Goal: Task Accomplishment & Management: Manage account settings

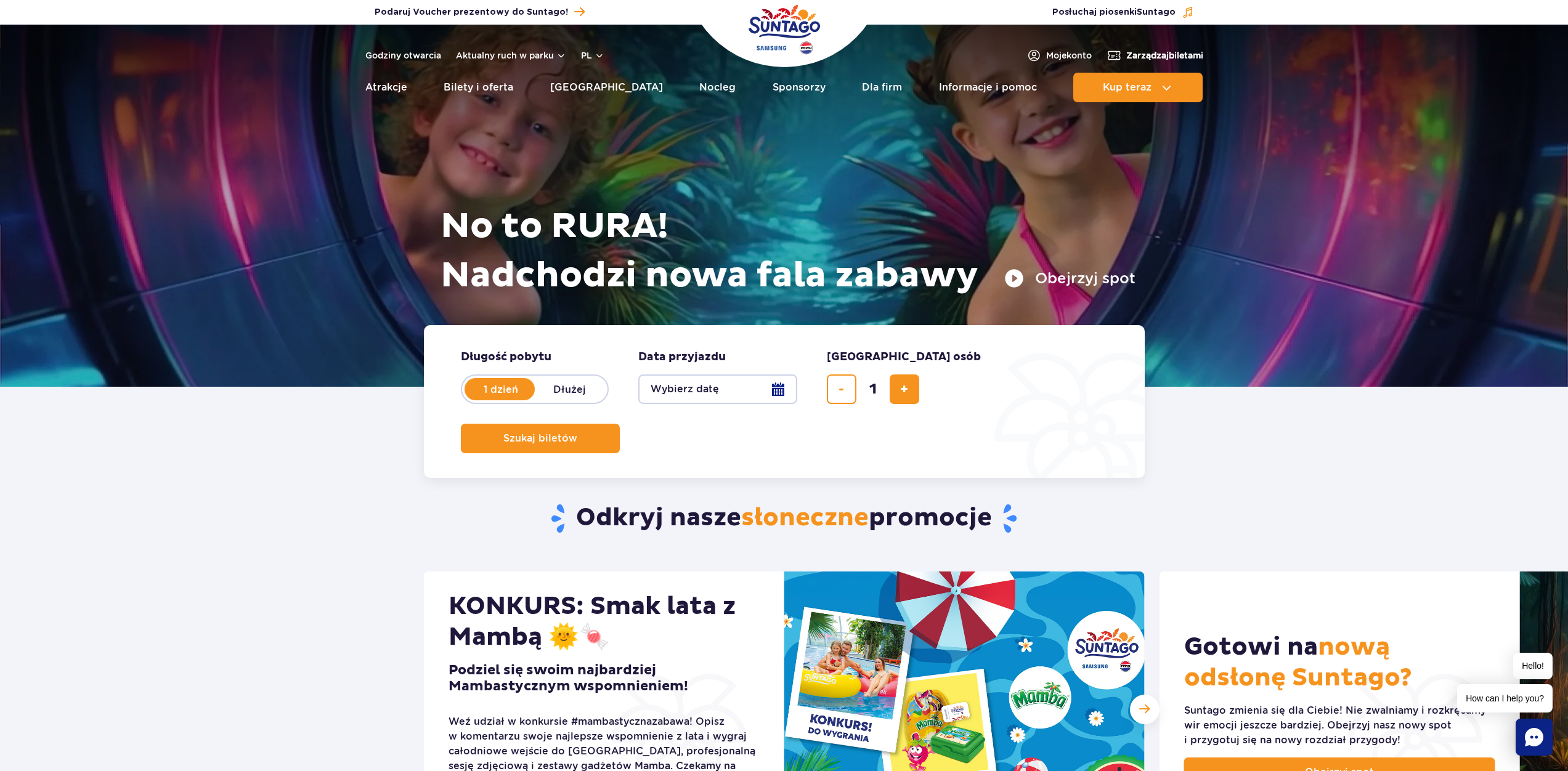
click at [1156, 54] on span "Zarządzaj biletami" at bounding box center [1165, 55] width 77 height 12
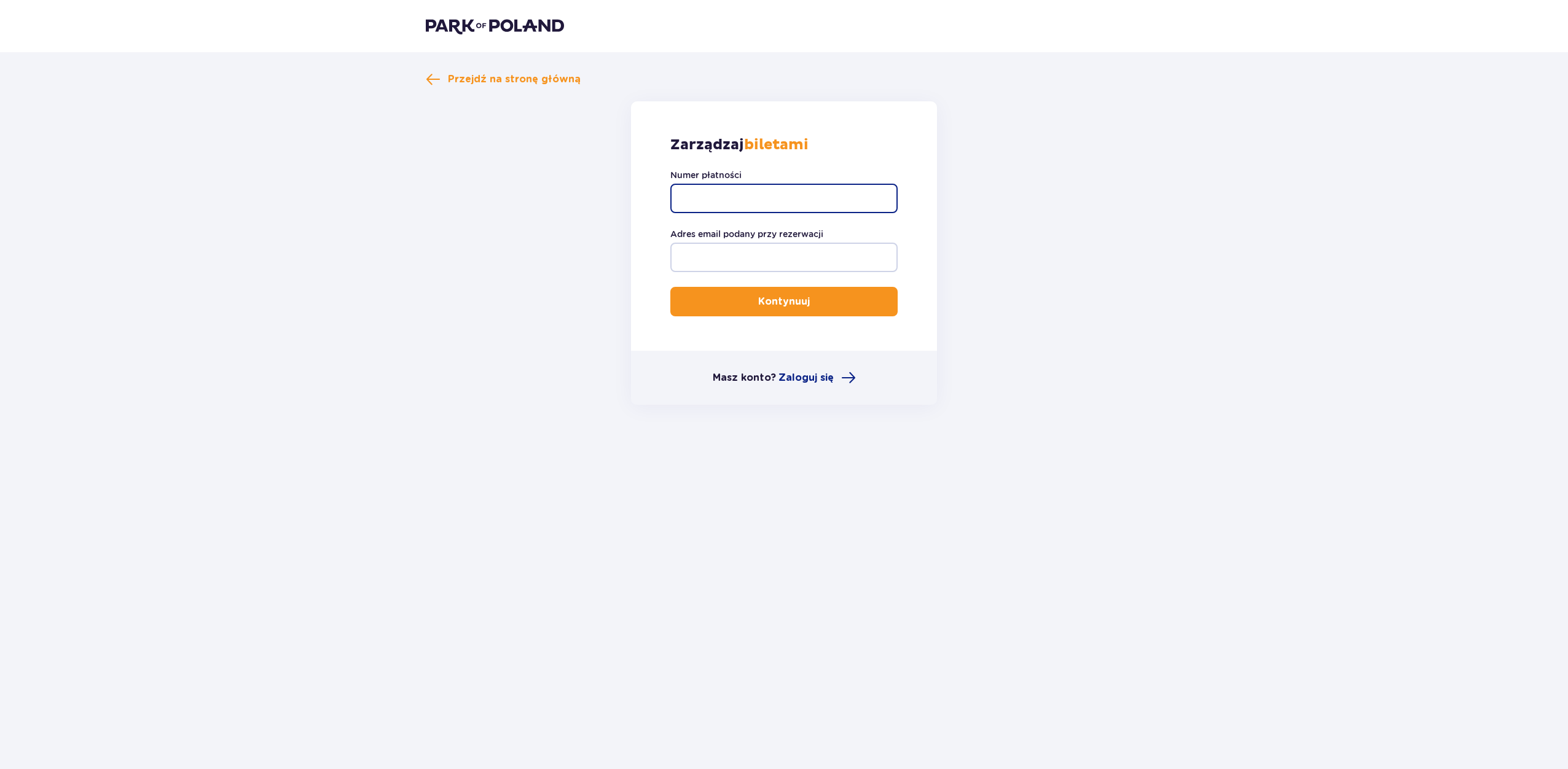
click at [750, 197] on input "Numer płatności" at bounding box center [784, 198] width 227 height 29
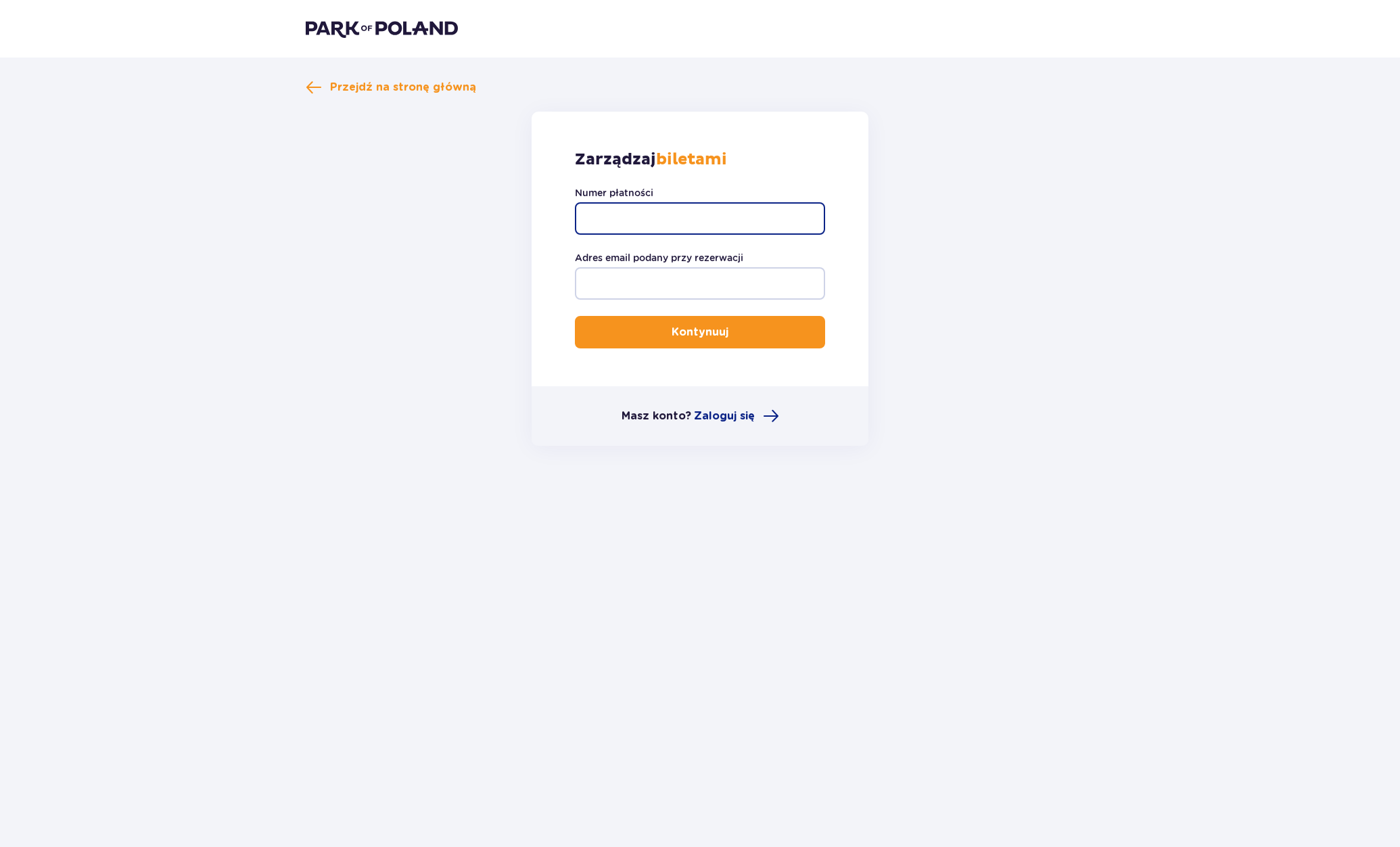
paste input "TR-VRC-J066S9X"
type input "TR-VRC-J066S9X"
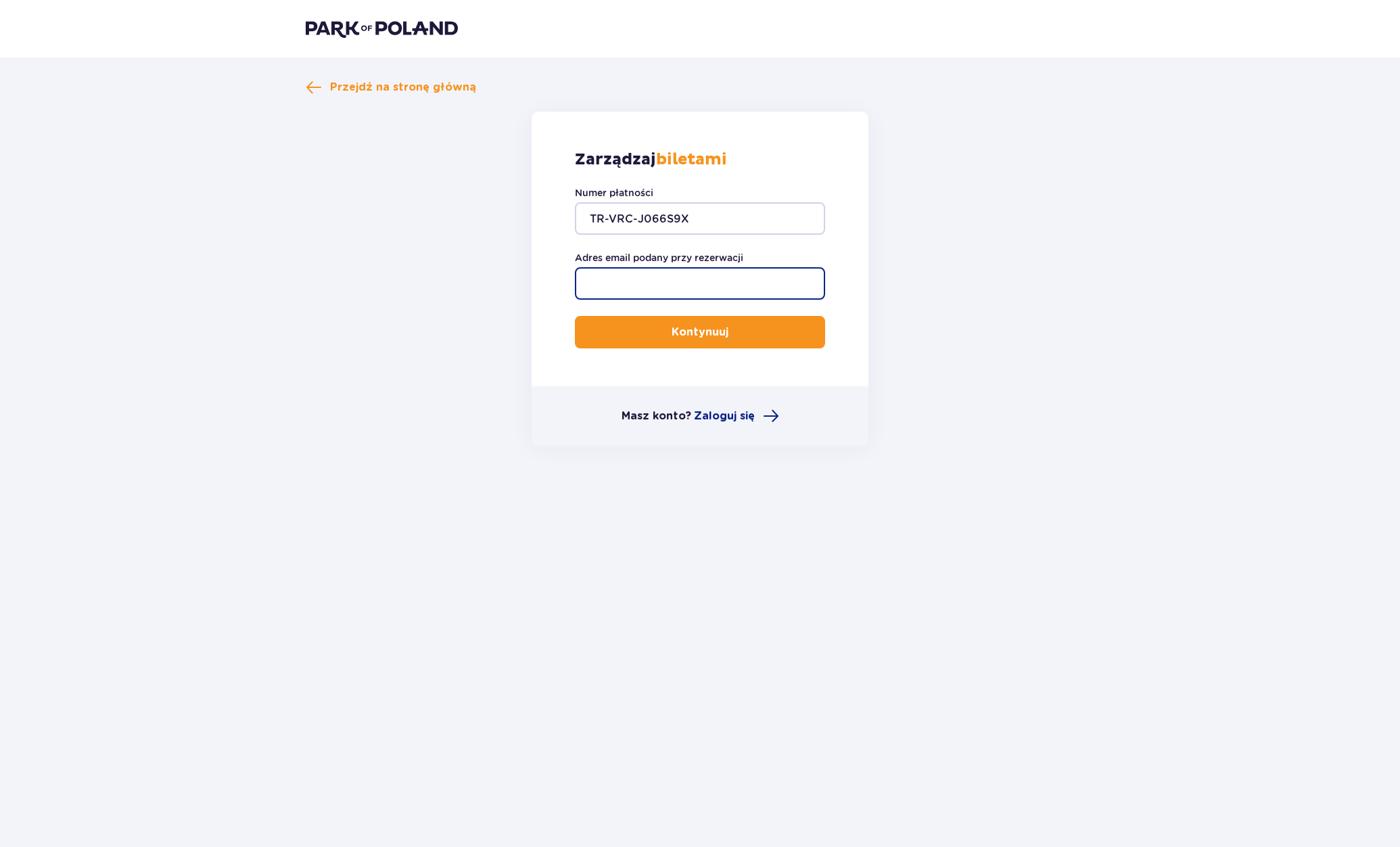
click at [666, 283] on input "Adres email podany przy rezerwacji" at bounding box center [699, 283] width 250 height 32
type input "[EMAIL_ADDRESS][DOMAIN_NAME]"
click at [684, 330] on p "Kontynuuj" at bounding box center [700, 332] width 57 height 15
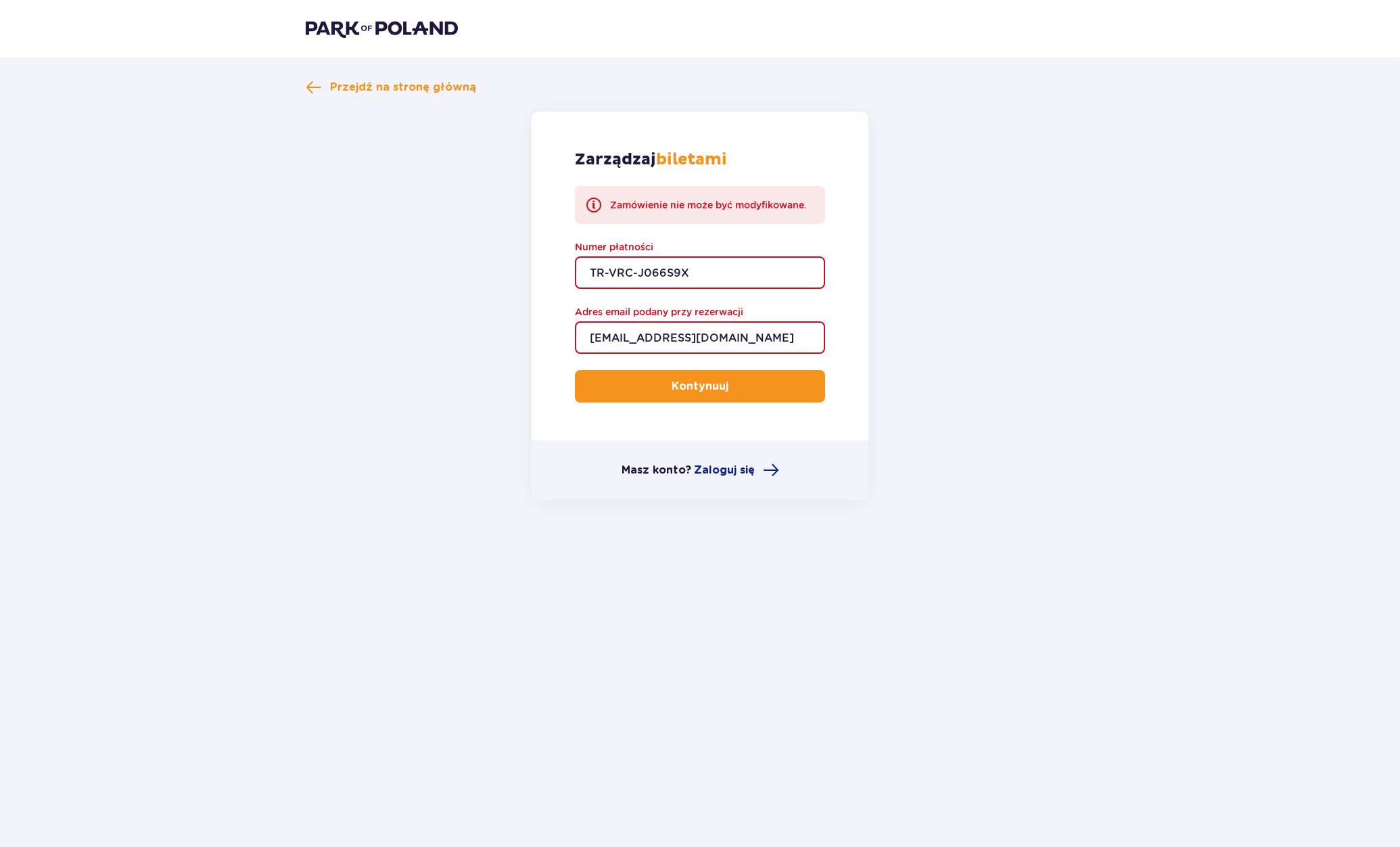
click at [739, 335] on input "lukaszo@outlook.com" at bounding box center [699, 337] width 250 height 32
click at [700, 273] on input "TR-VRC-J066S9X" at bounding box center [699, 272] width 250 height 32
click at [704, 272] on input "TR-VRC-J066S9X" at bounding box center [699, 272] width 250 height 32
click at [739, 335] on input "lukaszo@outlook.com" at bounding box center [699, 337] width 250 height 32
click at [295, 315] on div "Przejdź na stronę główną Zarządzaj biletami Zamówienie nie może być modyfikowan…" at bounding box center [700, 297] width 810 height 404
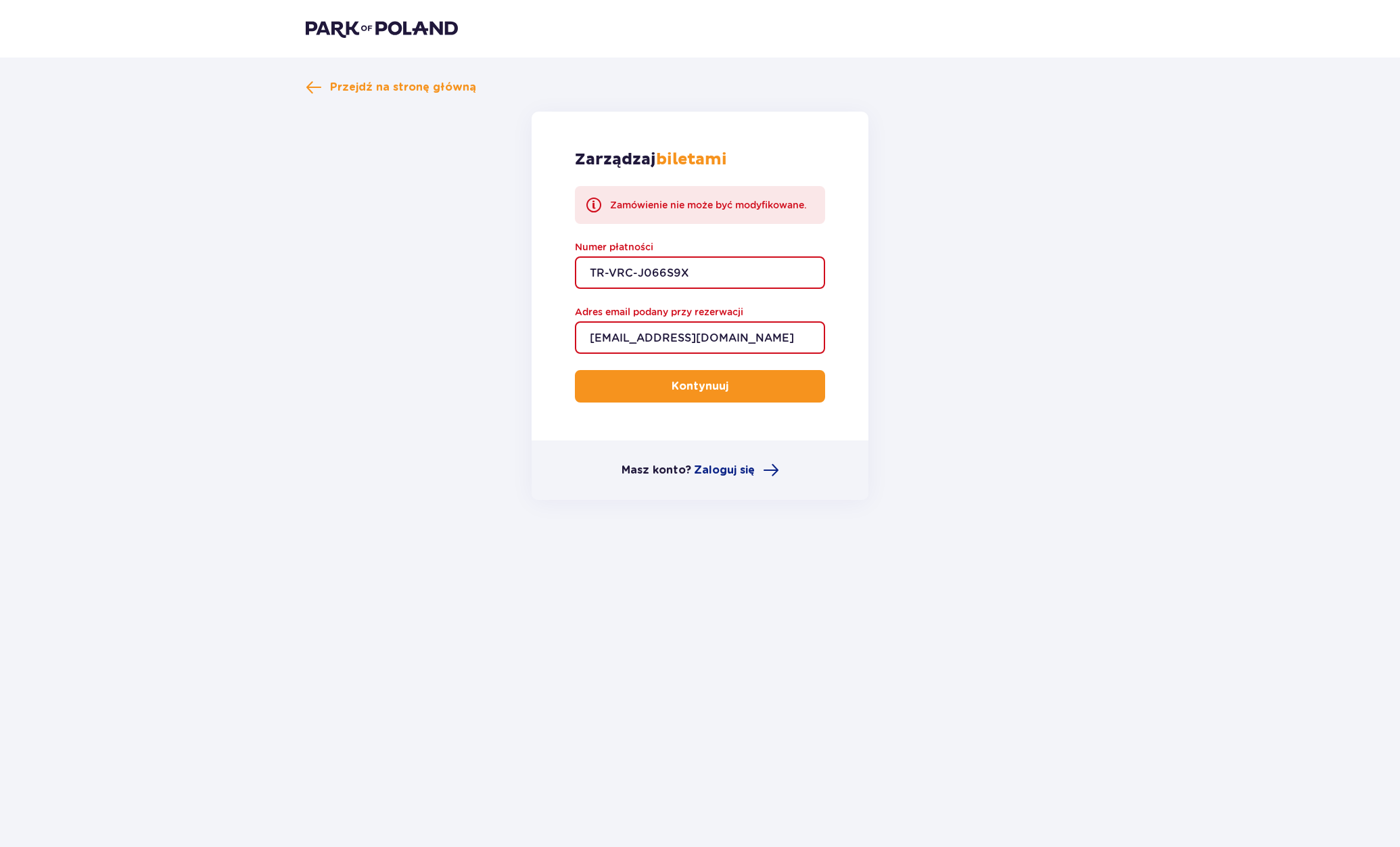
click at [747, 271] on input "TR-VRC-J066S9X" at bounding box center [699, 272] width 250 height 32
paste input "7efbf175-0a85-478f-adaa-621135d16d59"
type input "7efbf175-0a85-478f-adaa-621135d16d59"
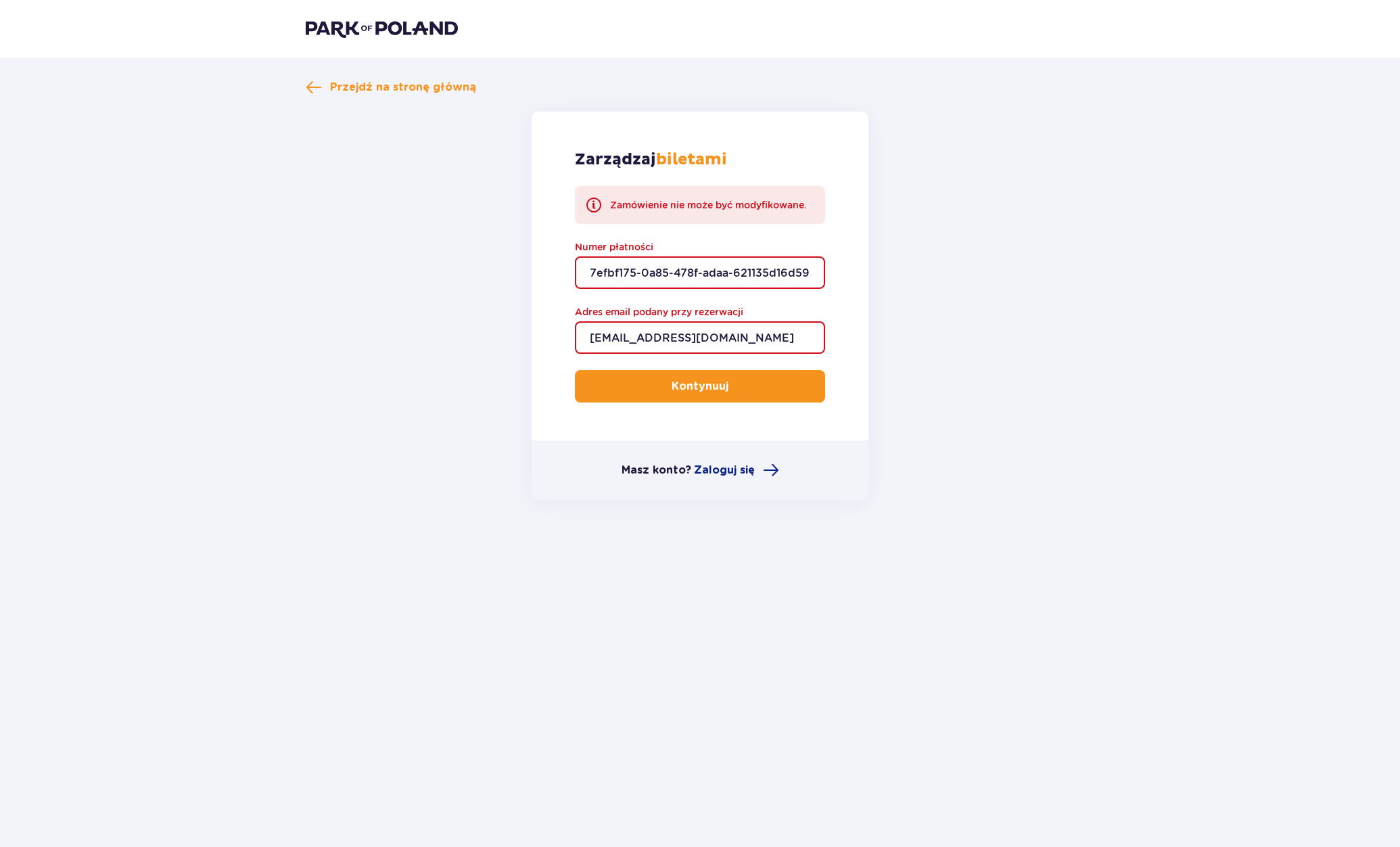
click at [701, 389] on p "Kontynuuj" at bounding box center [700, 386] width 57 height 15
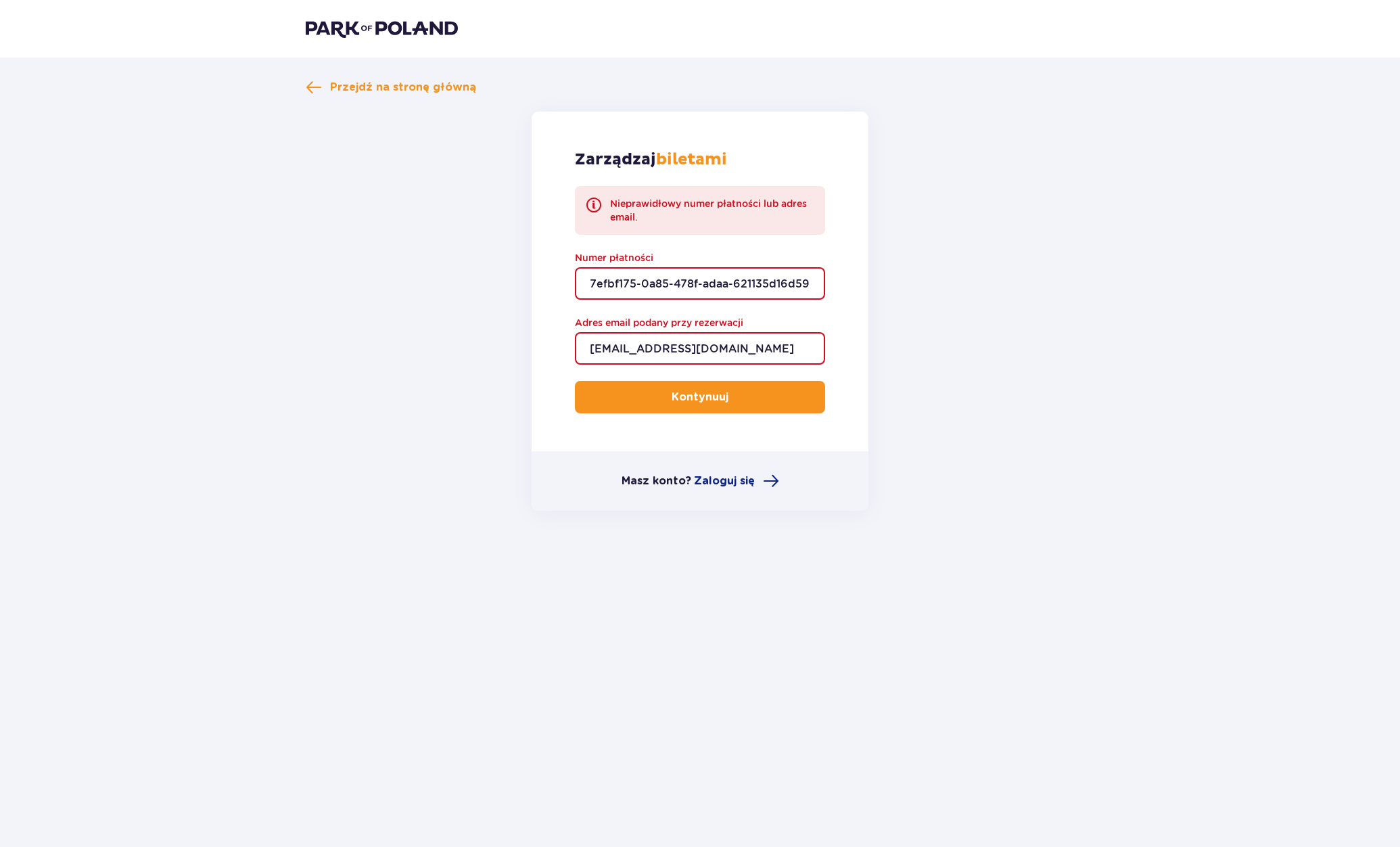
click at [737, 287] on input "7efbf175-0a85-478f-adaa-621135d16d59" at bounding box center [699, 283] width 250 height 32
paste input "TR-VRC-J066S9X"
type input "TR-VRC-J066S9X"
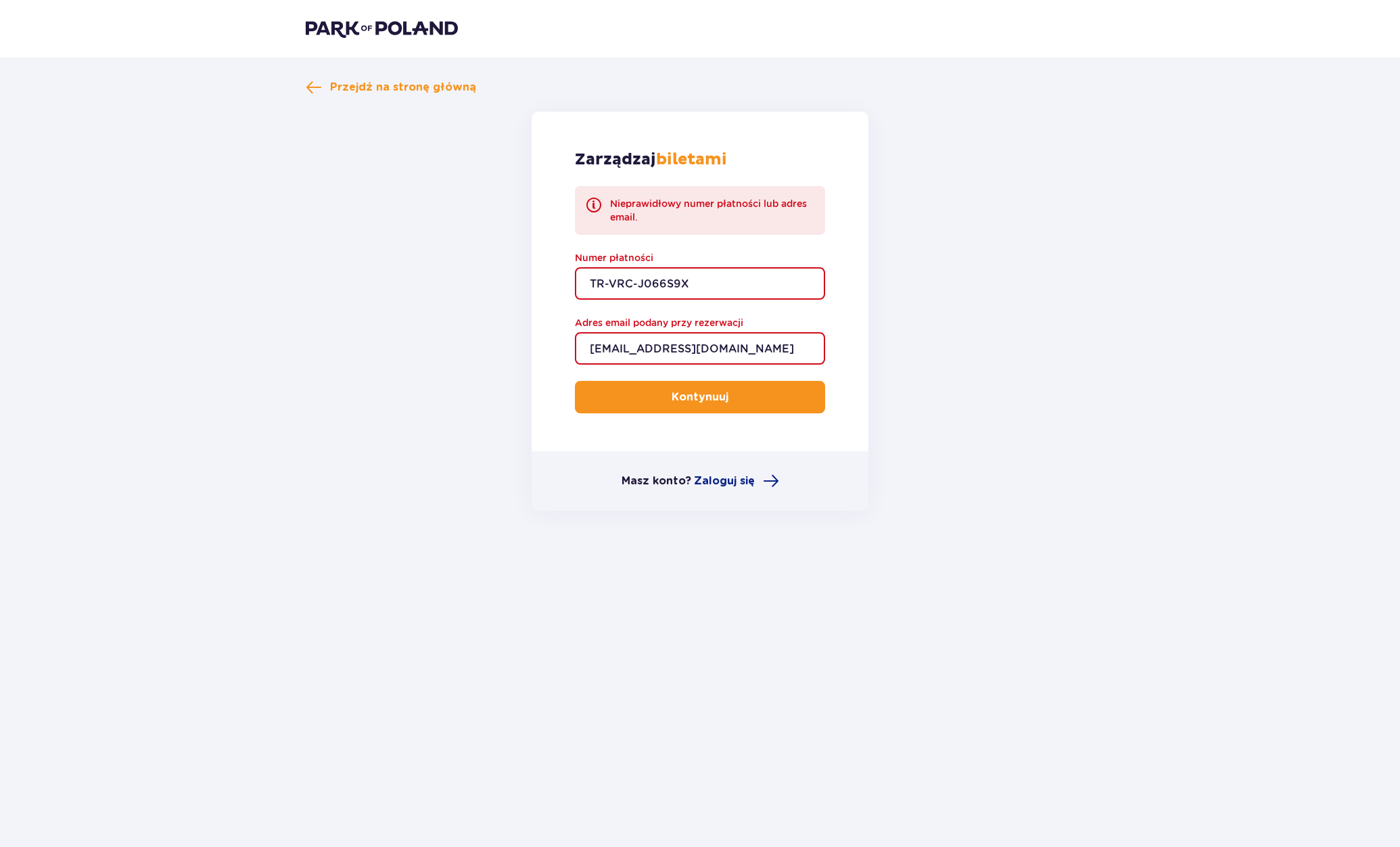
click at [713, 396] on p "Kontynuuj" at bounding box center [700, 396] width 57 height 15
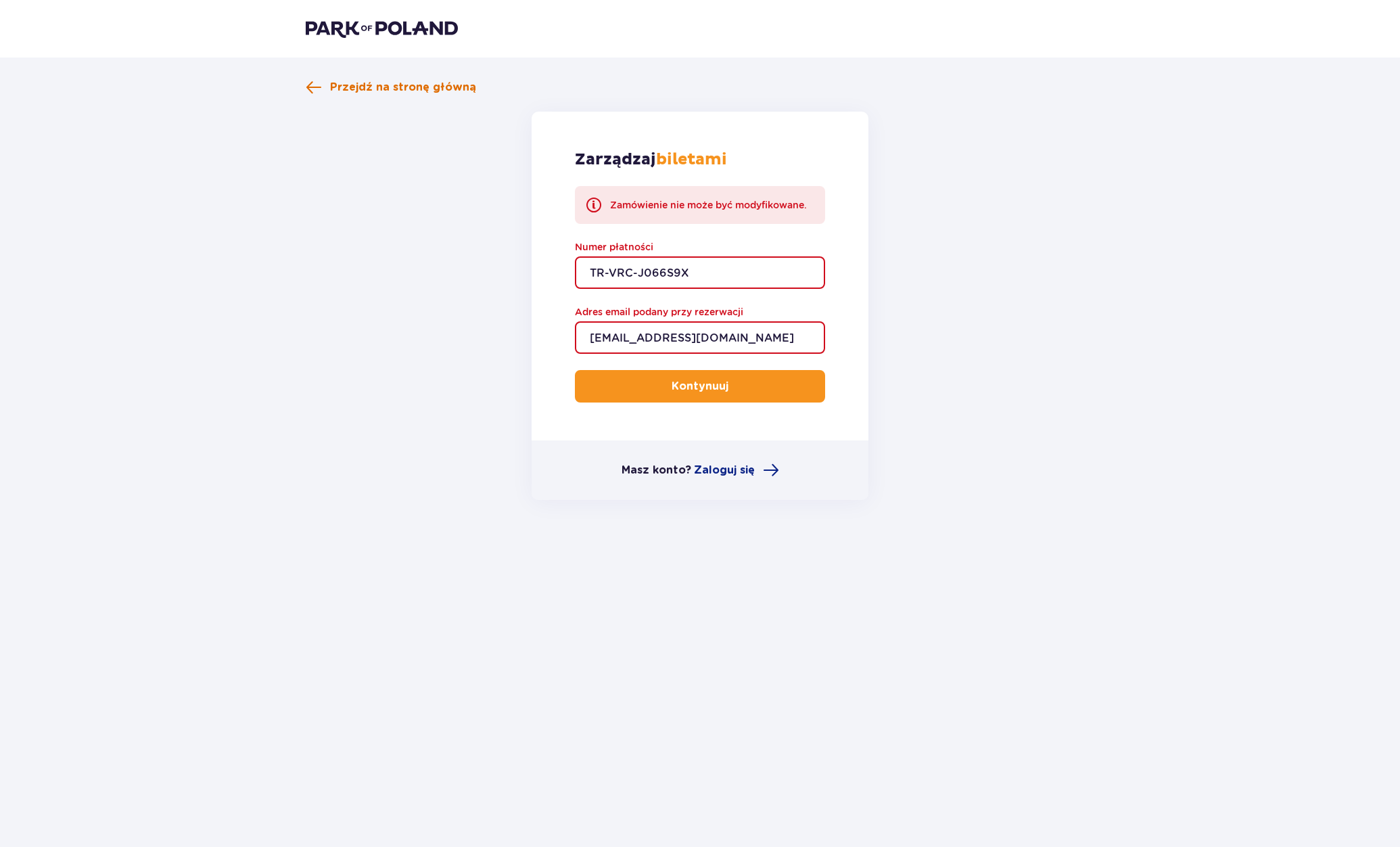
click at [349, 81] on span "Przejdź na stronę główną" at bounding box center [403, 87] width 146 height 15
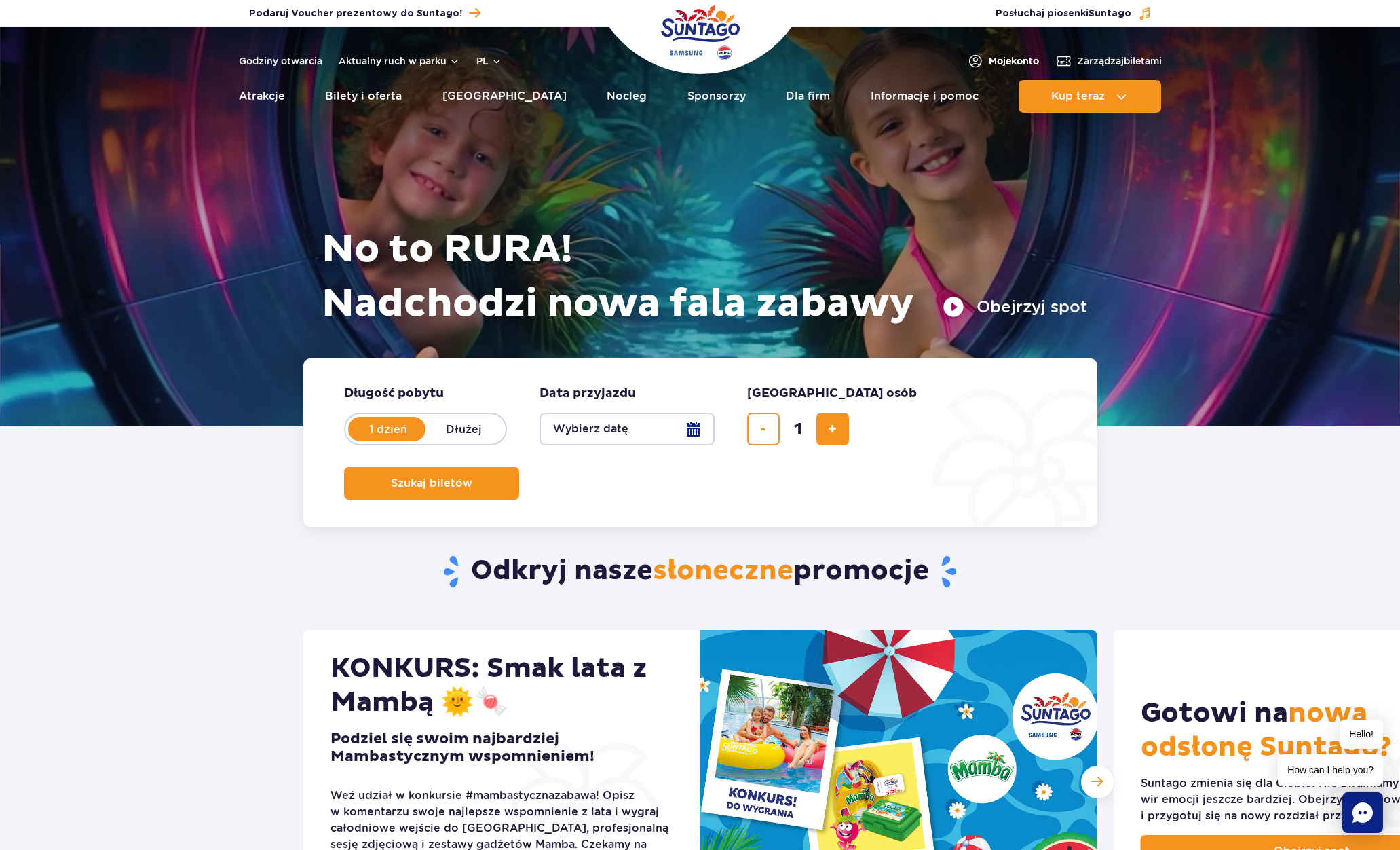
click at [994, 61] on span "Moje konto" at bounding box center [1013, 61] width 50 height 13
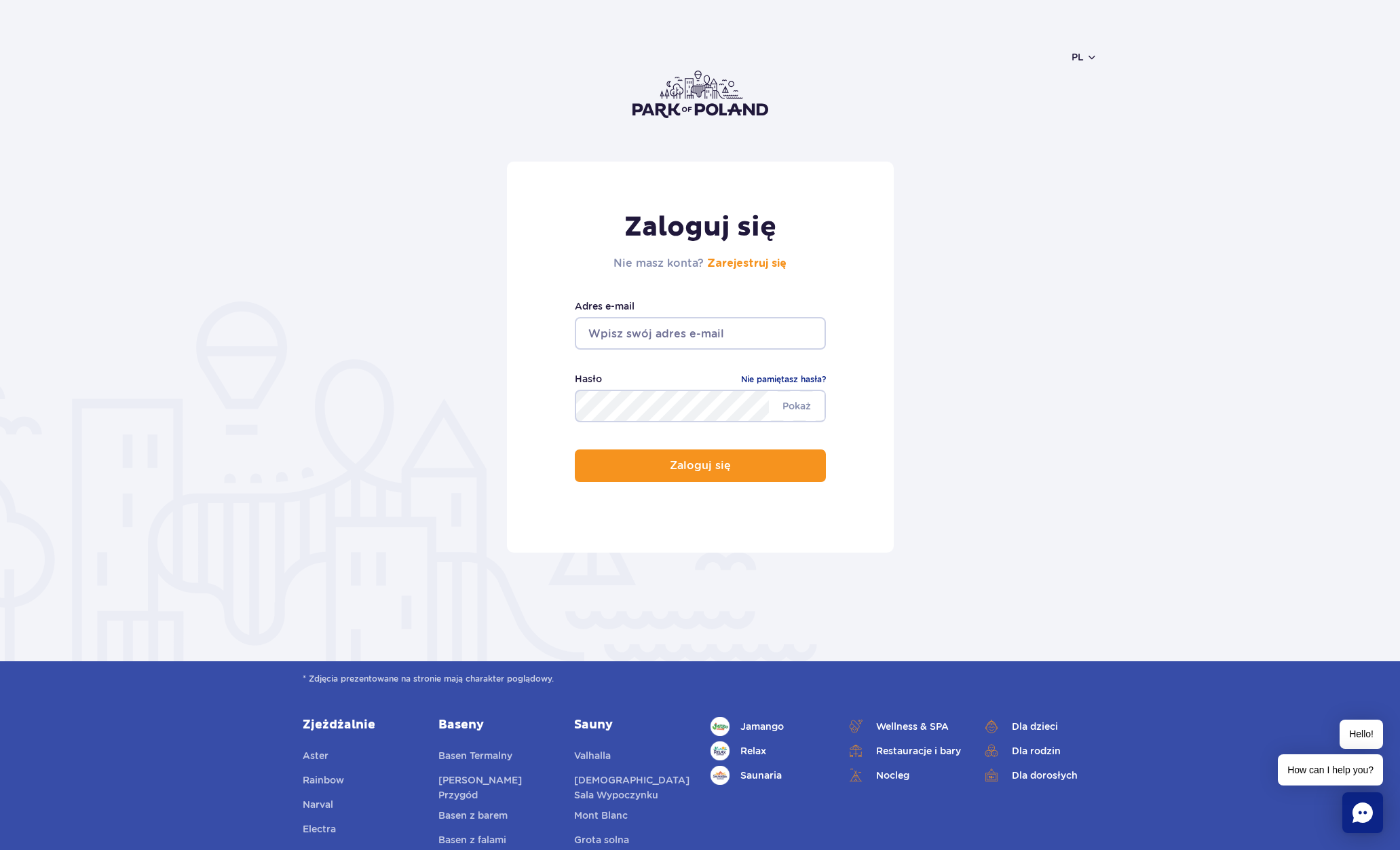
click at [679, 331] on input "email" at bounding box center [700, 332] width 251 height 32
type input "[EMAIL_ADDRESS][DOMAIN_NAME]"
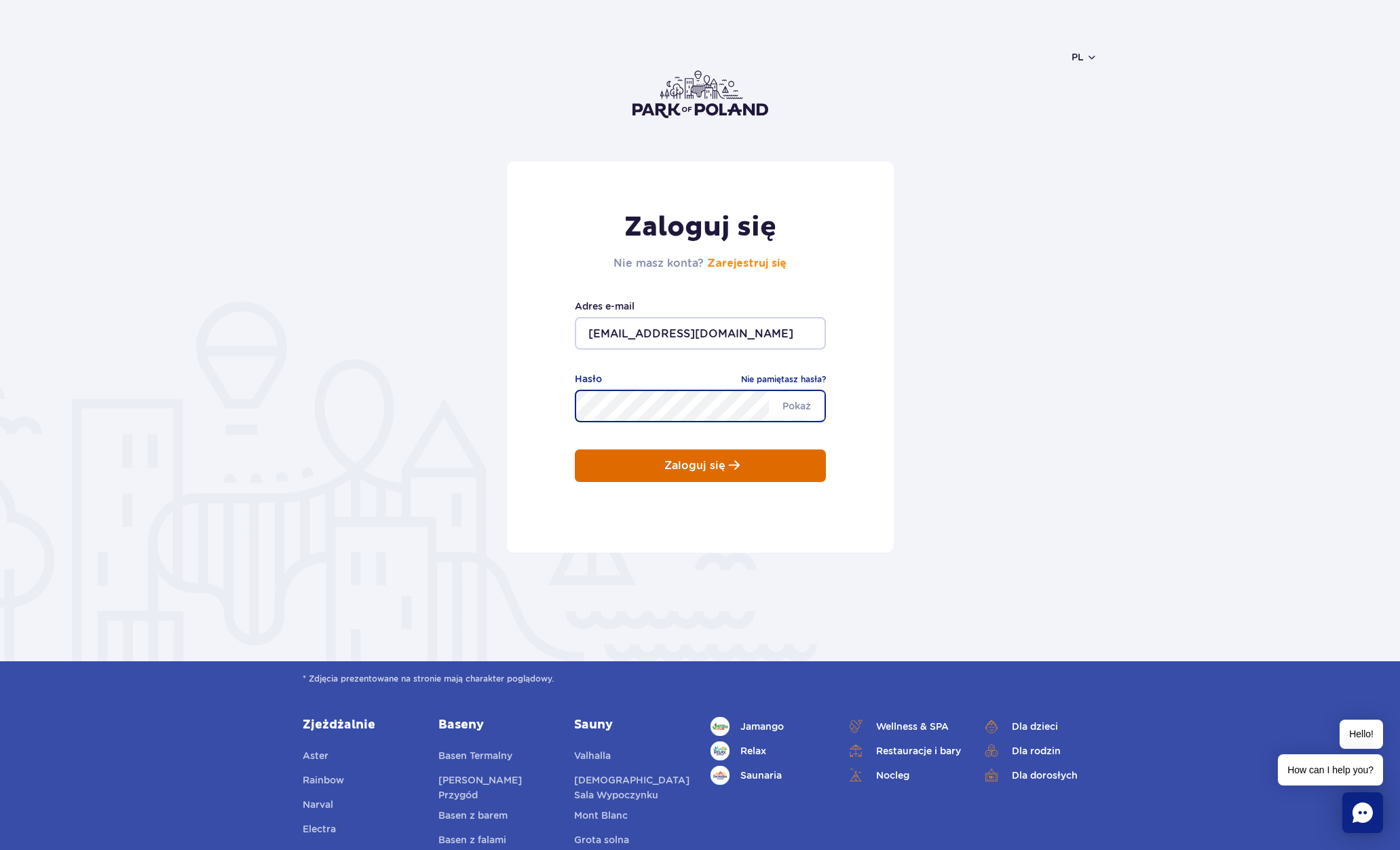
click at [668, 471] on p "Zaloguj się" at bounding box center [695, 466] width 61 height 13
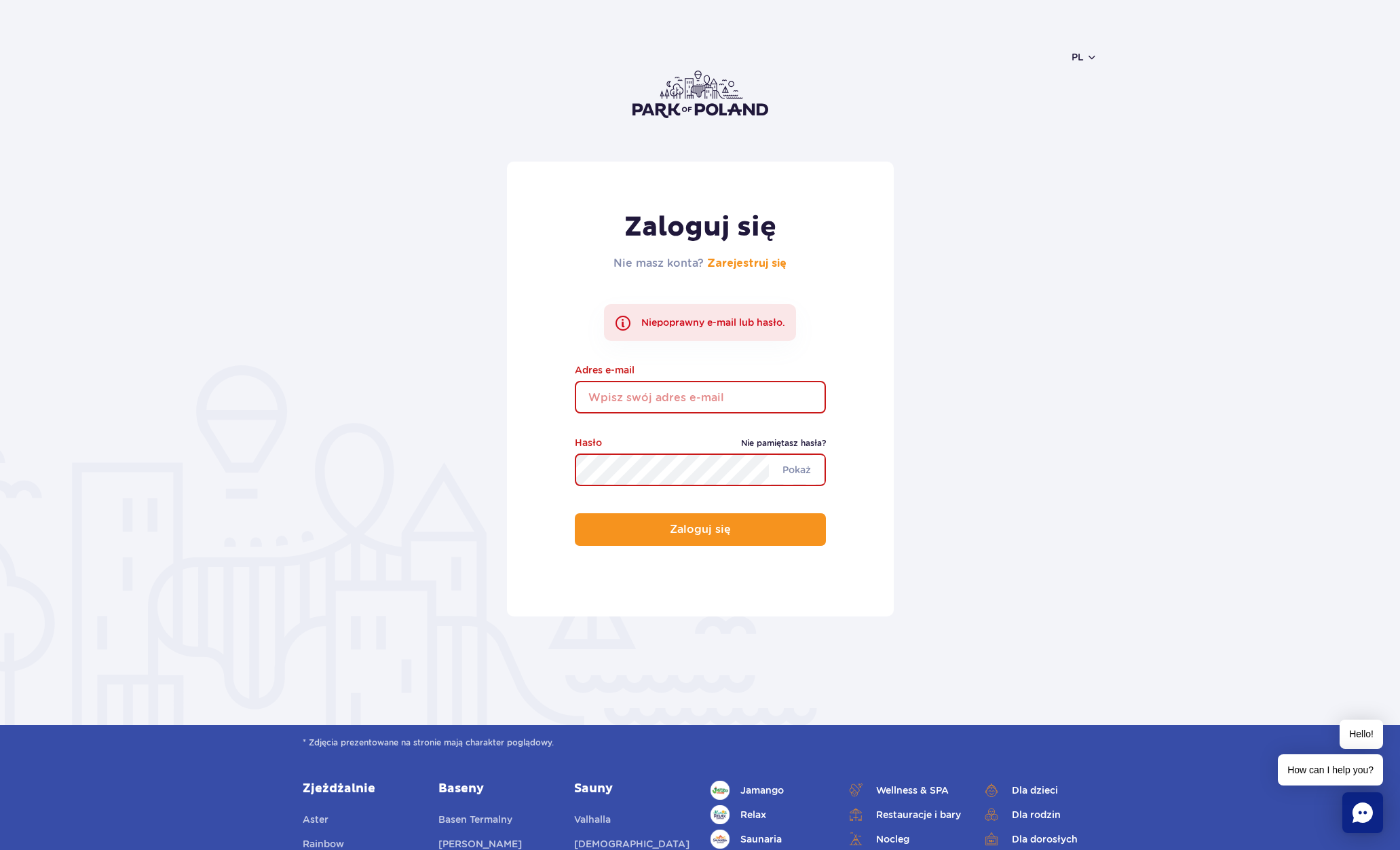
click at [798, 442] on link "Nie pamiętasz hasła?" at bounding box center [783, 443] width 85 height 13
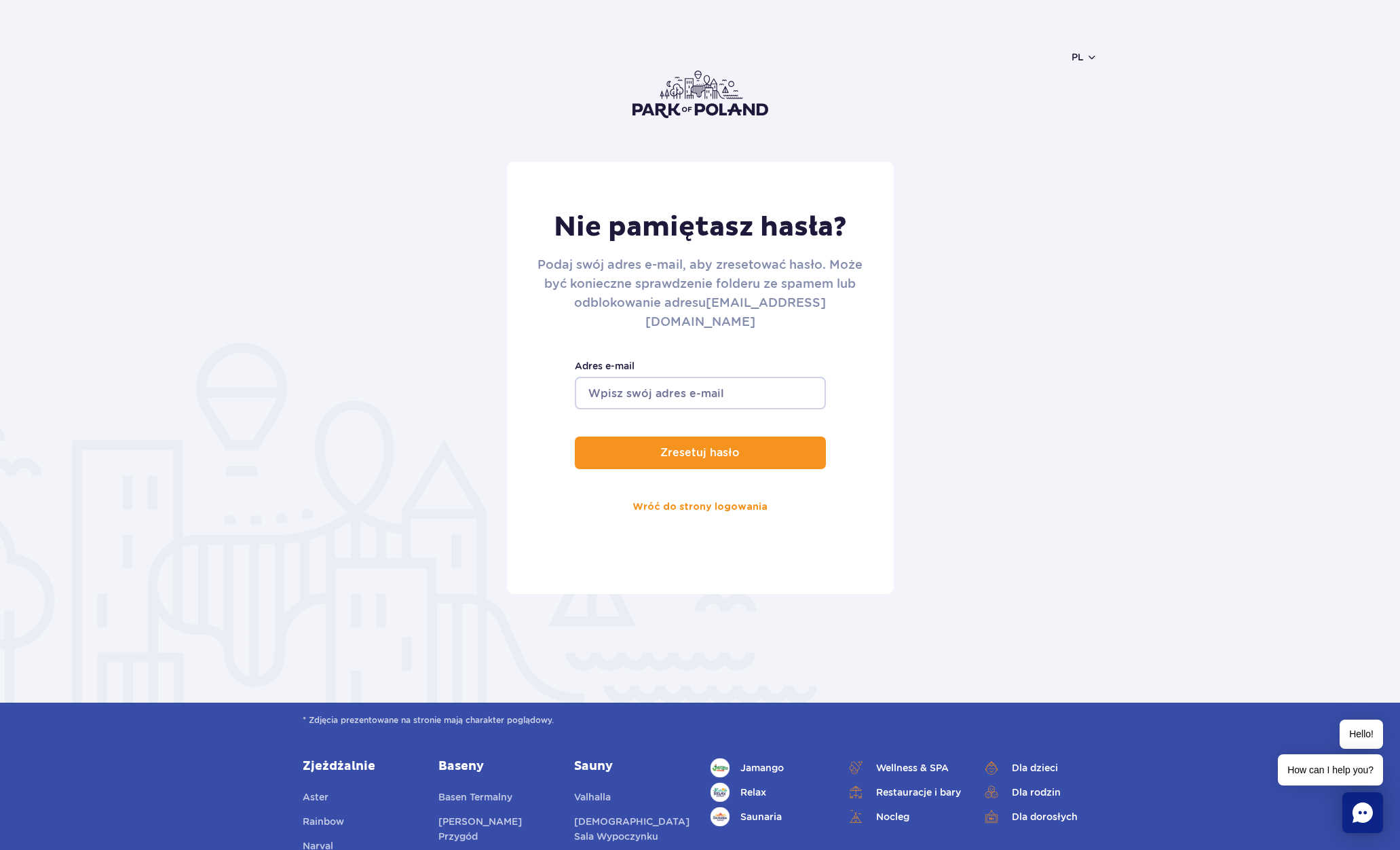
click at [474, 177] on form "Nie pamiętasz hasła? Podaj swój adres e-mail, aby zresetować hasło. Może być ko…" at bounding box center [699, 377] width 794 height 432
click at [737, 491] on link "Wróć do strony logowania" at bounding box center [699, 507] width 135 height 32
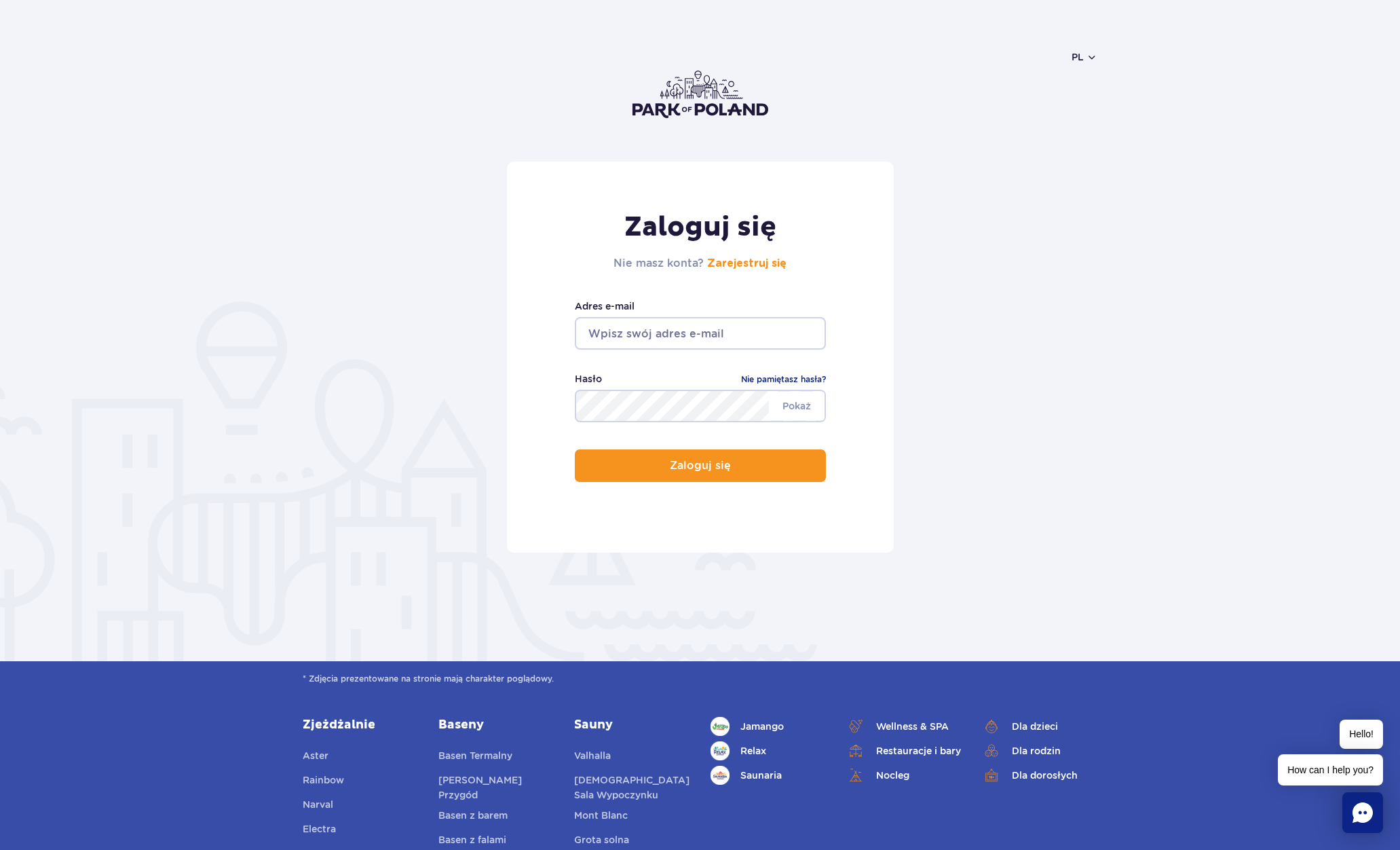
click at [501, 581] on div "Zaloguj się Nie masz konta? Zarejestruj się Adres e-mail Pokaż Hasło Nie pamięt…" at bounding box center [700, 411] width 1400 height 499
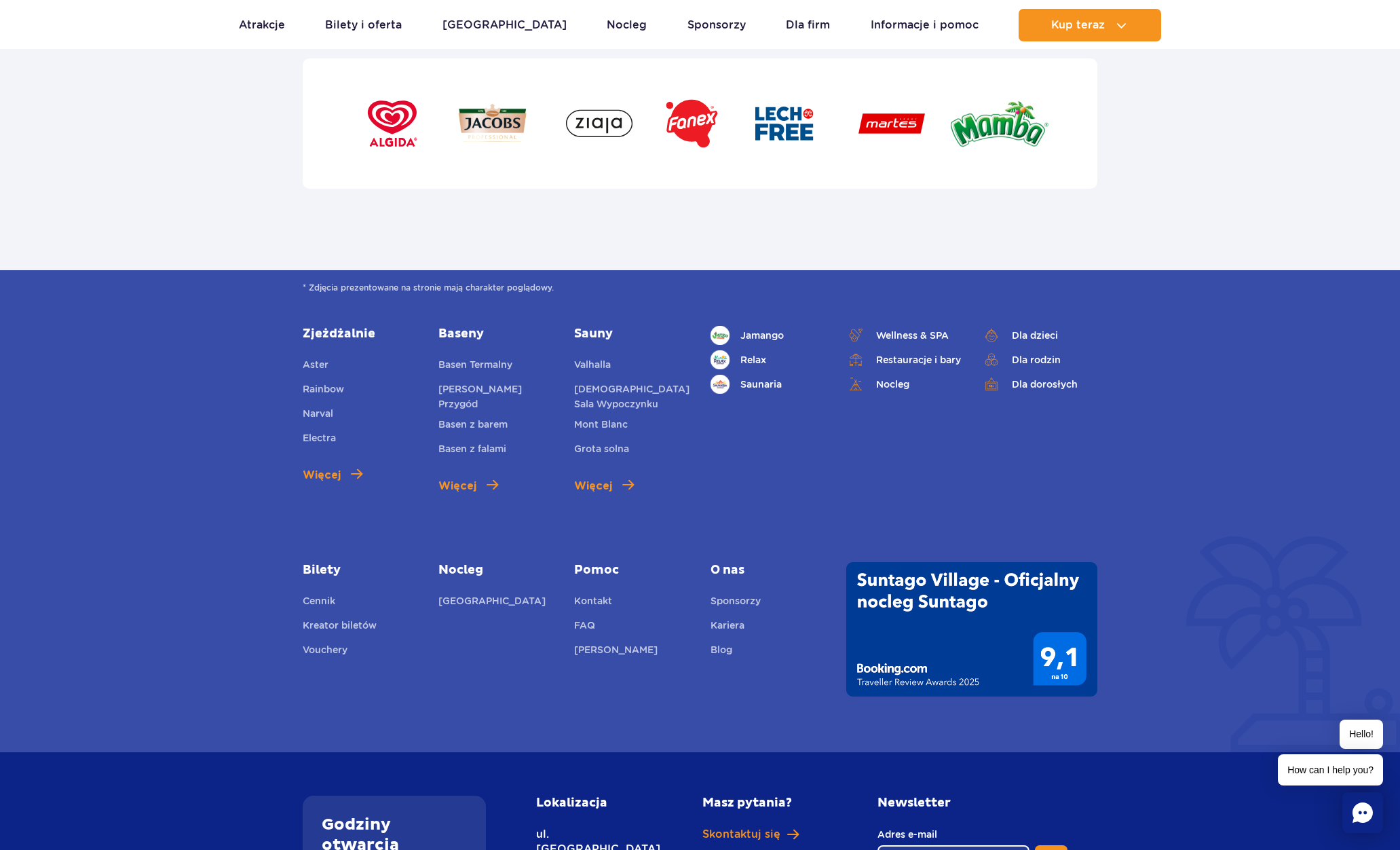
scroll to position [4511, 0]
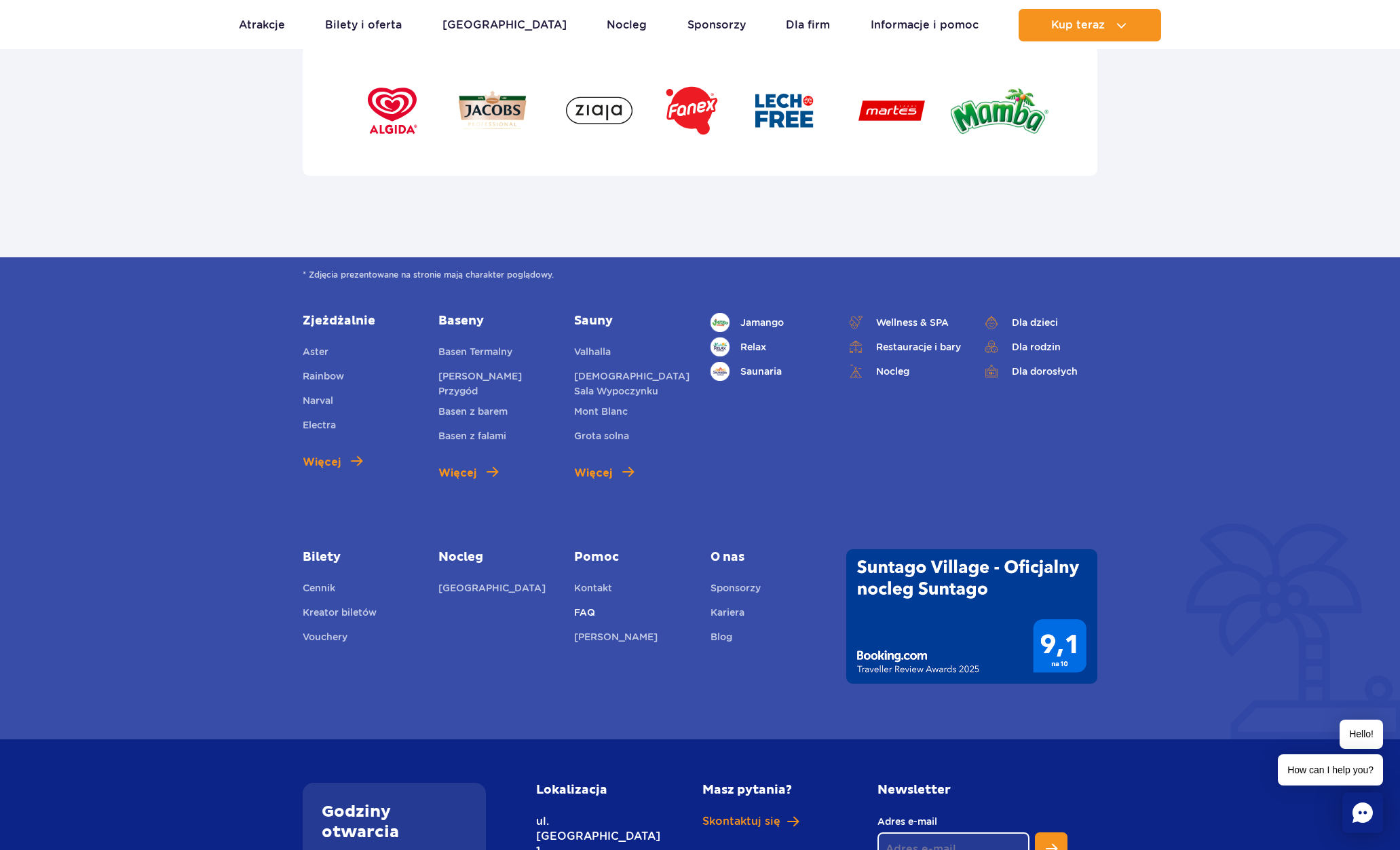
click at [588, 614] on link "FAQ" at bounding box center [584, 614] width 21 height 19
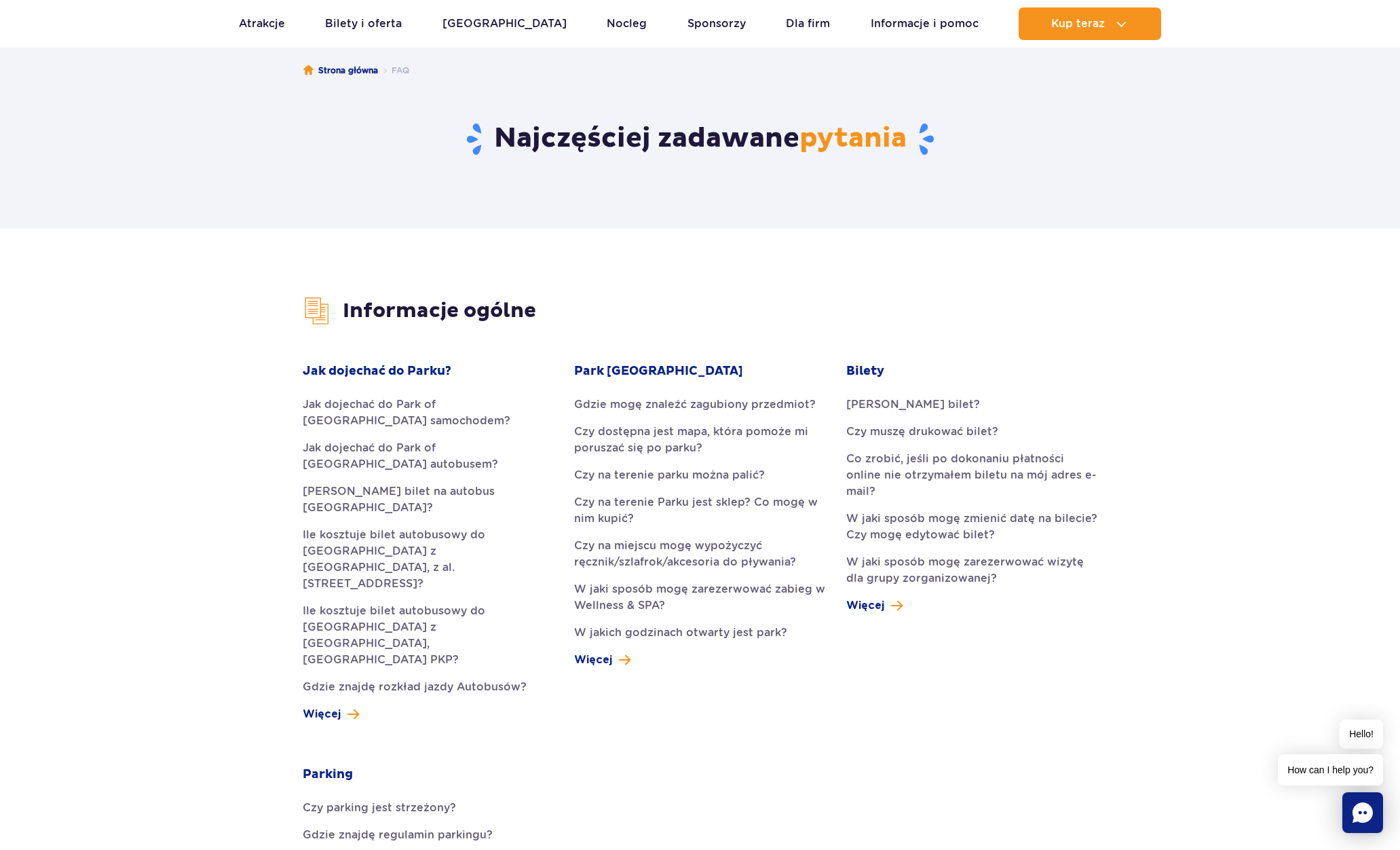
scroll to position [141, 0]
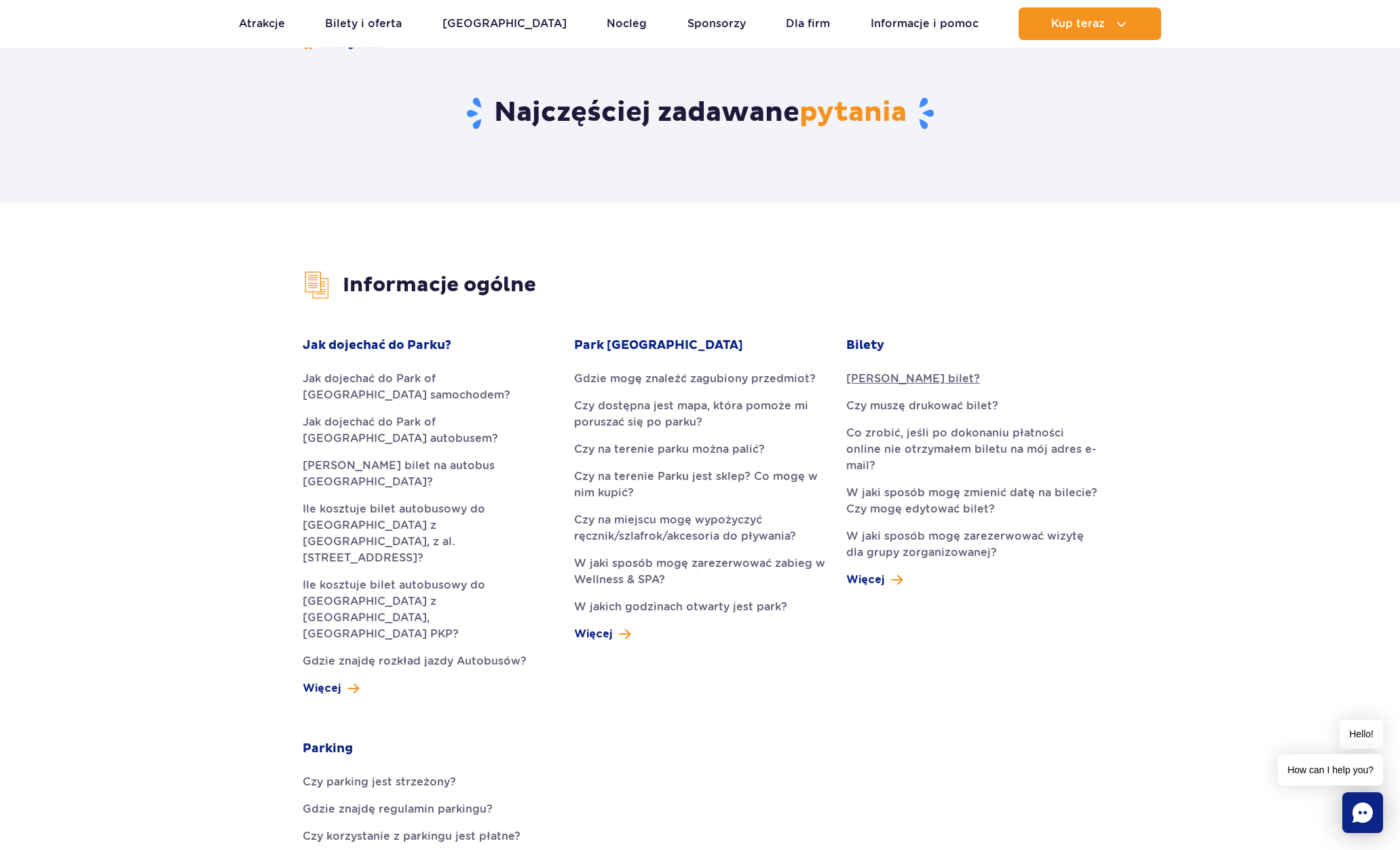
click at [915, 378] on link "Jak kupić bilet?" at bounding box center [971, 378] width 251 height 17
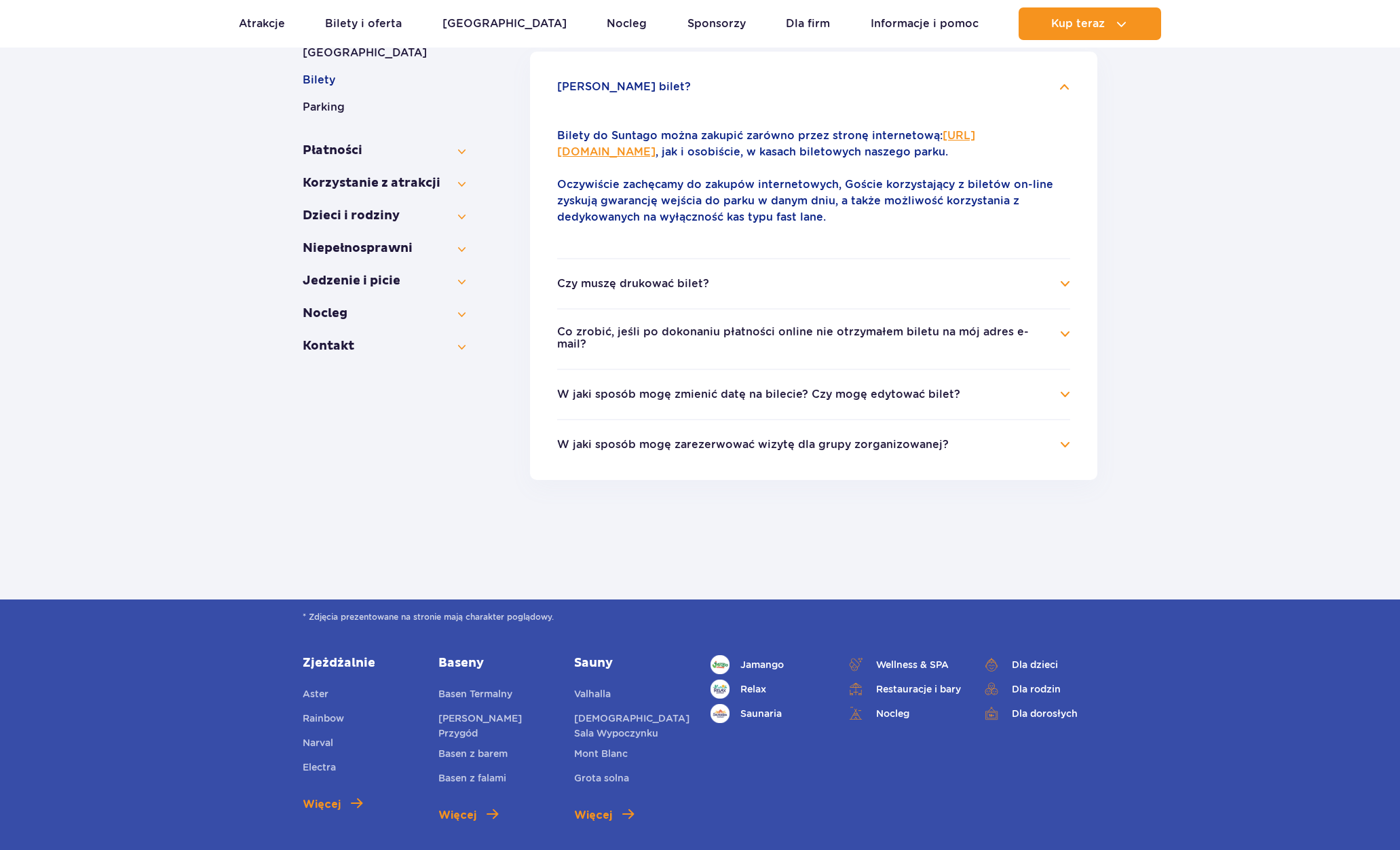
scroll to position [321, 0]
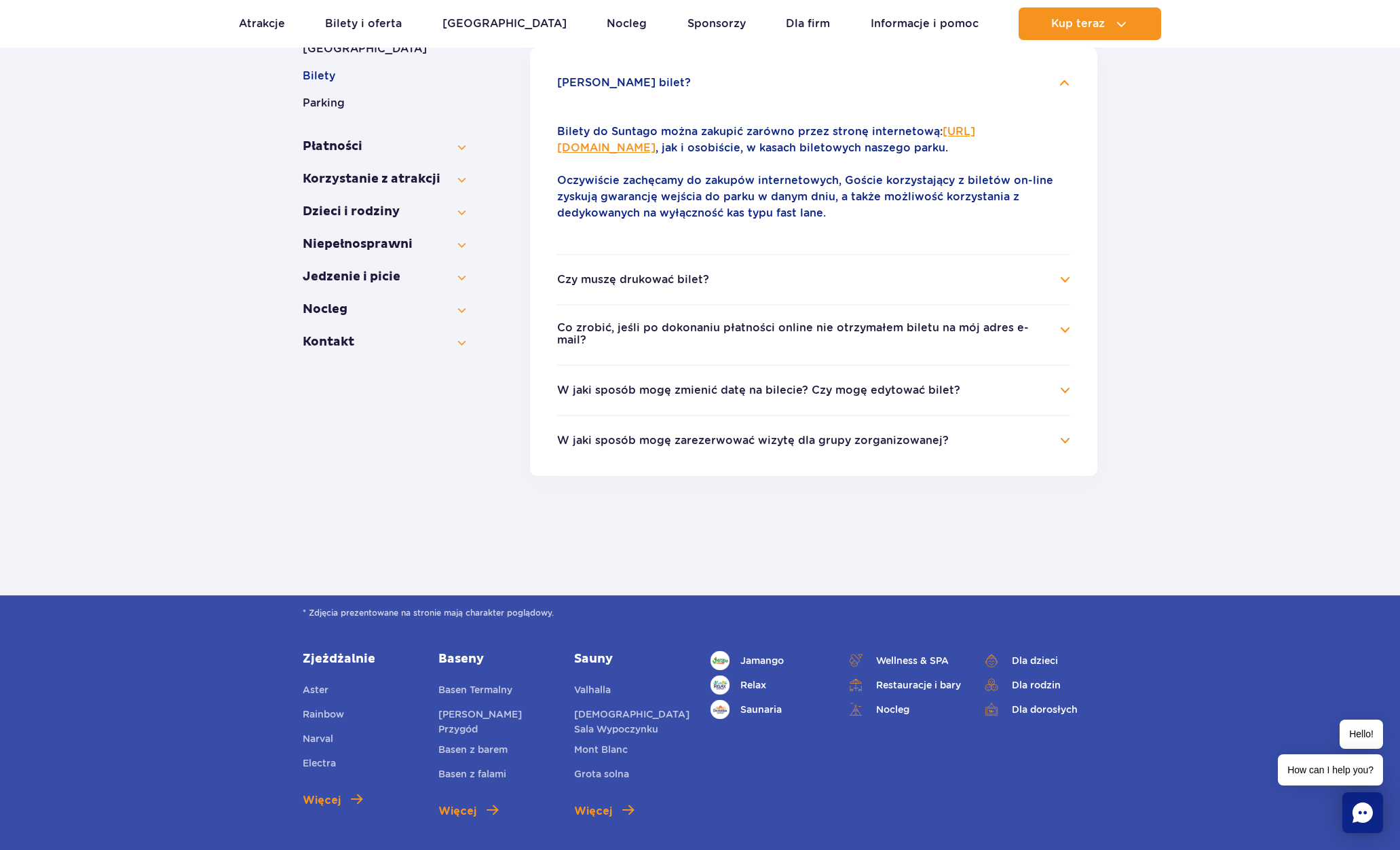
click at [697, 286] on button "Czy muszę drukować bilet?" at bounding box center [632, 280] width 152 height 13
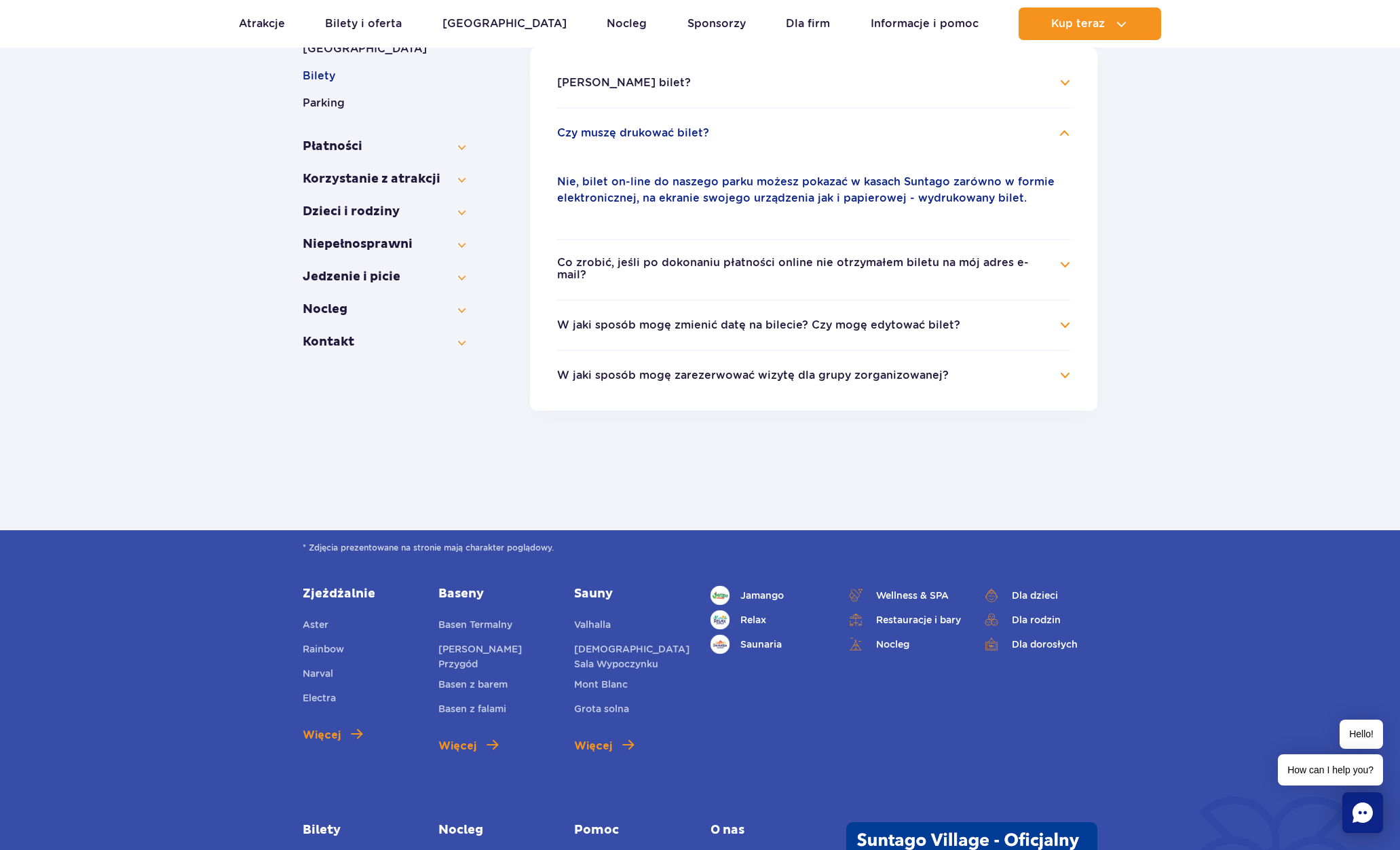
click at [697, 267] on button "Co zrobić, jeśli po dokonaniu płatności online nie otrzymałem biletu na mój adr…" at bounding box center [803, 269] width 493 height 25
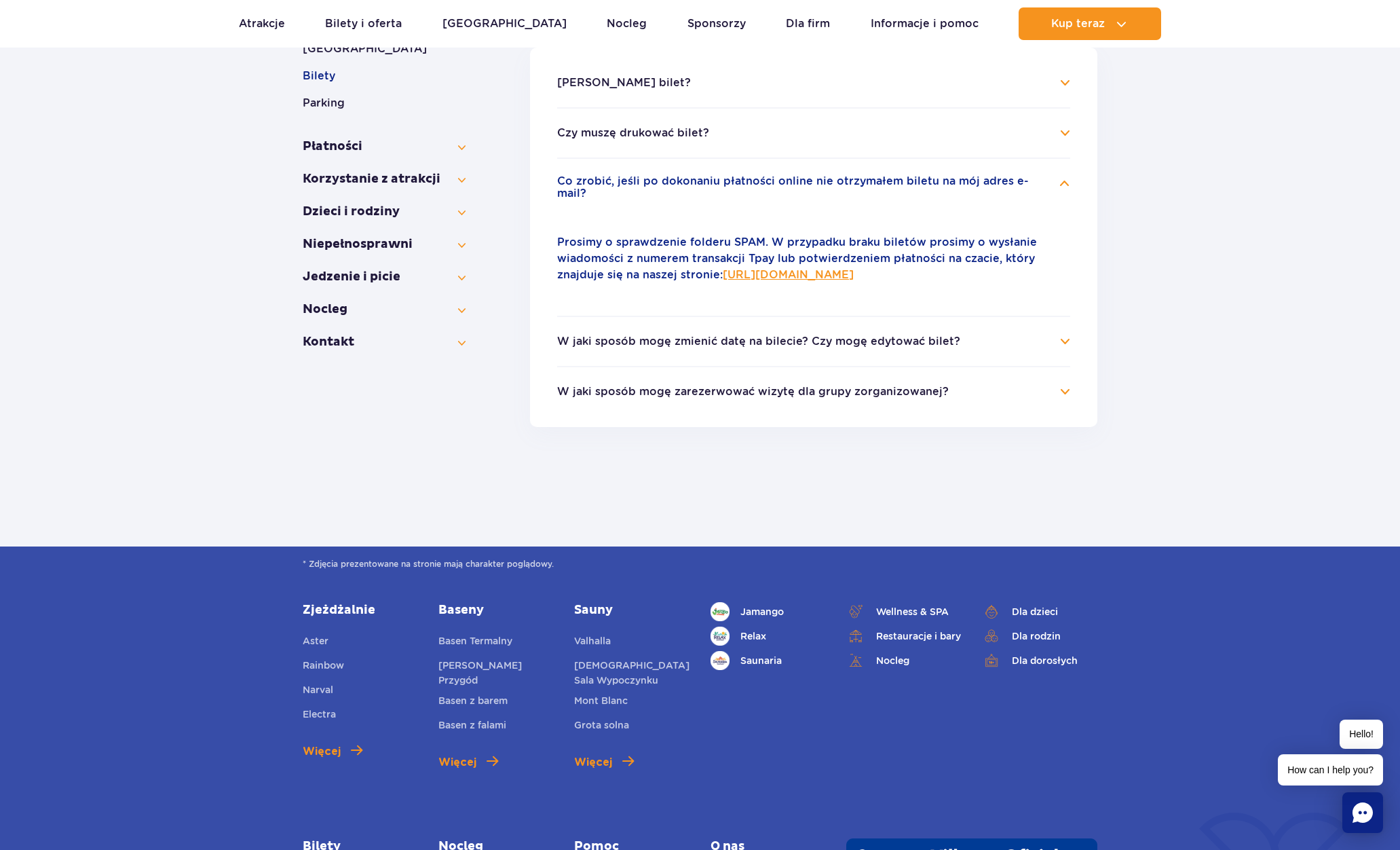
click at [809, 336] on button "W jaki sposób mogę zmienić datę na bilecie? Czy mogę edytować bilet?" at bounding box center [758, 342] width 403 height 13
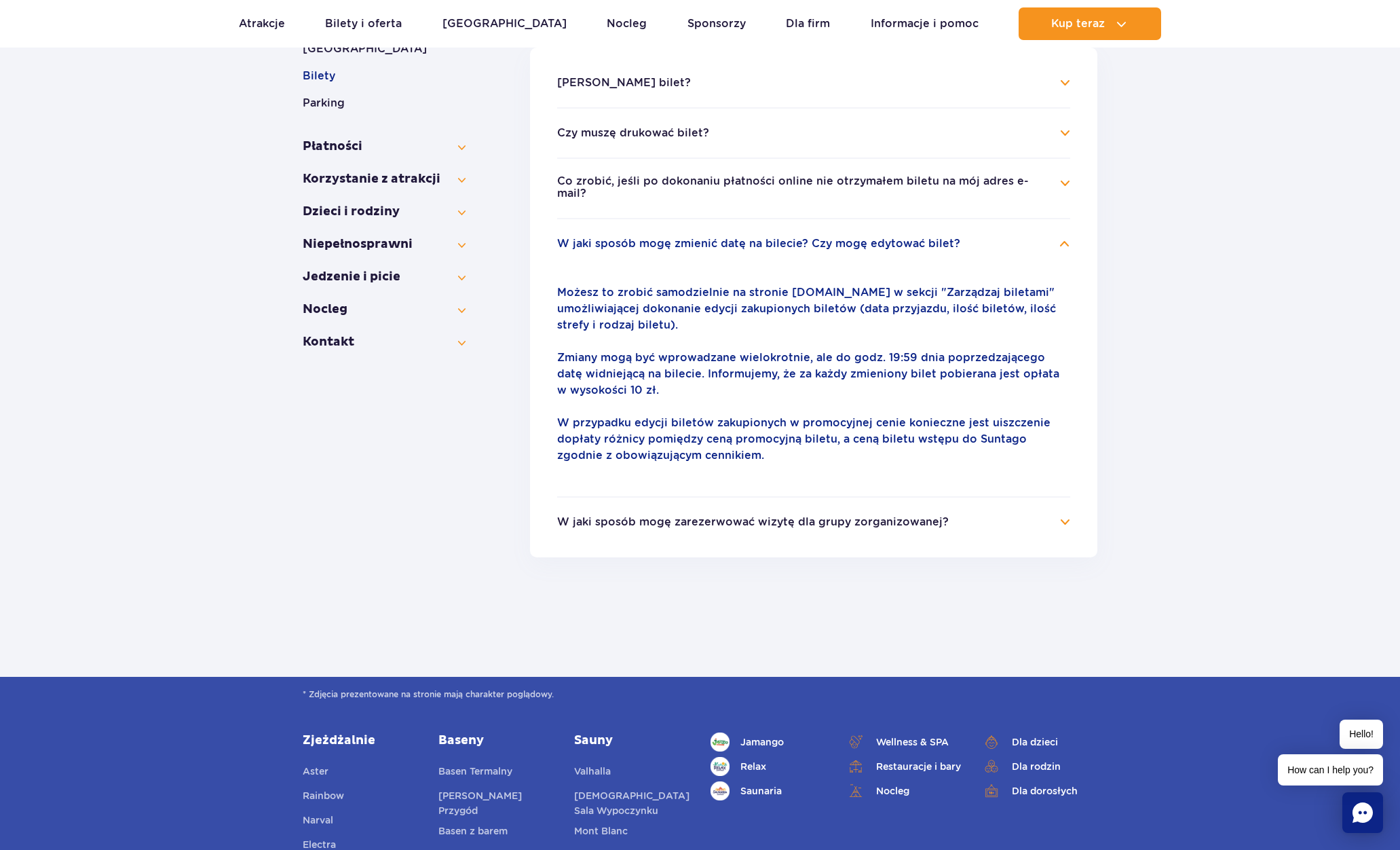
click at [693, 516] on button "W jaki sposób mogę zarezerwować wizytę dla grupy zorganizowanej?" at bounding box center [752, 522] width 391 height 13
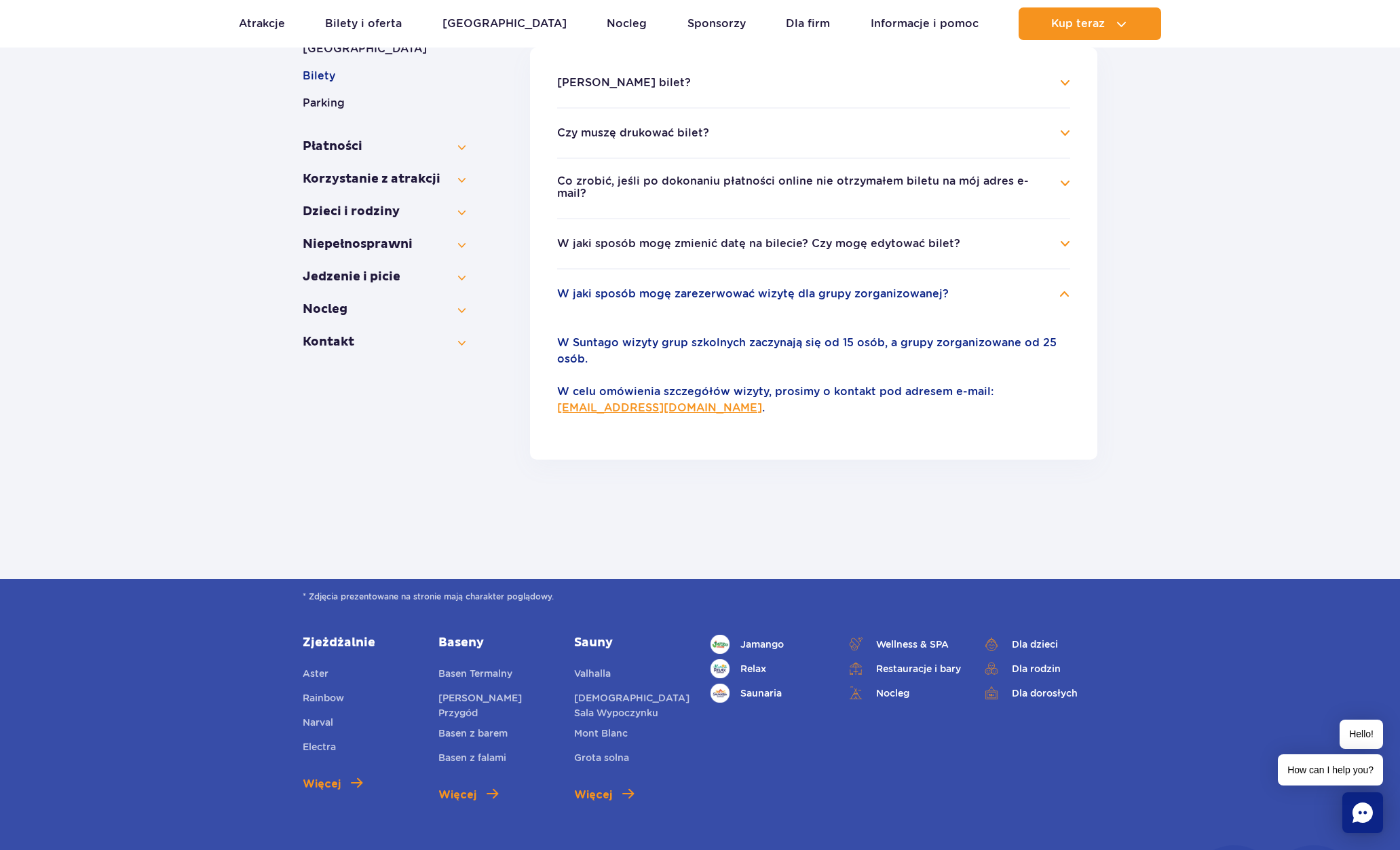
click at [1371, 815] on icon "Chat" at bounding box center [1362, 812] width 20 height 20
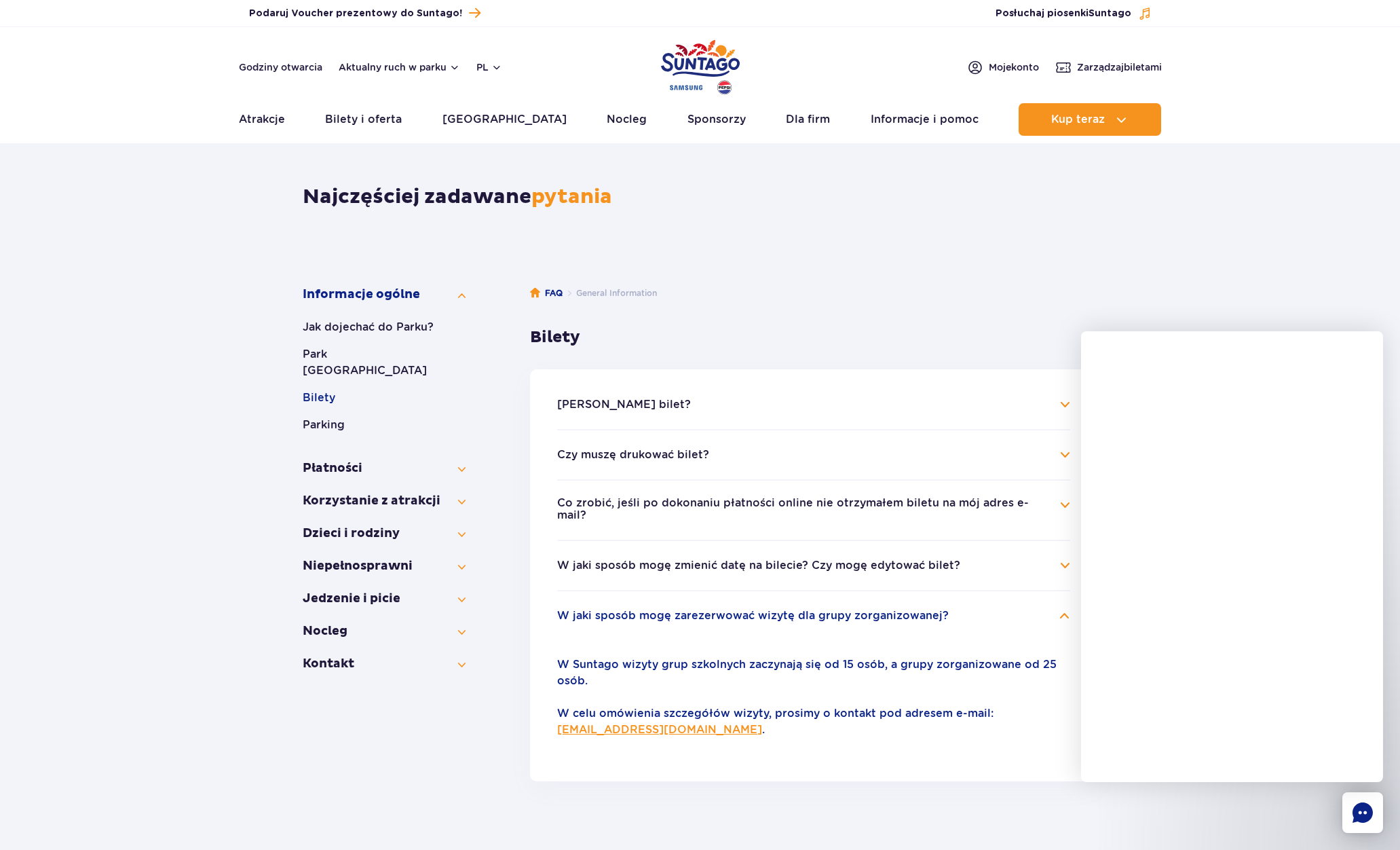
click at [729, 504] on button "Co zrobić, jeśli po dokonaniu płatności online nie otrzymałem biletu na mój adr…" at bounding box center [803, 510] width 493 height 25
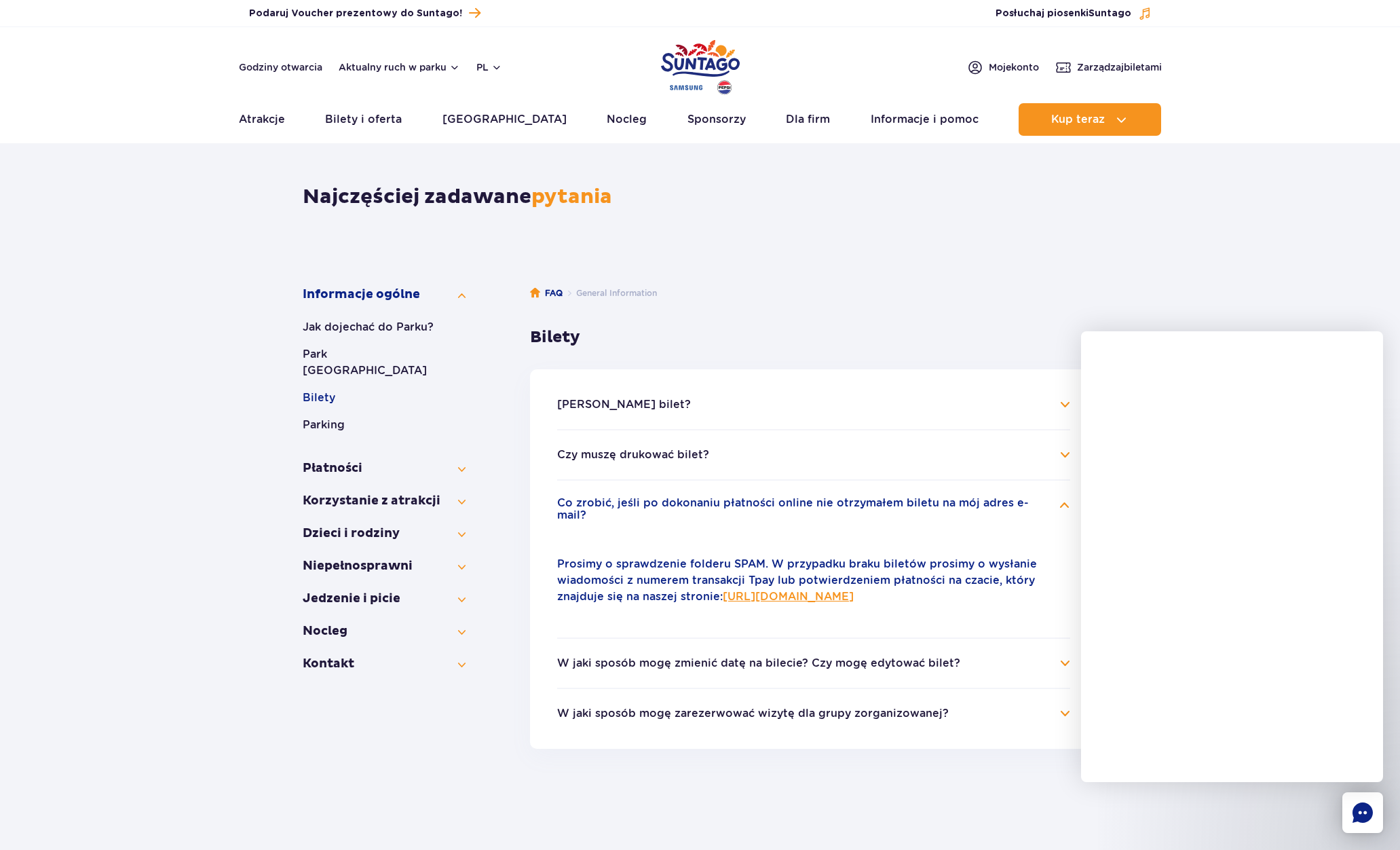
click at [836, 590] on link "https://parkofpoland.com/pl/kontakt" at bounding box center [788, 596] width 131 height 13
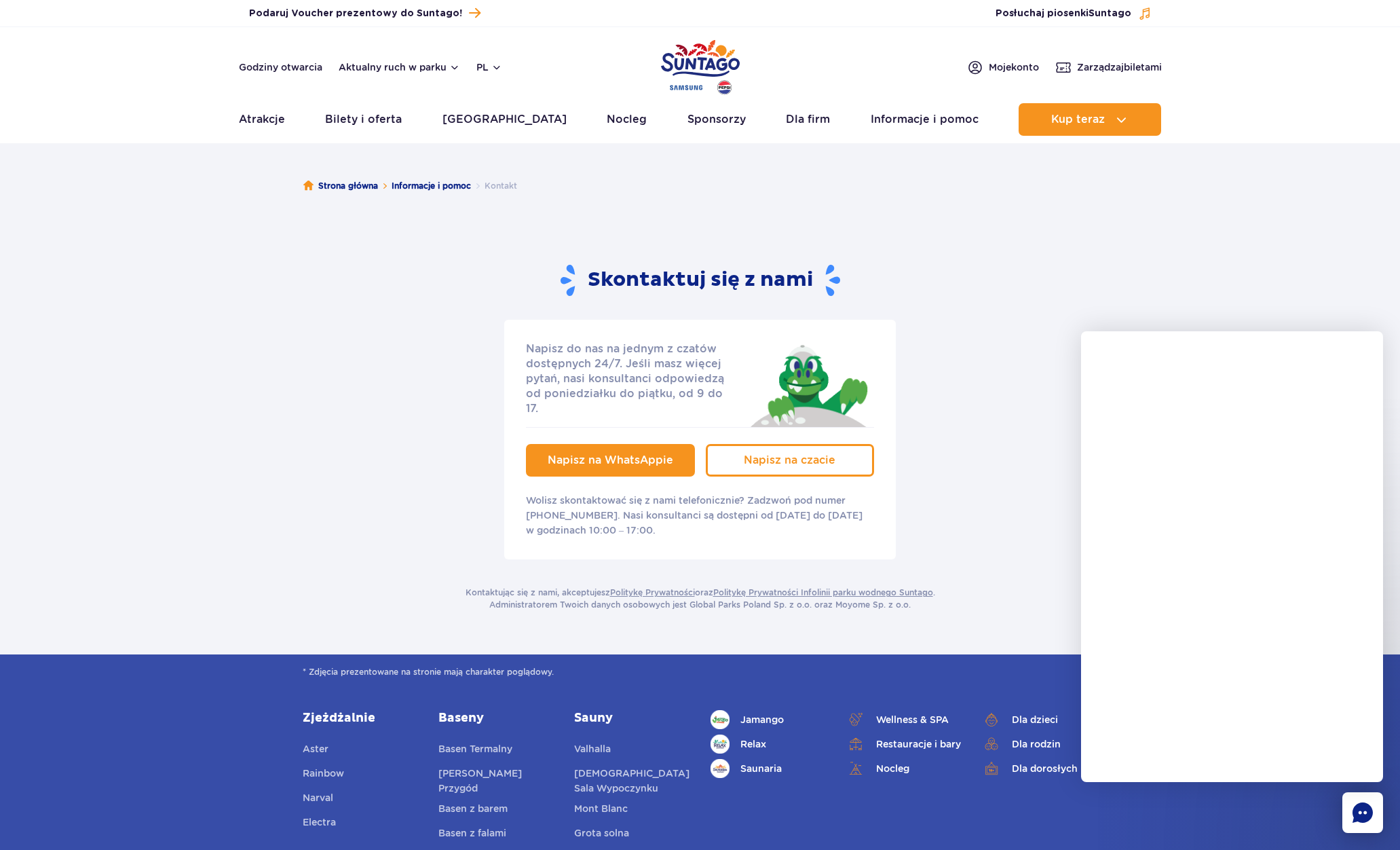
click at [561, 454] on span "Napisz na WhatsAppie" at bounding box center [609, 460] width 125 height 13
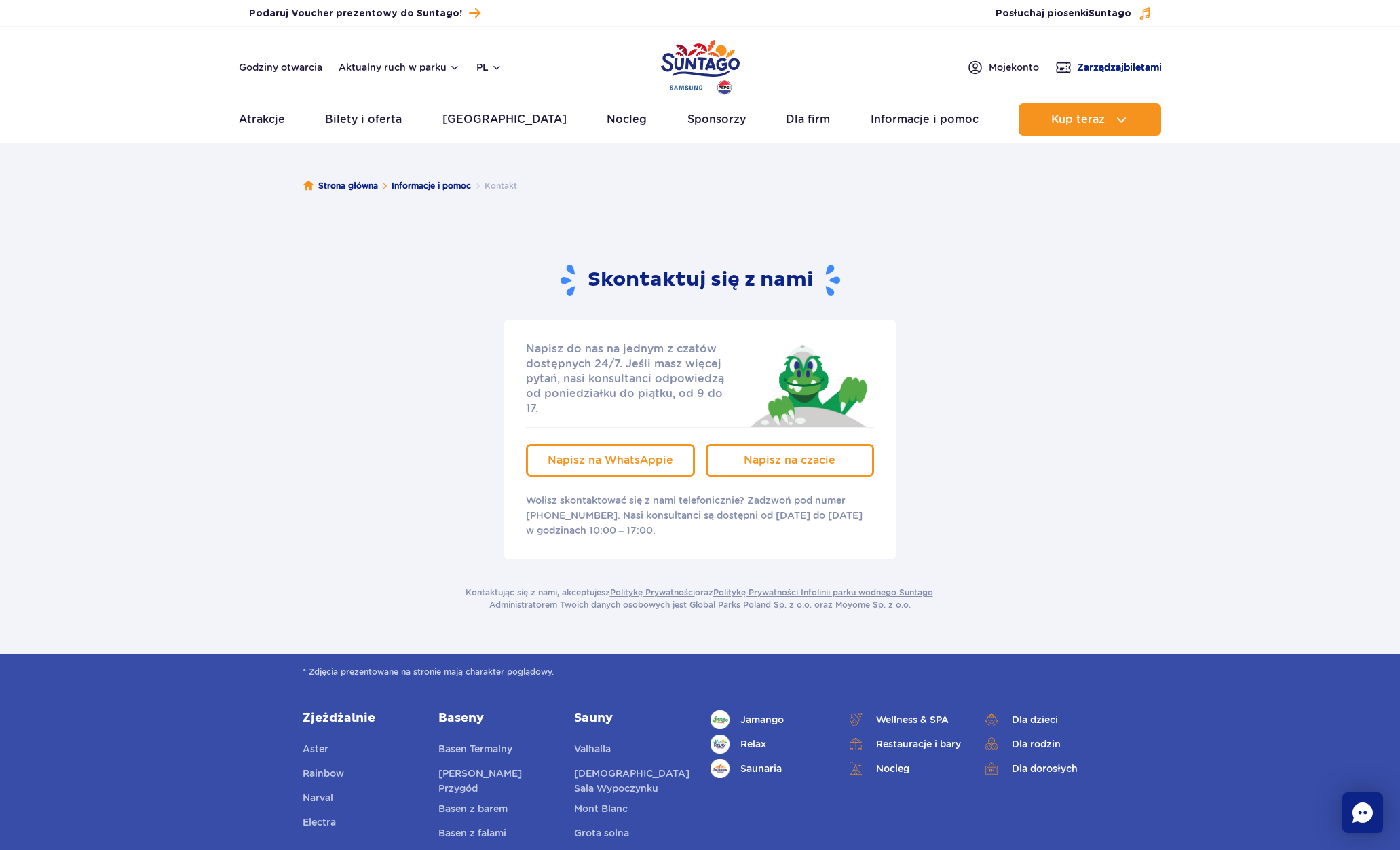
click at [1142, 66] on span "Zarządzaj biletami" at bounding box center [1119, 67] width 85 height 13
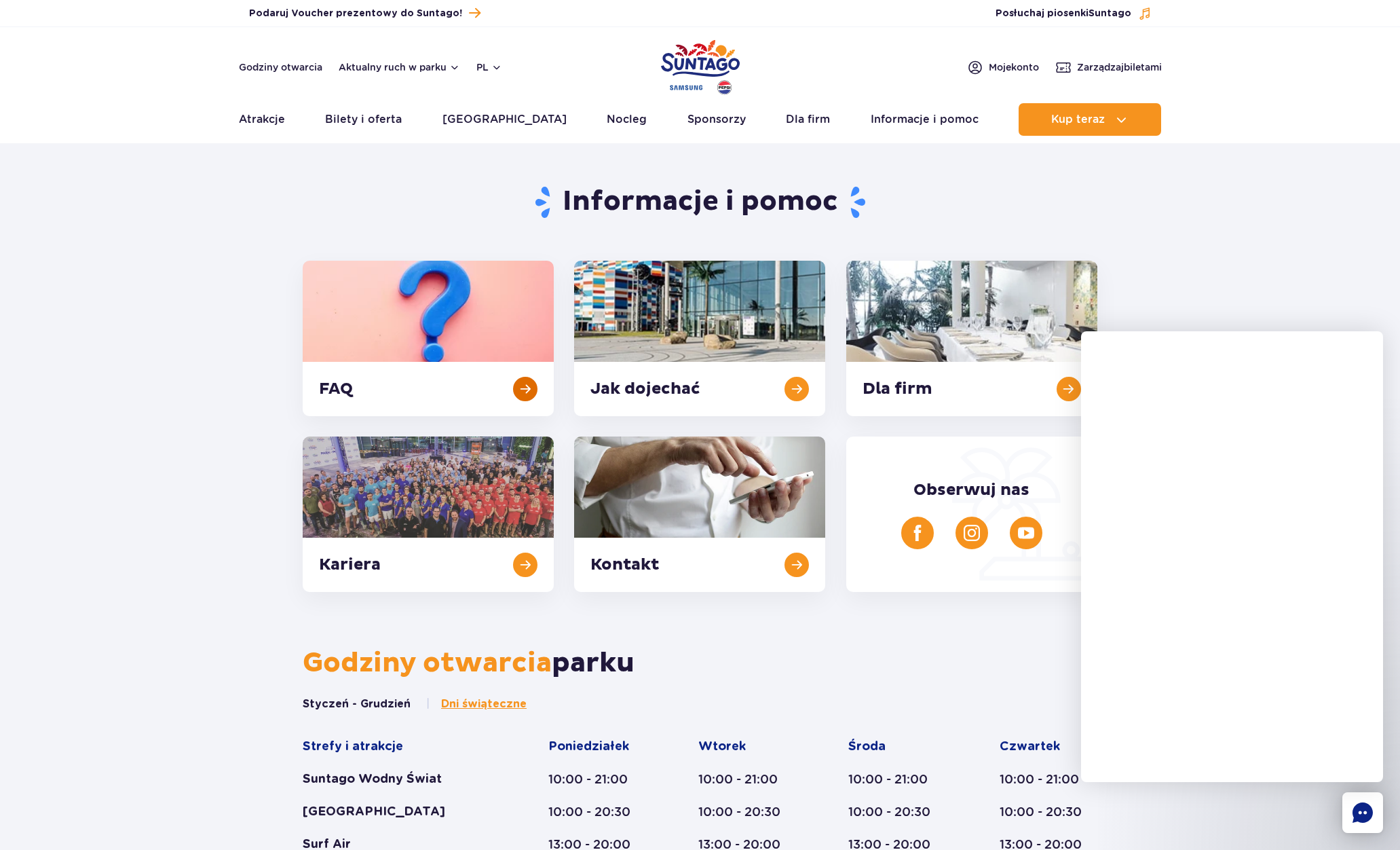
click at [451, 337] on link at bounding box center [428, 338] width 251 height 155
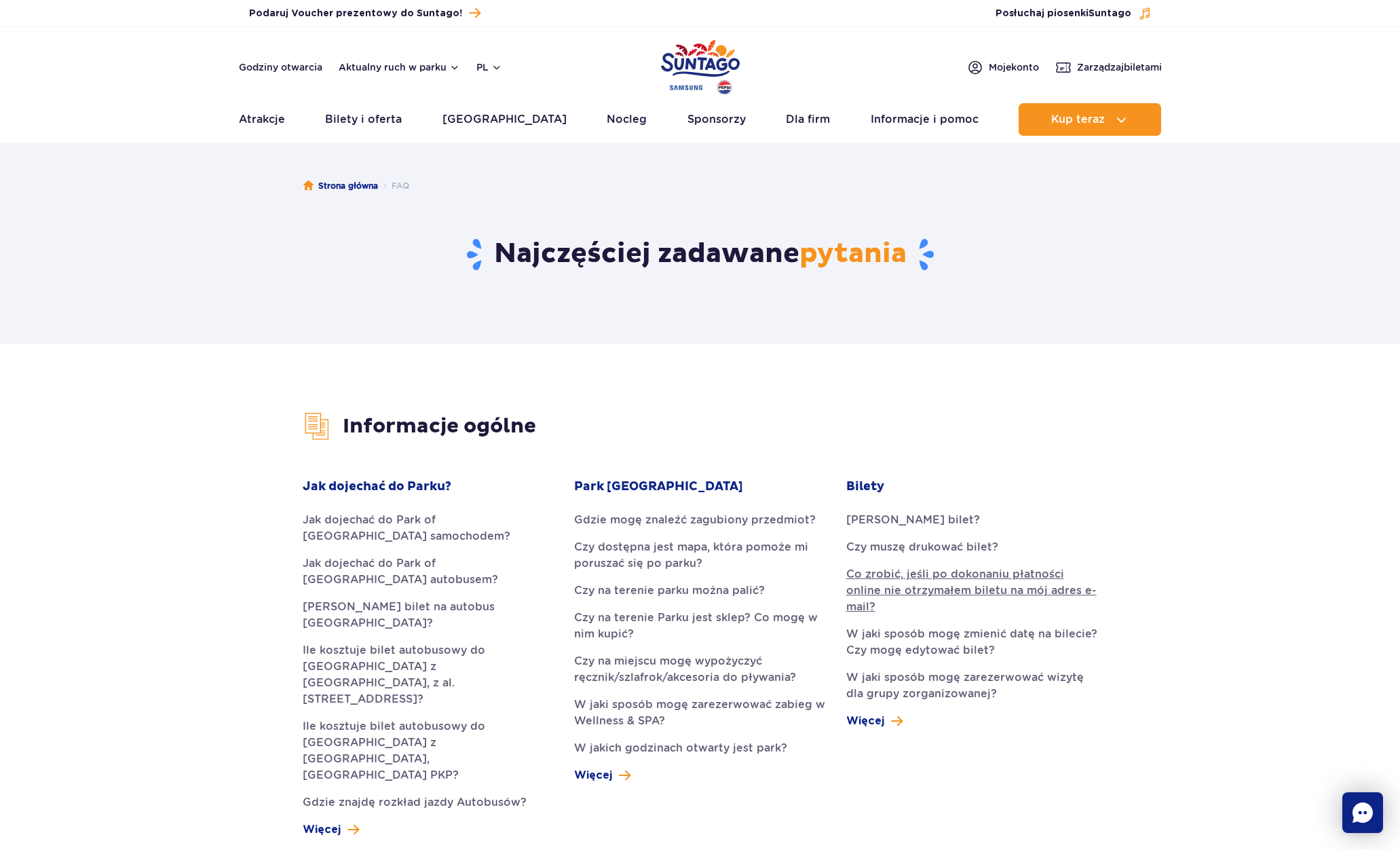
click at [969, 586] on link "Co zrobić, jeśli po dokonaniu płatności online nie otrzymałem biletu na mój adr…" at bounding box center [971, 591] width 251 height 49
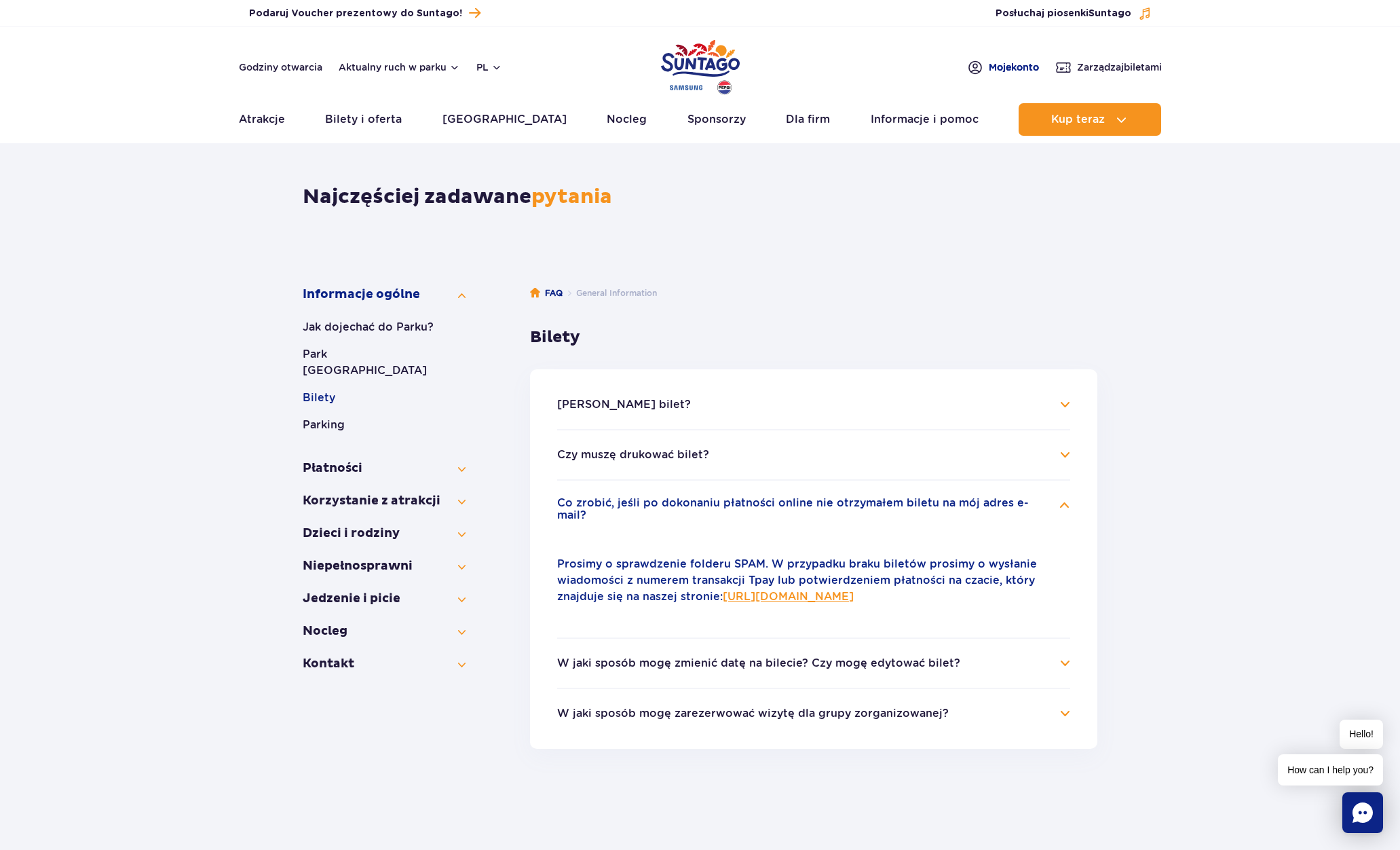
click at [1009, 65] on span "Moje konto" at bounding box center [1013, 67] width 50 height 13
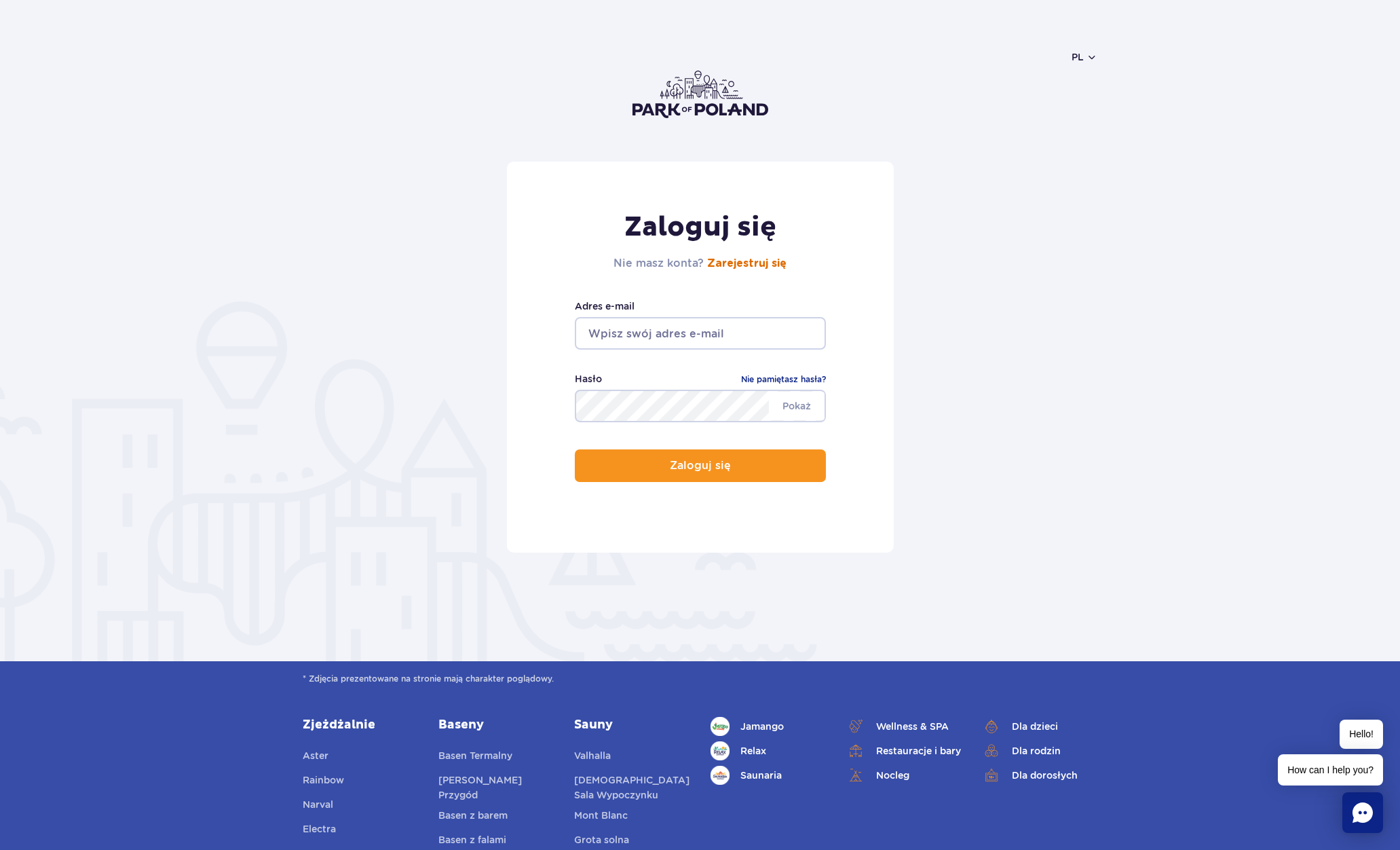
click at [754, 265] on link "Zarejestruj się" at bounding box center [746, 263] width 80 height 11
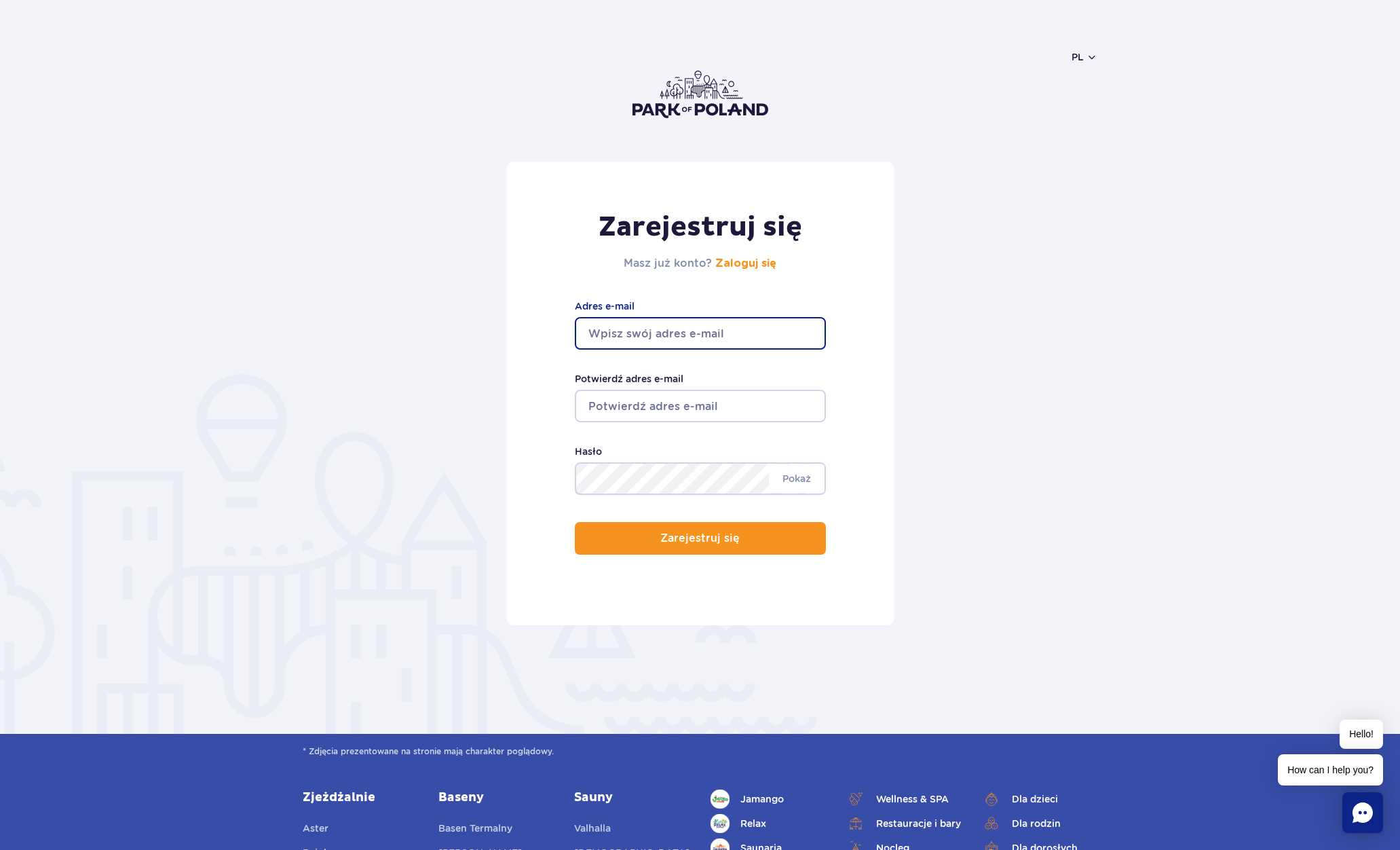
click at [635, 329] on input "Adres e-mail" at bounding box center [700, 332] width 251 height 32
type input "[EMAIL_ADDRESS][DOMAIN_NAME]"
type input "lukaszo@outlook.com"
click at [473, 507] on form "Zarejestruj się Masz już konto? Zaloguj się lukaszo@outlook.com Adres e-mail lu…" at bounding box center [699, 393] width 794 height 464
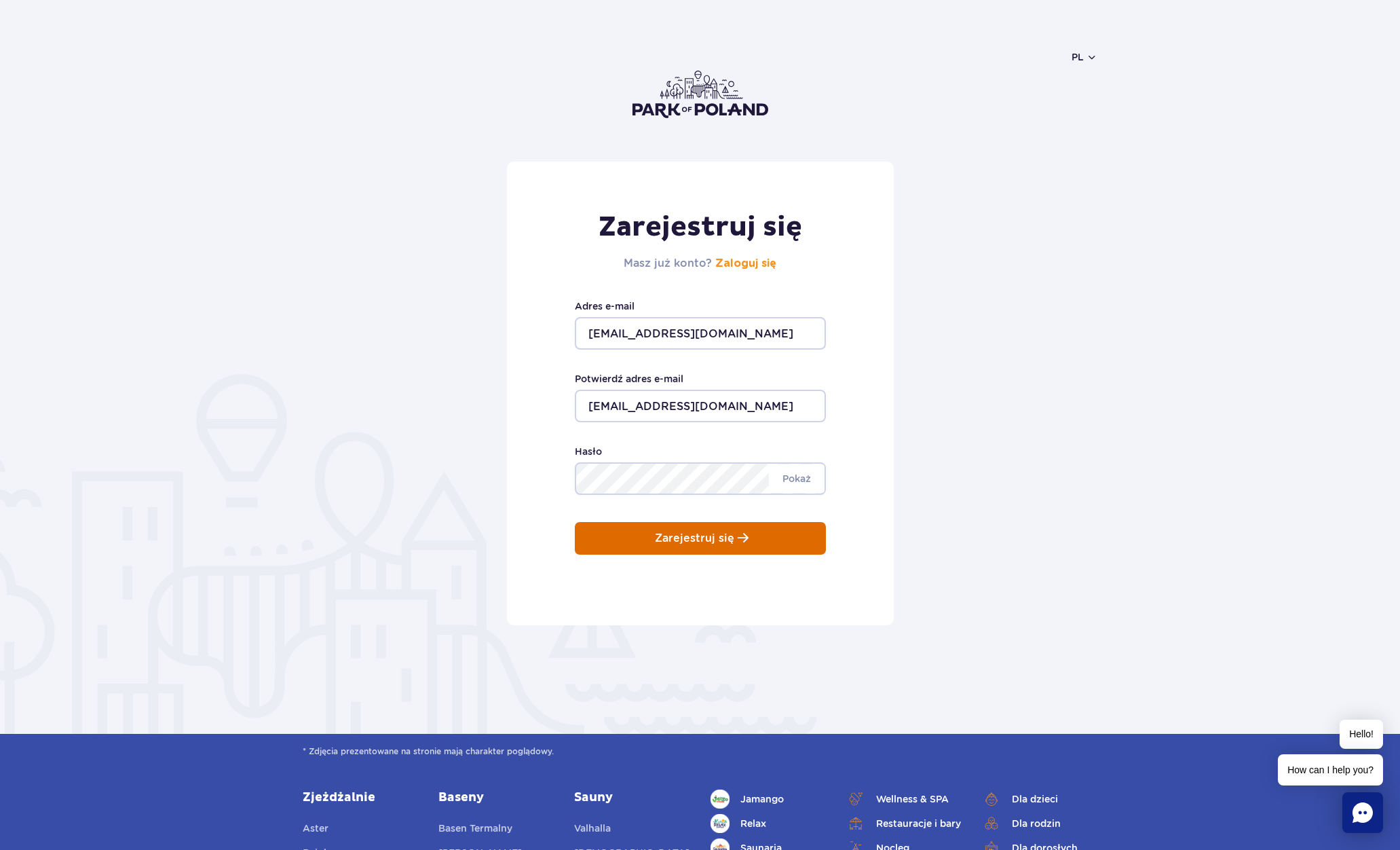
click at [754, 564] on div "Zarejestruj się Masz już konto? Zaloguj się lukaszo@outlook.com Adres e-mail lu…" at bounding box center [700, 393] width 387 height 464
click at [703, 533] on p "Zarejestruj się" at bounding box center [694, 539] width 80 height 13
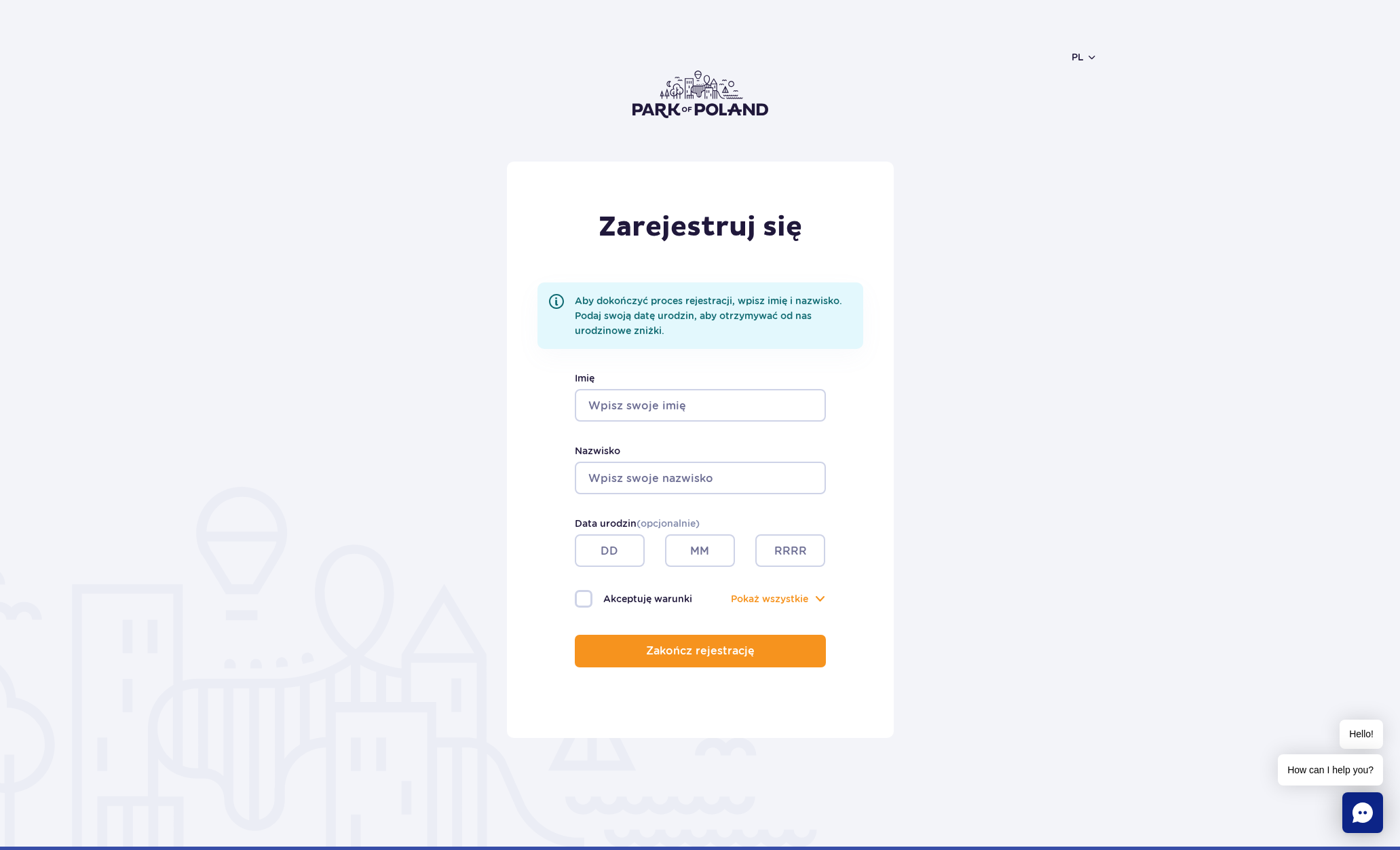
click at [680, 408] on input "Imię" at bounding box center [700, 405] width 251 height 32
type input "Łukasz"
type input "Osiecki"
click at [612, 549] on input "text" at bounding box center [609, 550] width 70 height 32
type input "11"
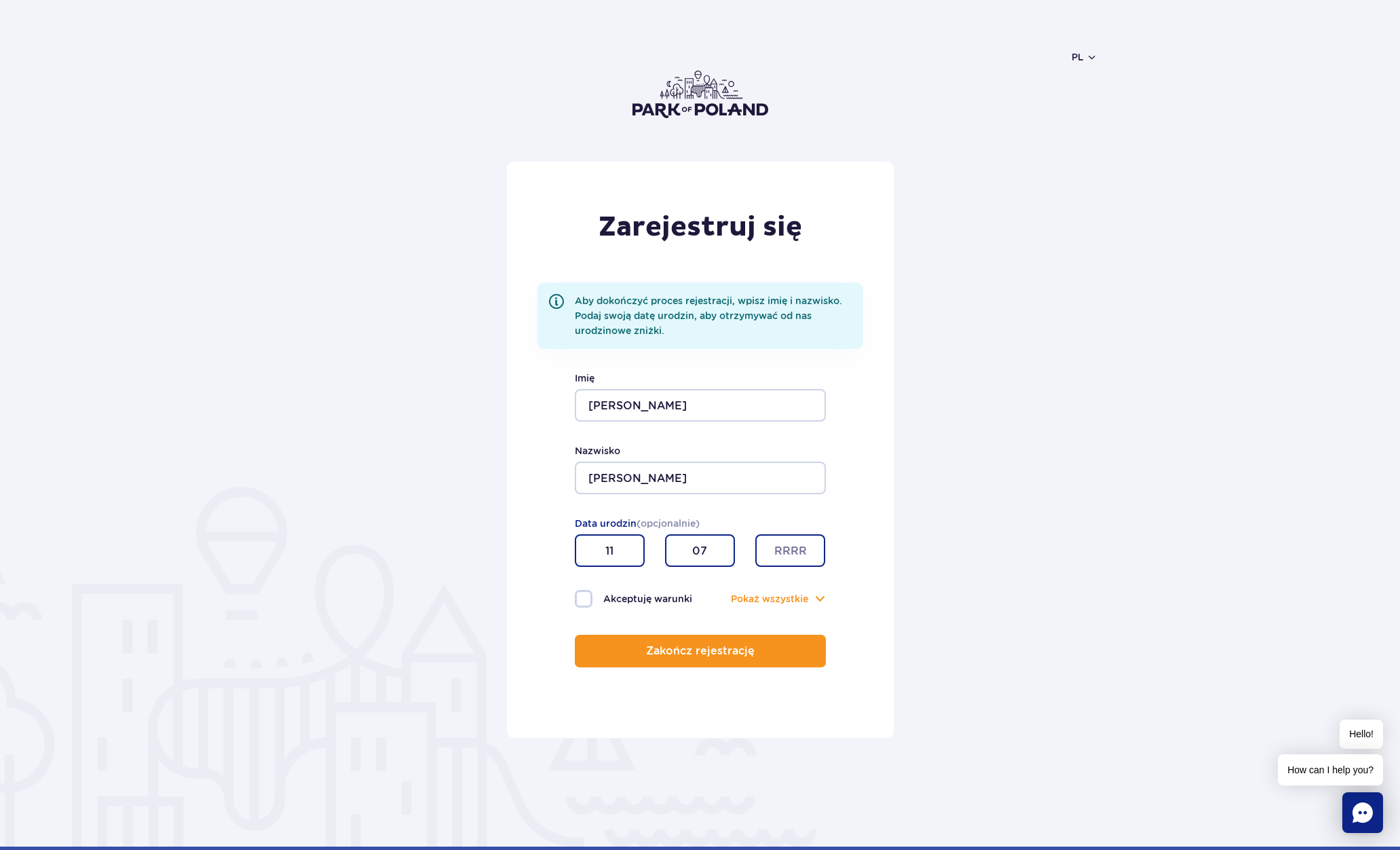
type input "07"
type input "1982"
click at [585, 599] on label "Akceptuję warunki" at bounding box center [637, 599] width 125 height 17
click at [585, 592] on input "Akceptuję warunki" at bounding box center [582, 591] width 15 height 2
checkbox input "true"
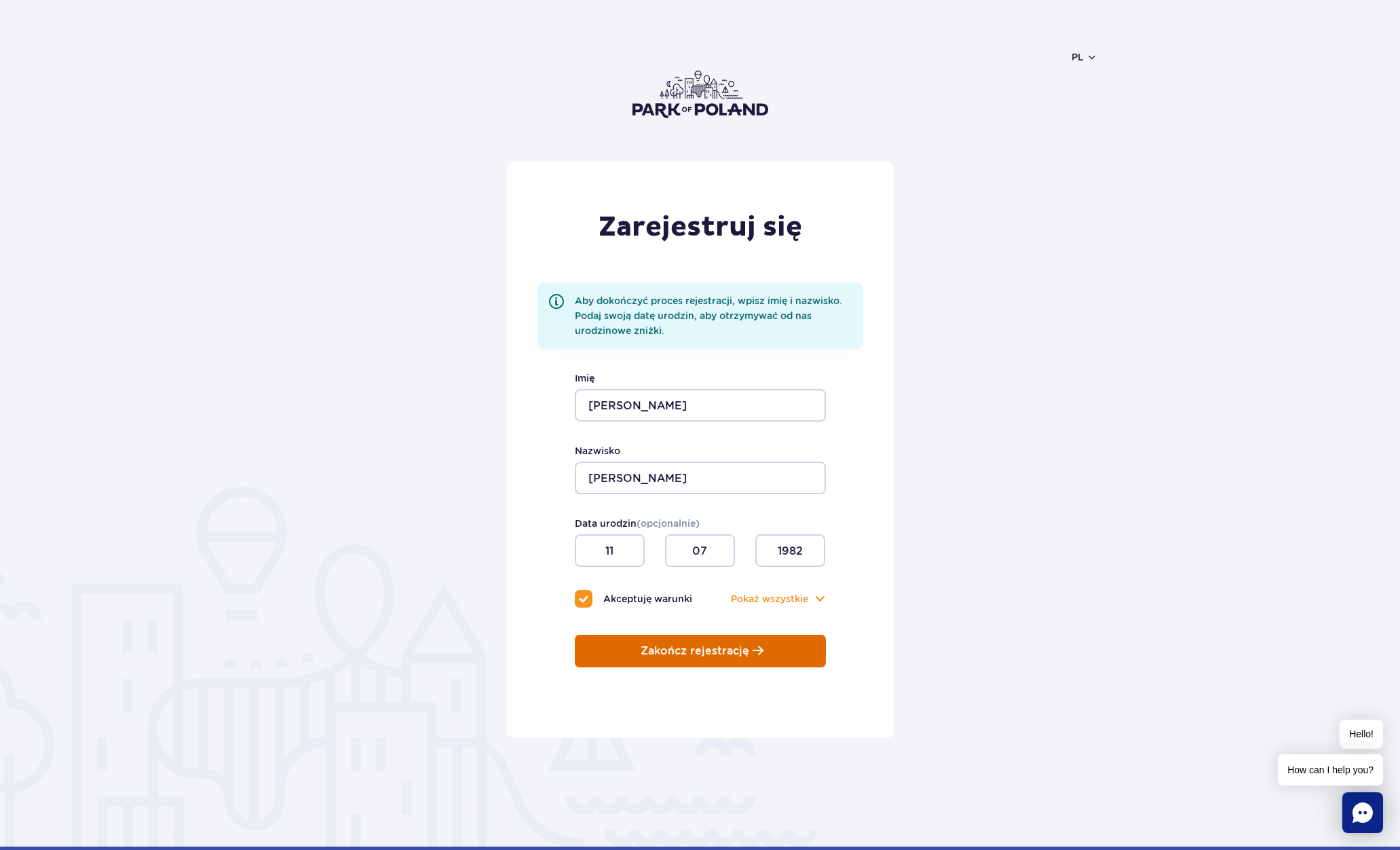
click at [697, 650] on p "Zakończ rejestrację" at bounding box center [694, 651] width 109 height 13
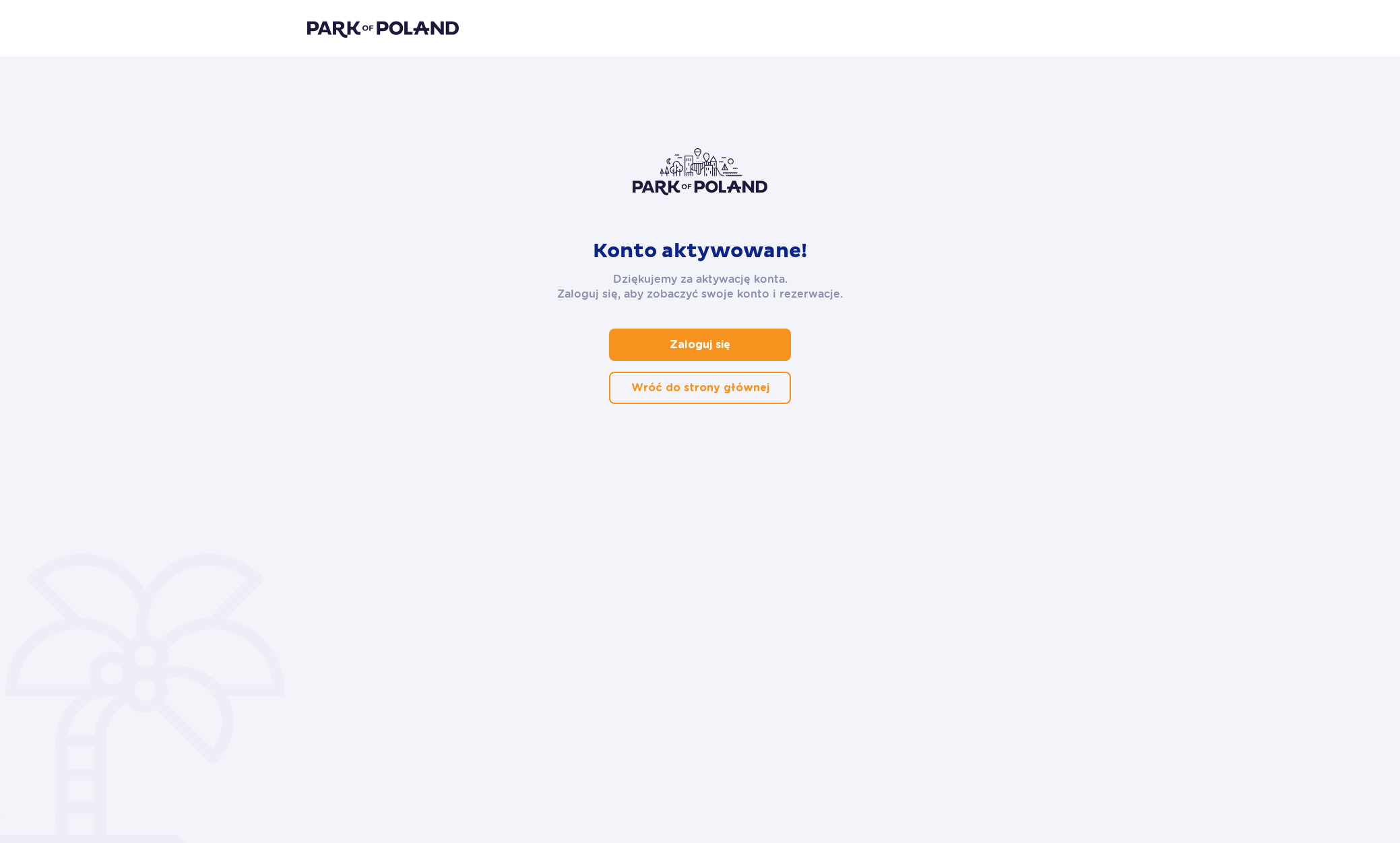
click at [721, 349] on link "Zaloguj się" at bounding box center [700, 344] width 182 height 32
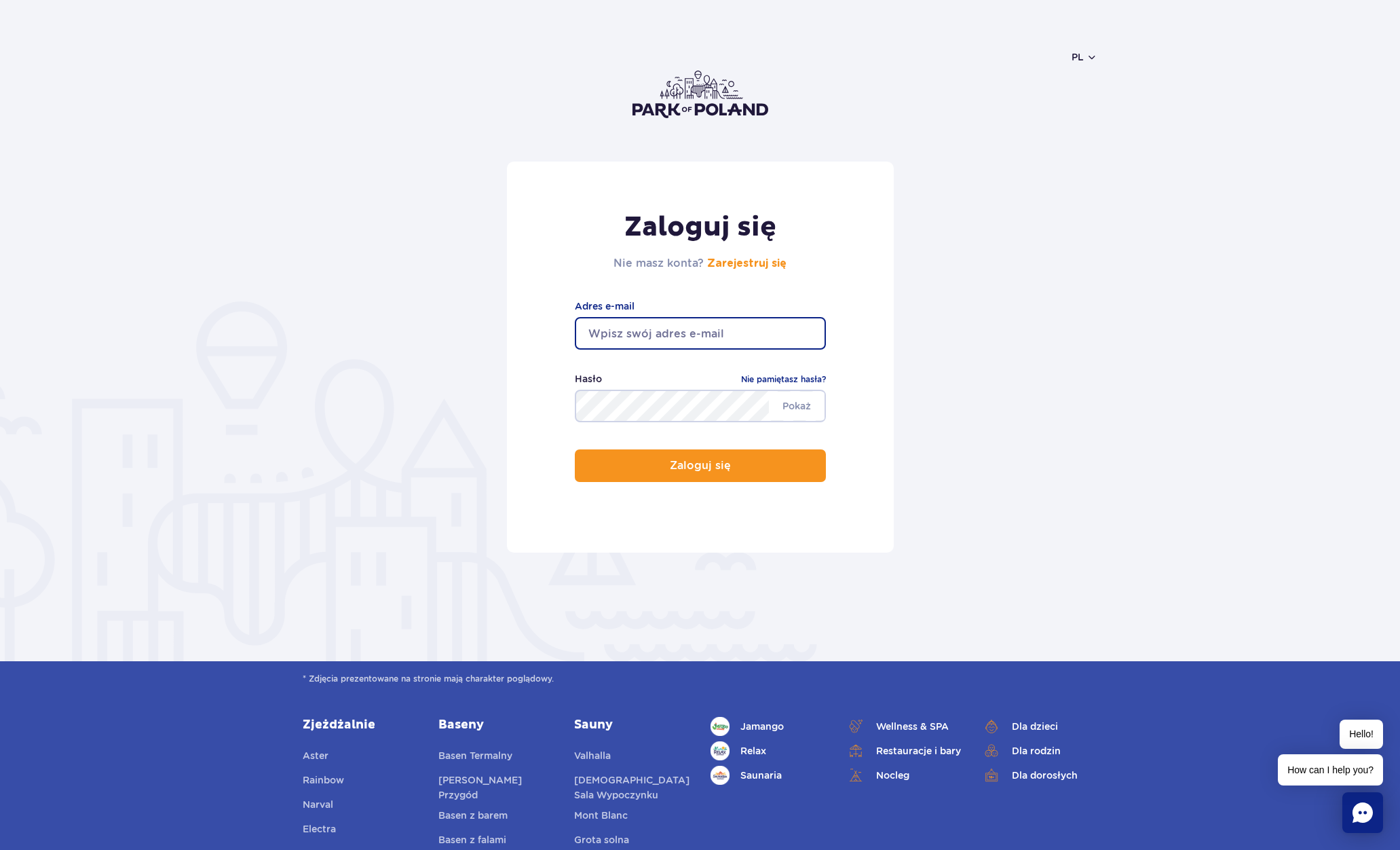
click at [658, 328] on input "email" at bounding box center [700, 332] width 251 height 32
type input "[EMAIL_ADDRESS][DOMAIN_NAME]"
click at [575, 449] on button "Zaloguj się" at bounding box center [700, 465] width 251 height 32
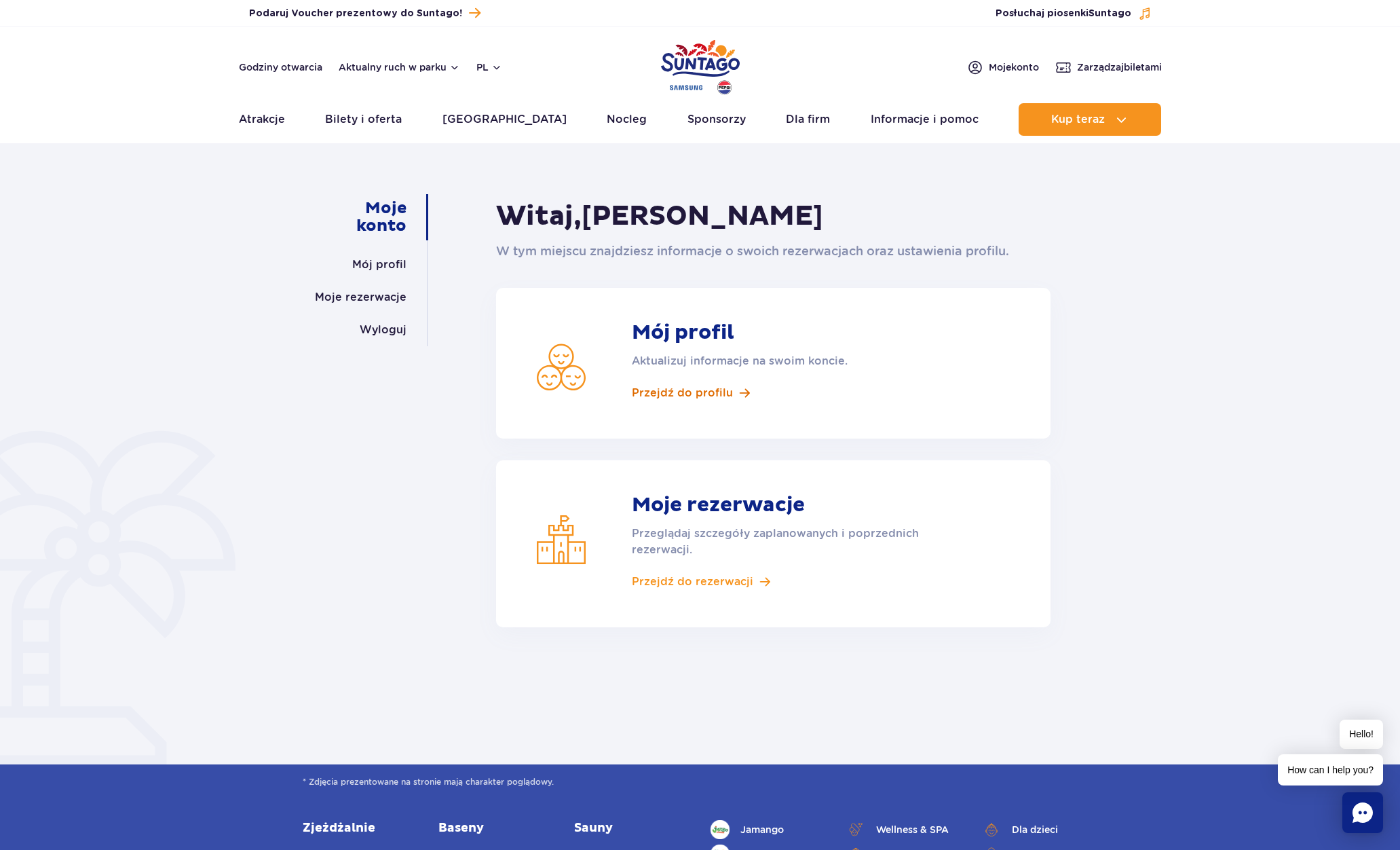
click at [693, 385] on span "Przejdź do profilu" at bounding box center [682, 392] width 101 height 15
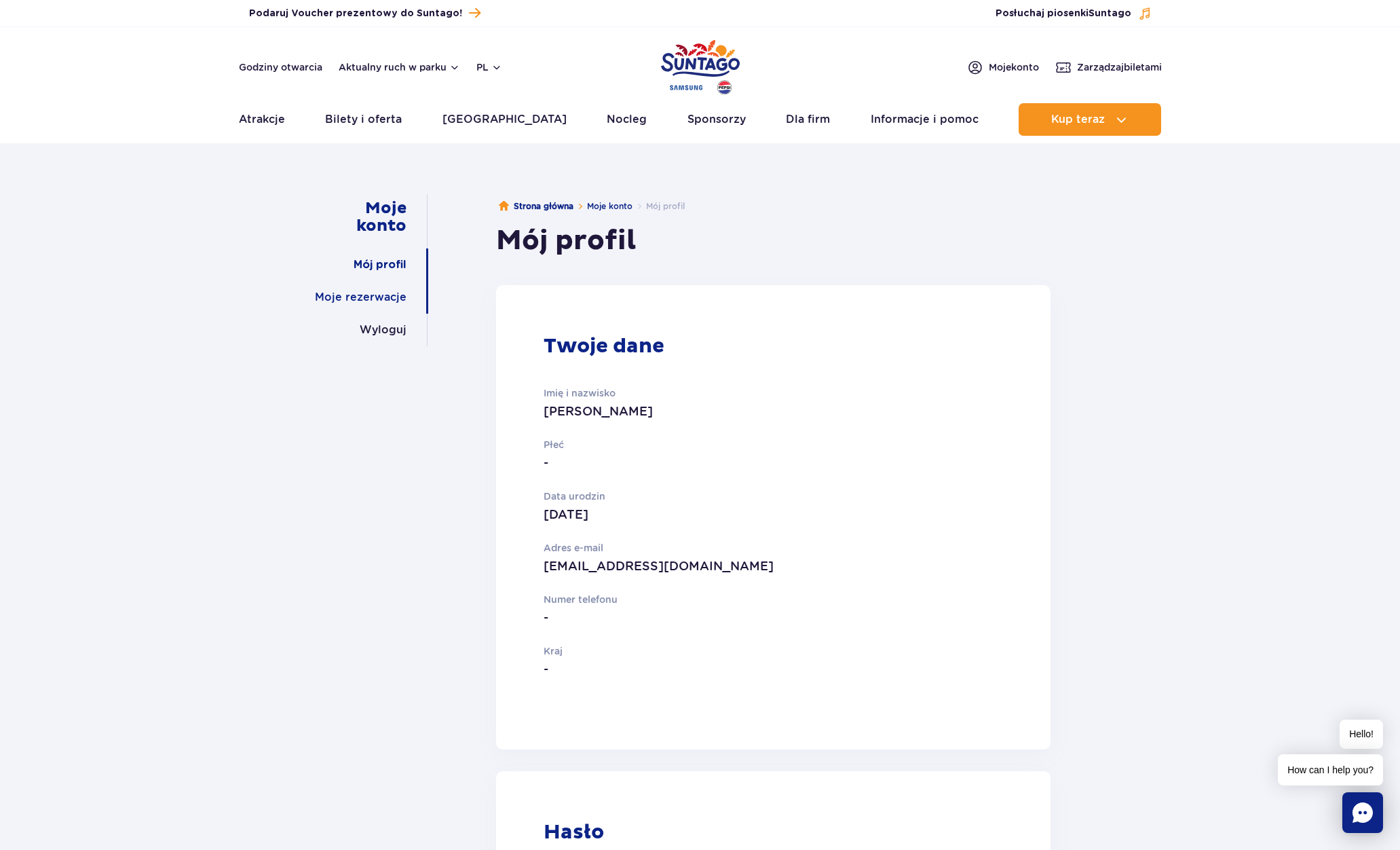
click at [383, 299] on link "Moje rezerwacje" at bounding box center [361, 297] width 91 height 32
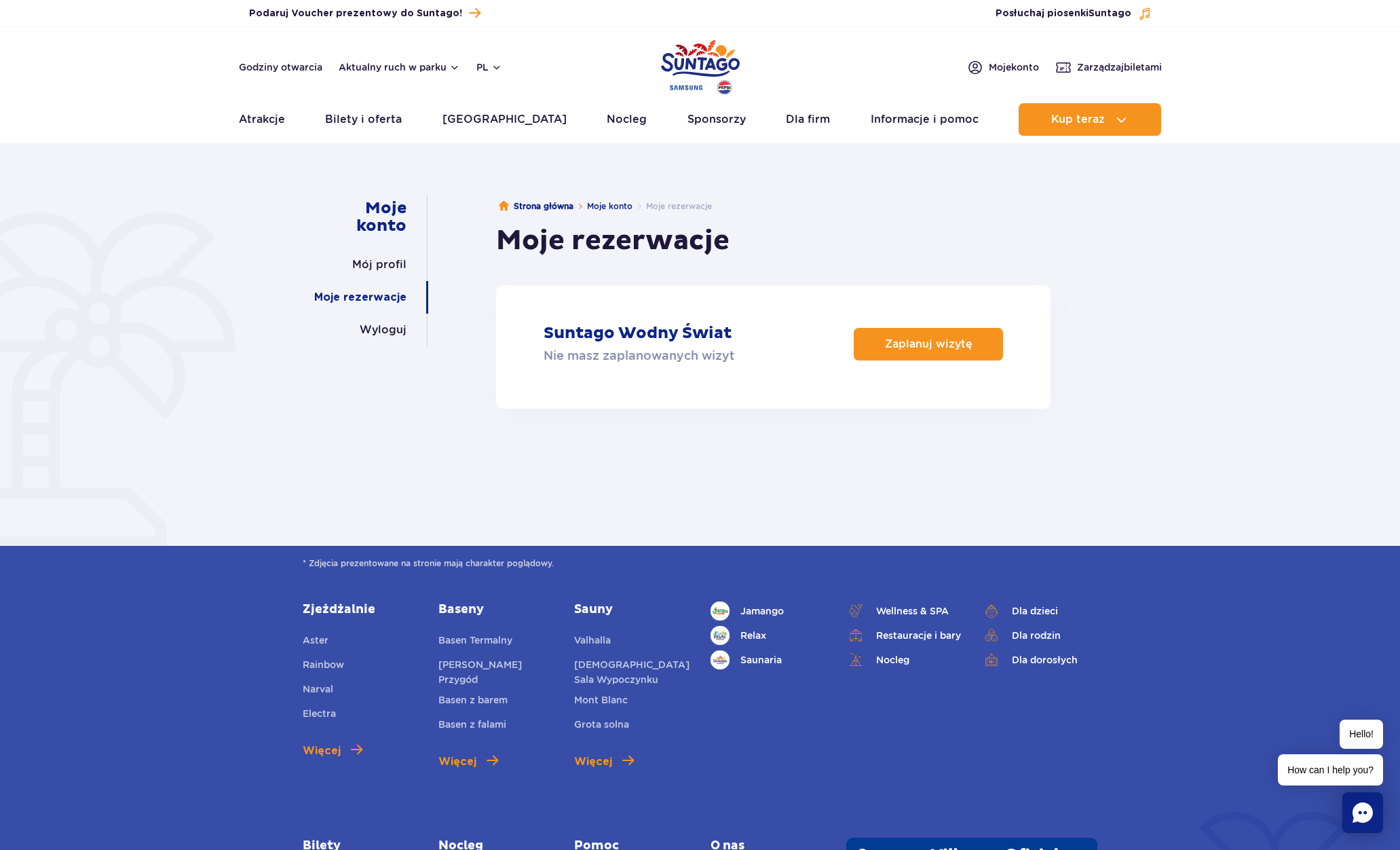
click at [761, 301] on article "Suntago Wodny Świat Nie masz zaplanowanych wizyt Zaplanuj wizytę" at bounding box center [773, 347] width 554 height 124
click at [1099, 70] on span "Zarządzaj biletami" at bounding box center [1119, 67] width 85 height 13
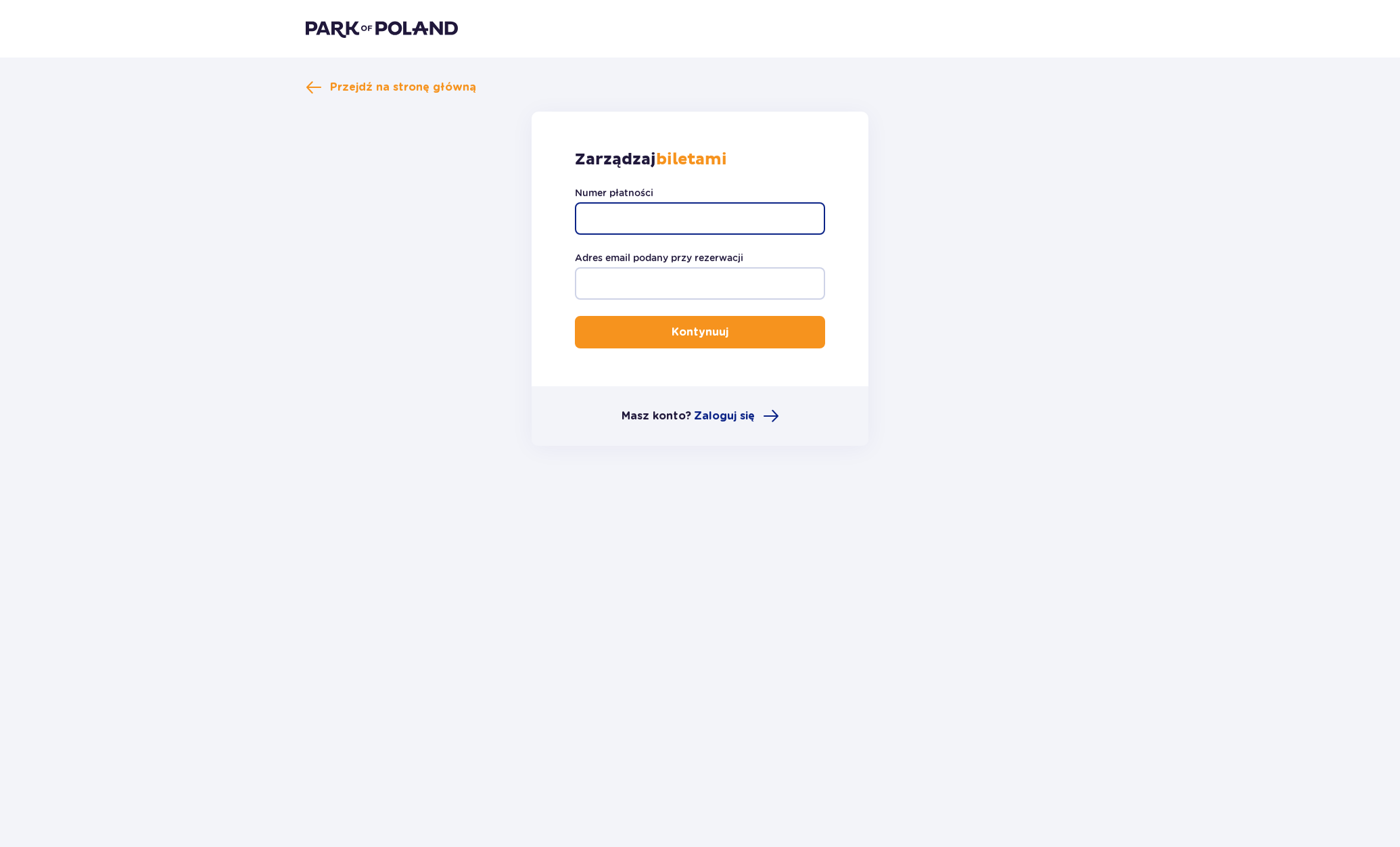
click at [661, 215] on input "Numer płatności" at bounding box center [699, 218] width 250 height 32
type input "TR-VRC-J066S9X"
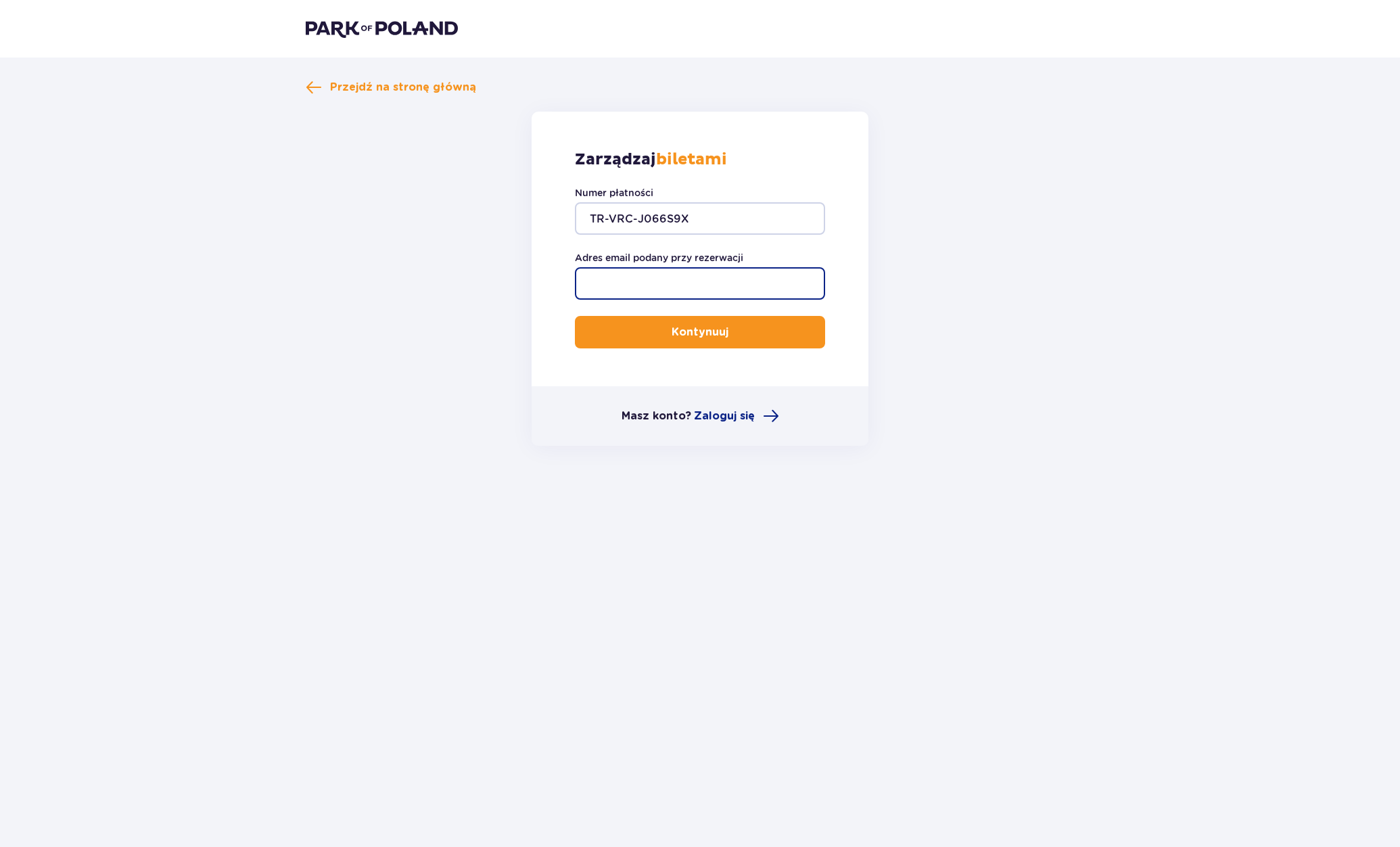
click at [667, 276] on input "Adres email podany przy rezerwacji" at bounding box center [699, 283] width 250 height 32
type input "[EMAIL_ADDRESS][DOMAIN_NAME]"
click at [682, 332] on p "Kontynuuj" at bounding box center [700, 332] width 57 height 15
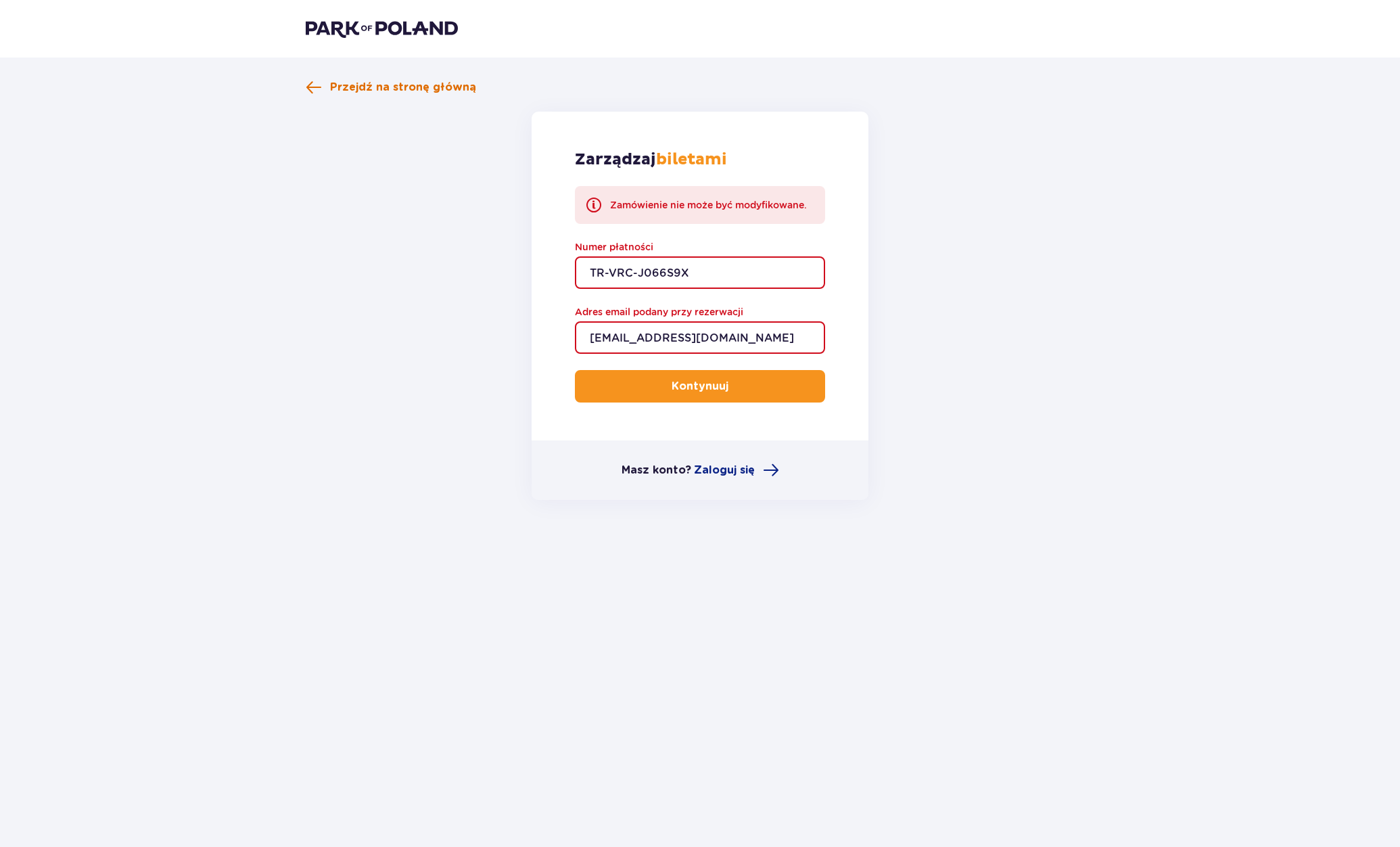
click at [384, 81] on span "Przejdź na stronę główną" at bounding box center [403, 87] width 146 height 15
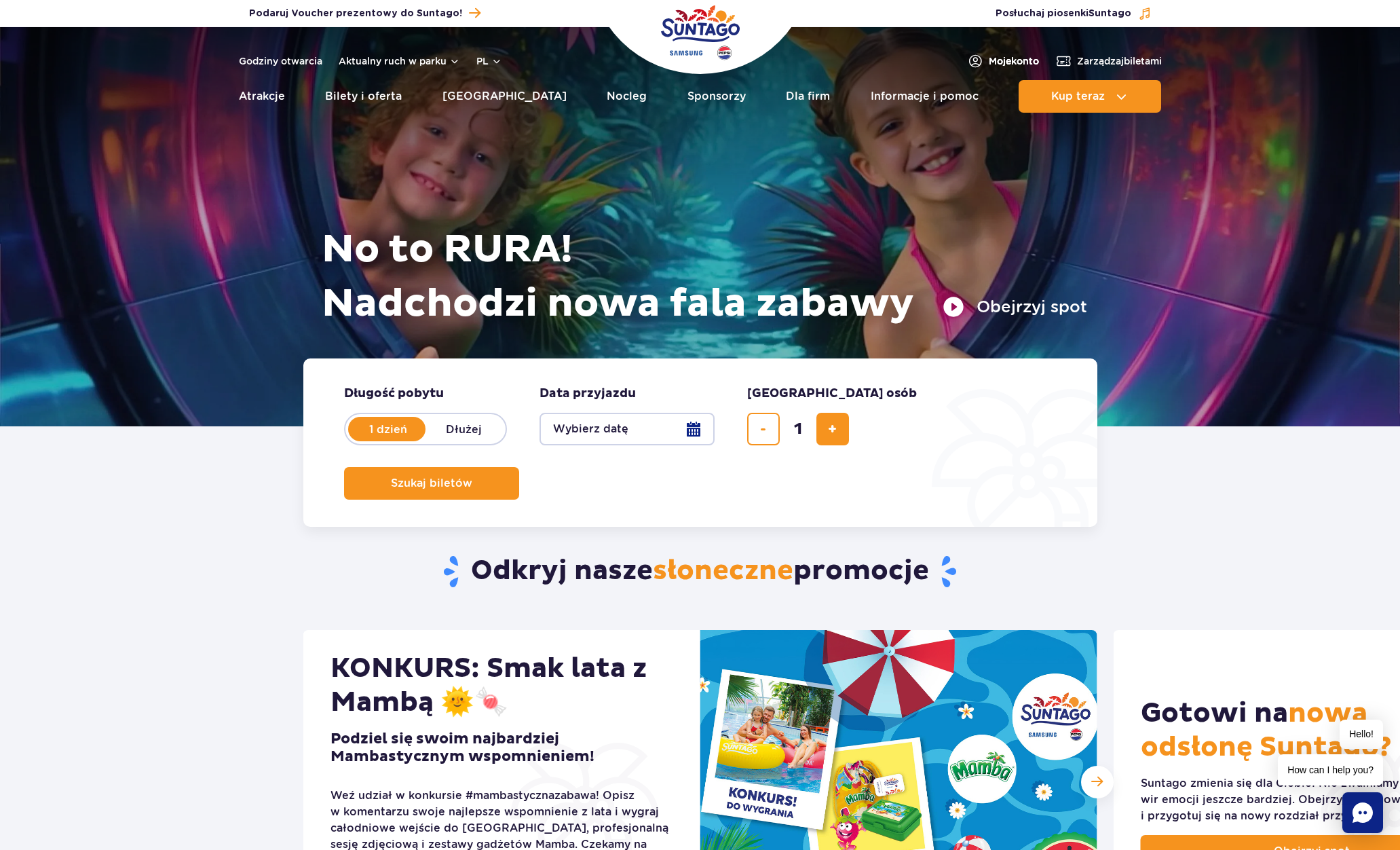
click at [1007, 61] on span "Moje konto" at bounding box center [1013, 61] width 50 height 13
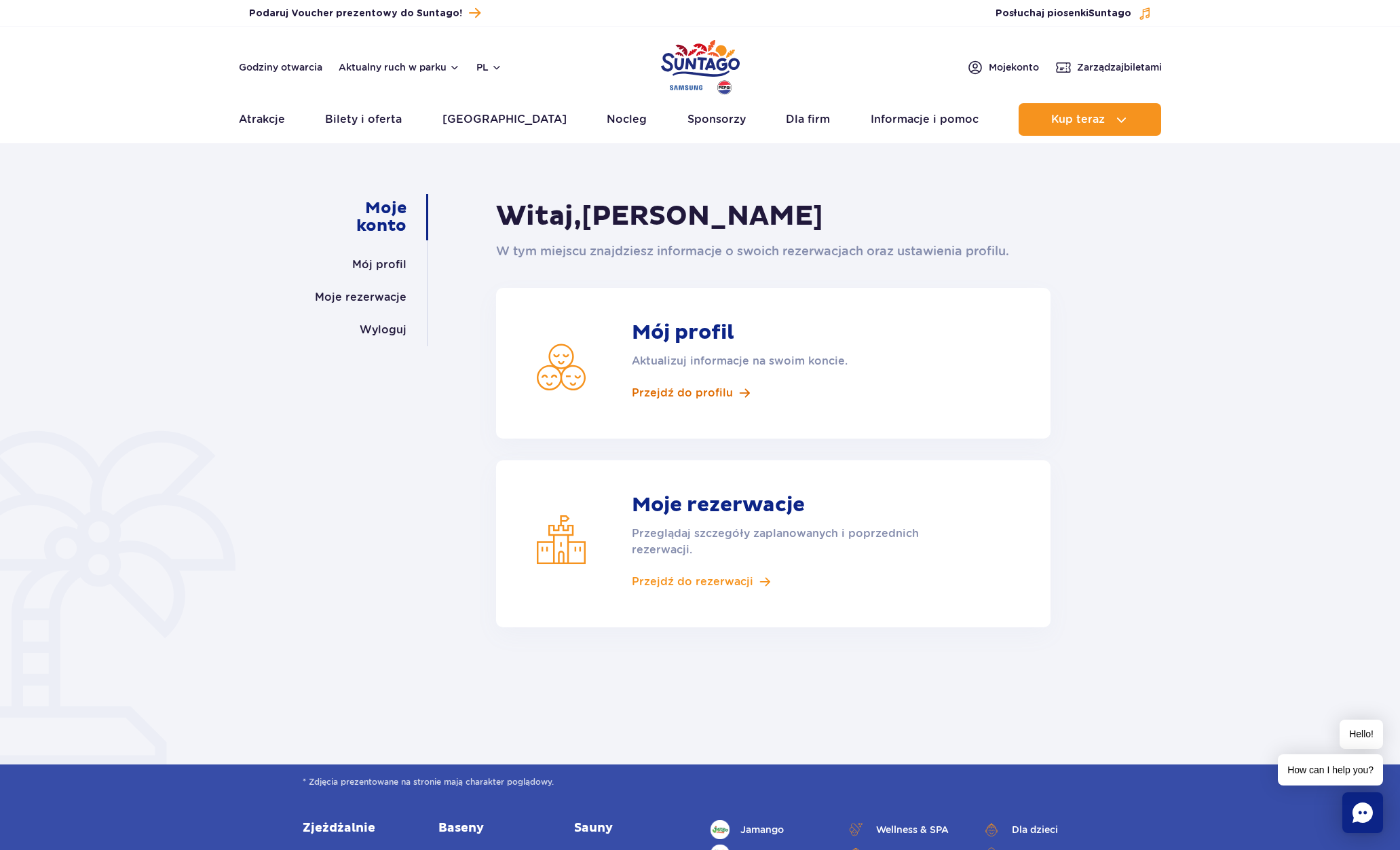
click at [676, 392] on span "Przejdź do profilu" at bounding box center [682, 392] width 101 height 15
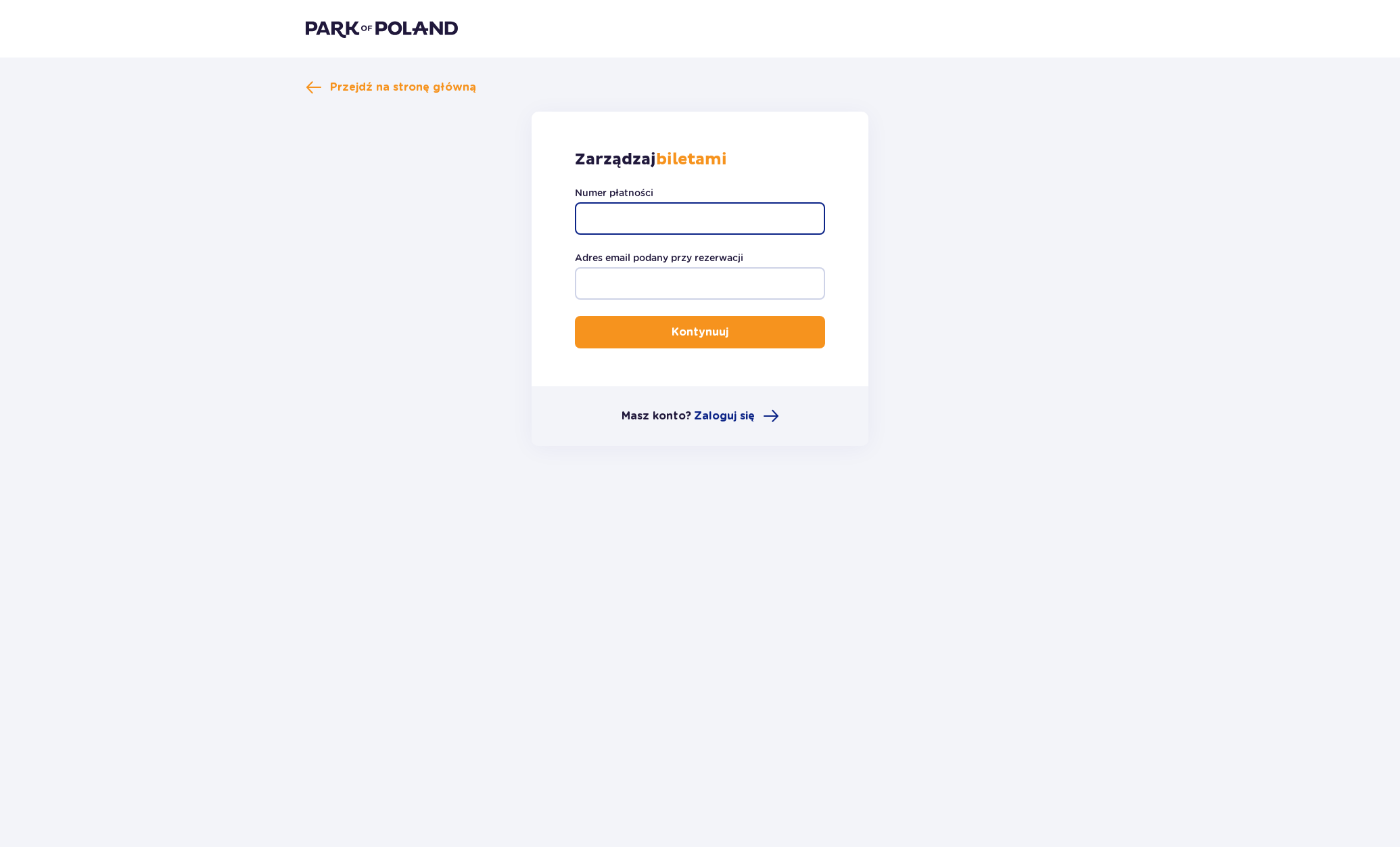
click at [683, 216] on input "Numer płatności" at bounding box center [699, 218] width 250 height 32
type input "TR-VRC-J066S9X"
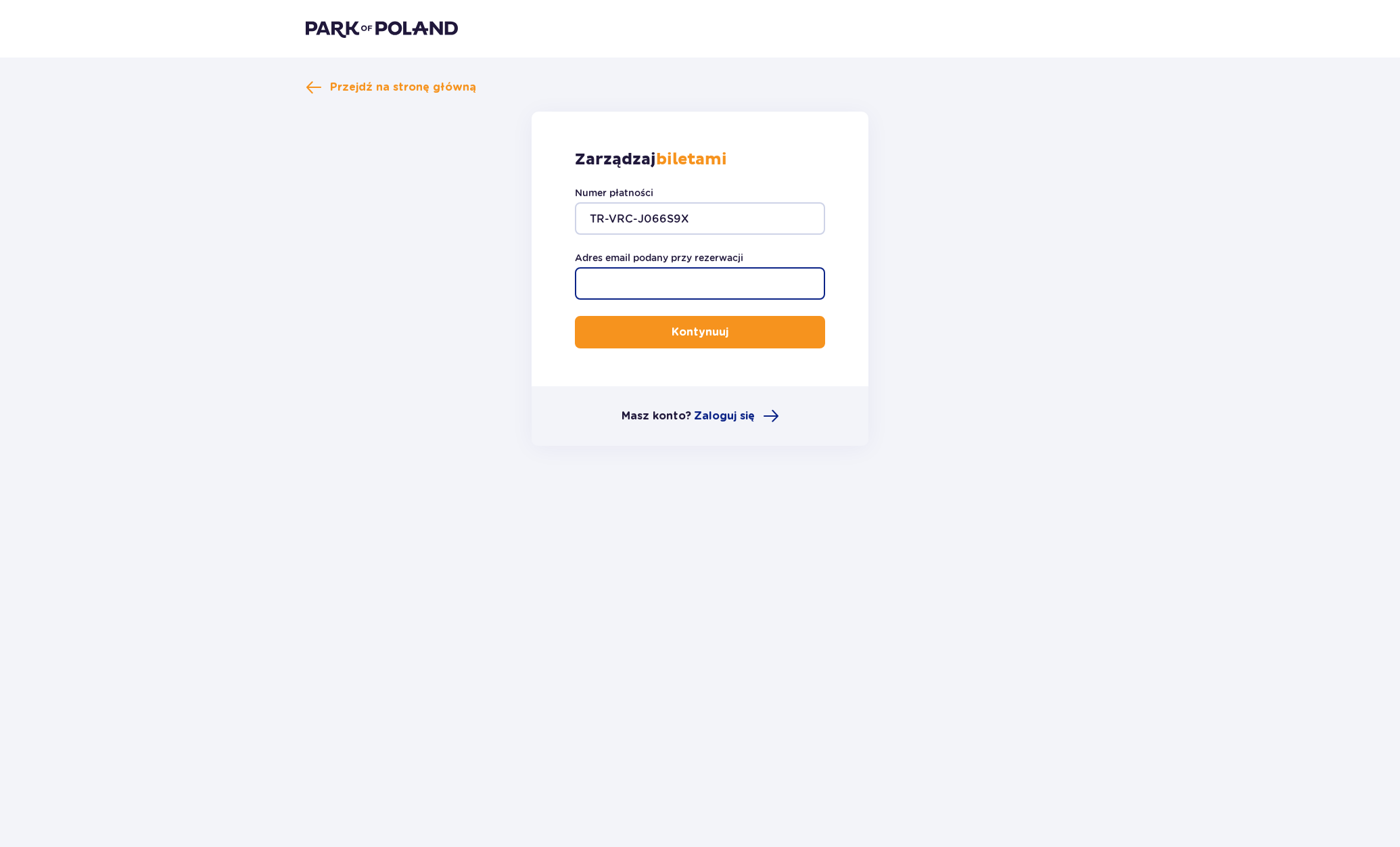
click at [648, 281] on input "Adres email podany przy rezerwacji" at bounding box center [699, 283] width 250 height 32
type input "[EMAIL_ADDRESS][DOMAIN_NAME]"
click at [649, 323] on button "Kontynuuj" at bounding box center [699, 331] width 250 height 32
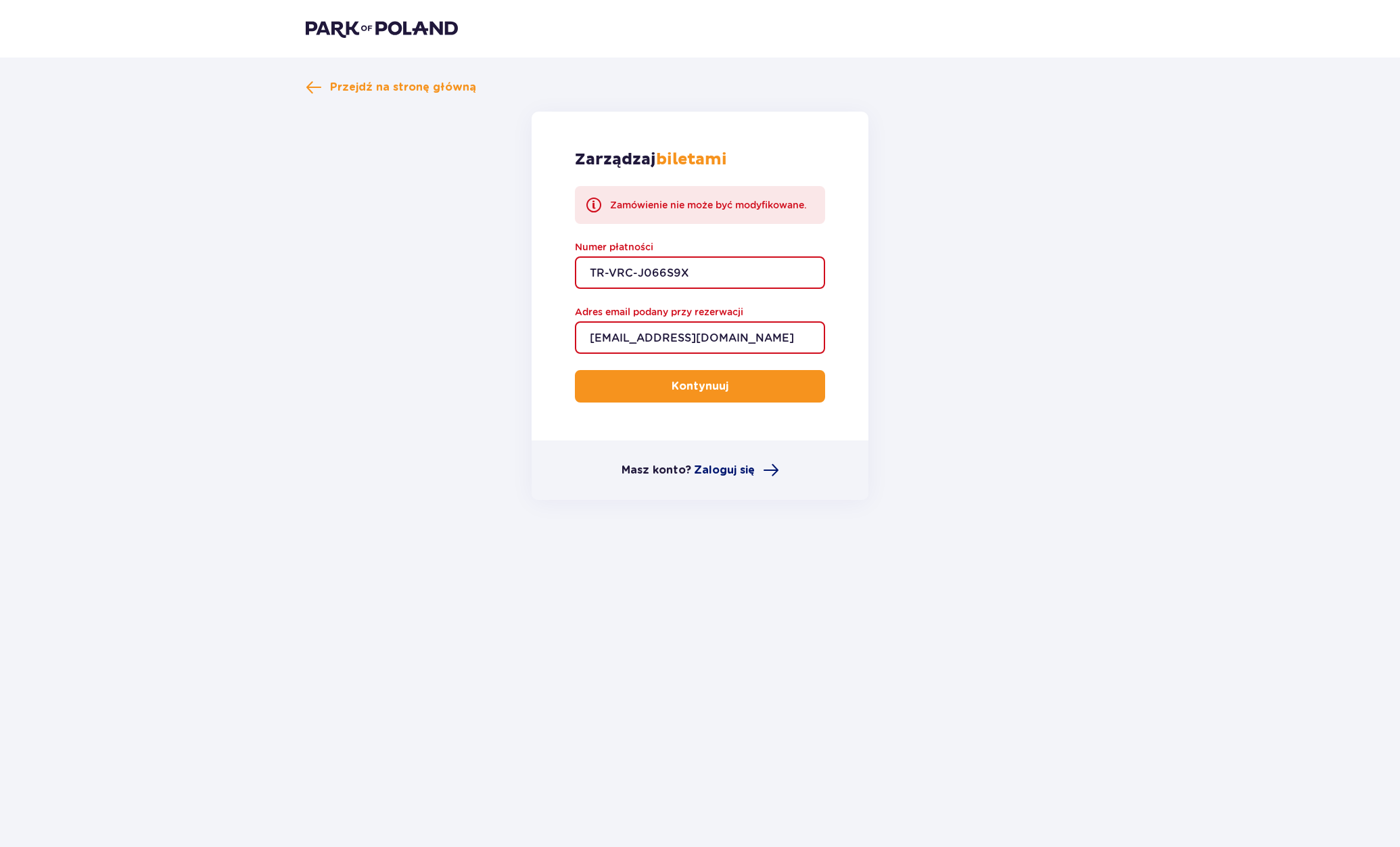
click at [732, 473] on span "Zaloguj się" at bounding box center [724, 469] width 61 height 15
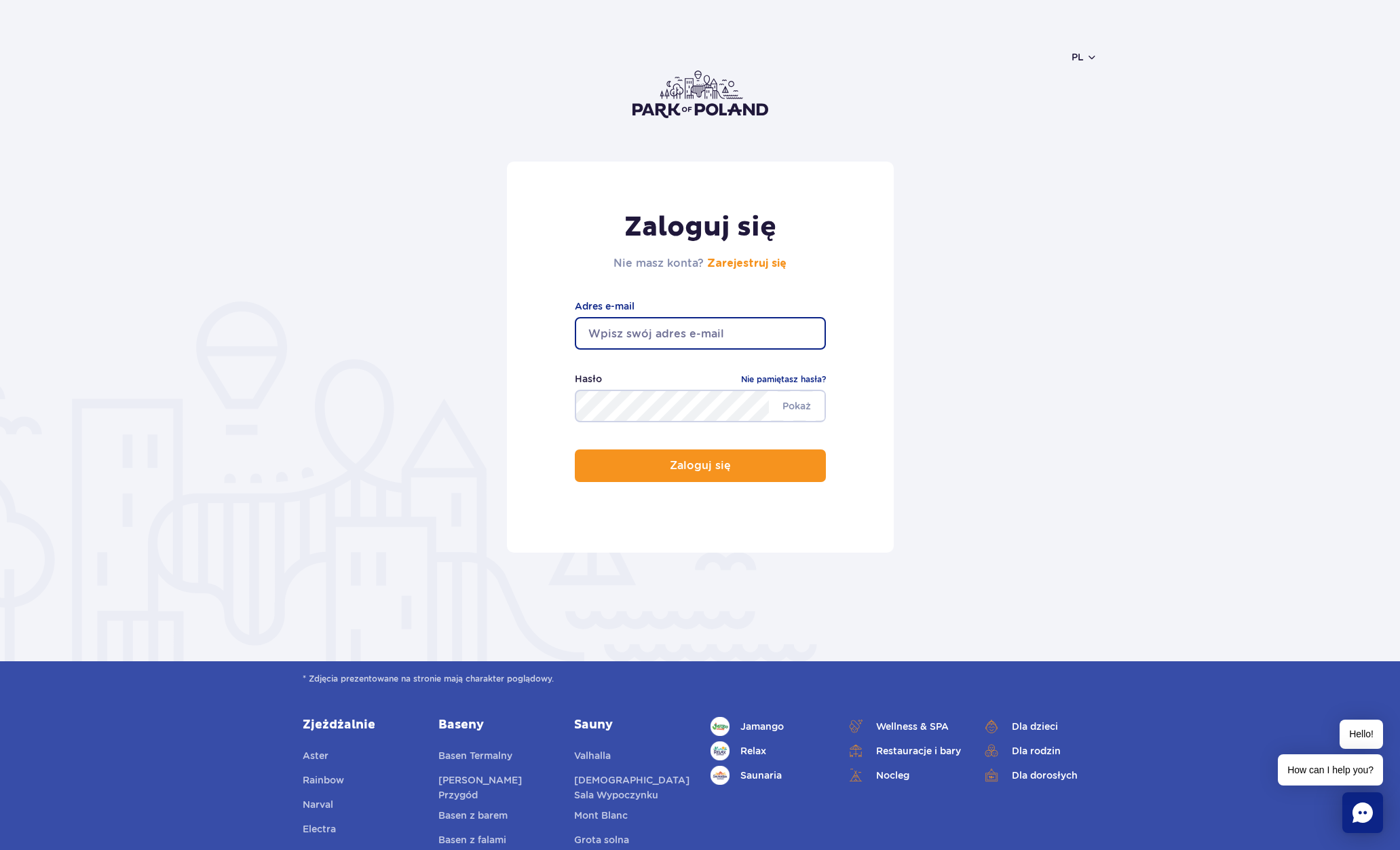
click at [674, 338] on input "email" at bounding box center [700, 332] width 251 height 32
type input "[EMAIL_ADDRESS][DOMAIN_NAME]"
click at [575, 449] on button "Zaloguj się" at bounding box center [700, 465] width 251 height 32
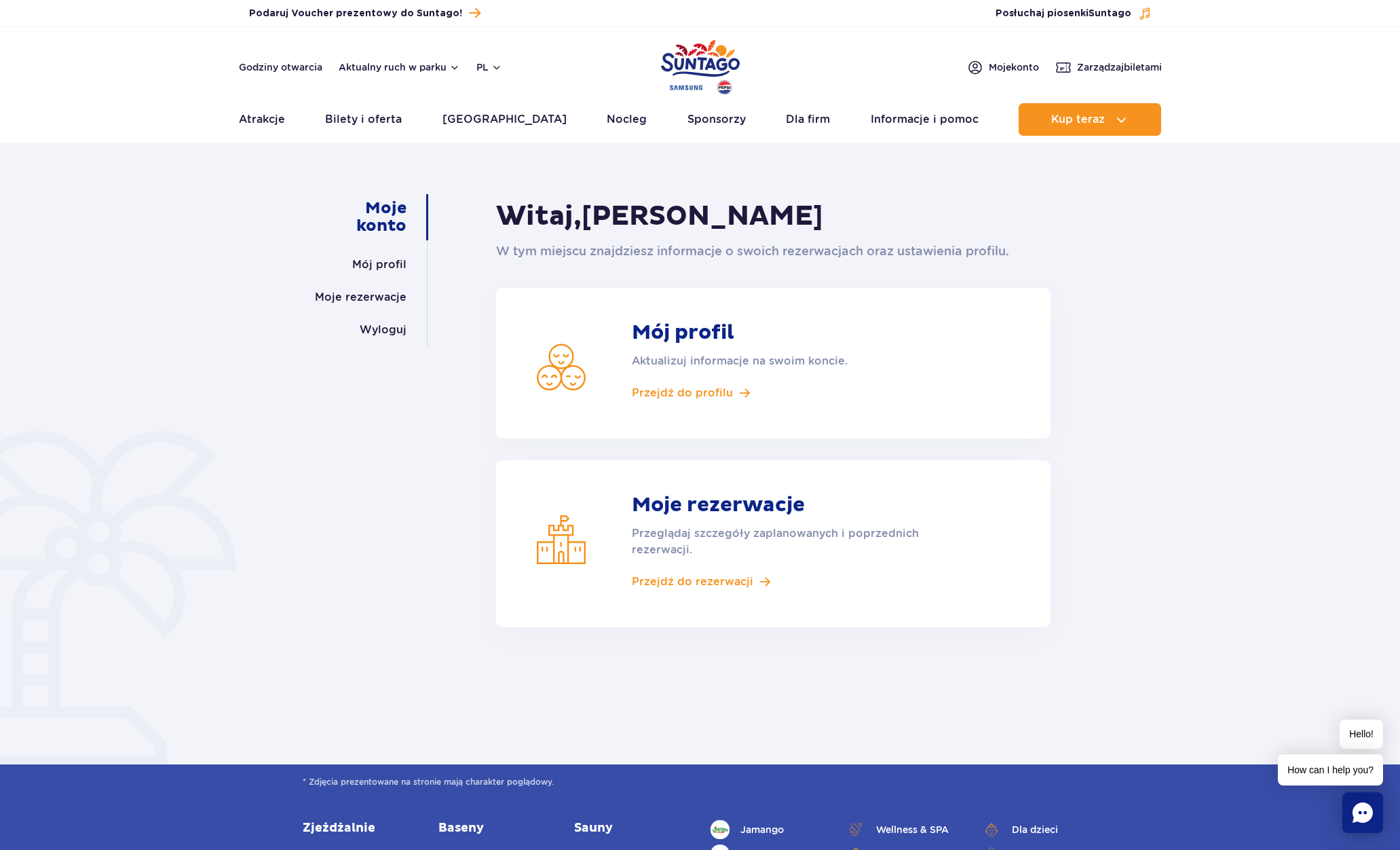
click at [762, 351] on article "Mój profil Aktualizuj informacje na swoim koncie. Przejdź do profilu" at bounding box center [773, 362] width 554 height 150
click at [763, 364] on p "Aktualizuj informacje na swoim koncie." at bounding box center [791, 361] width 319 height 17
click at [698, 362] on p "Aktualizuj informacje na swoim koncie." at bounding box center [791, 361] width 319 height 17
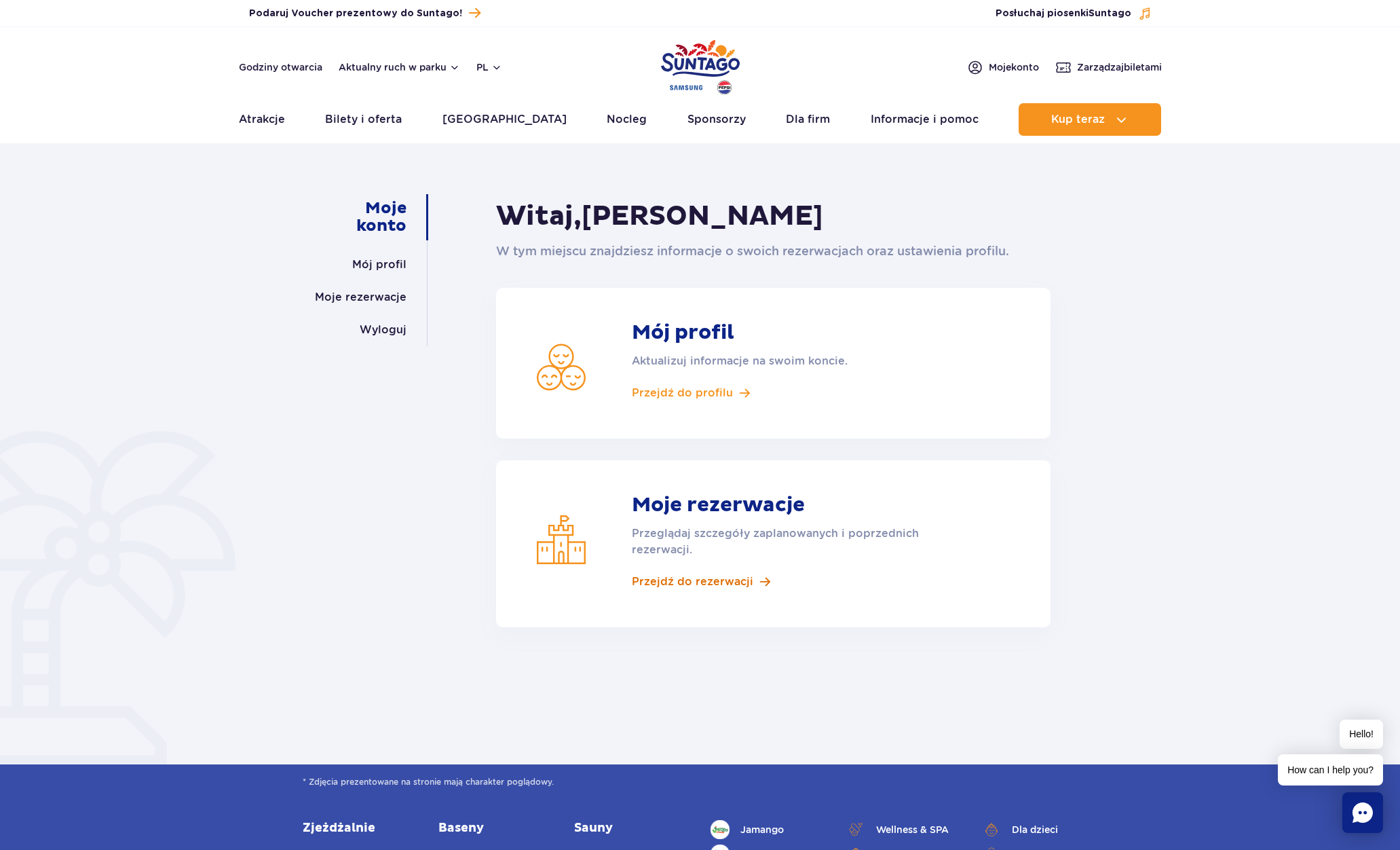
click at [683, 586] on span "Przejdź do rezerwacji" at bounding box center [692, 581] width 121 height 15
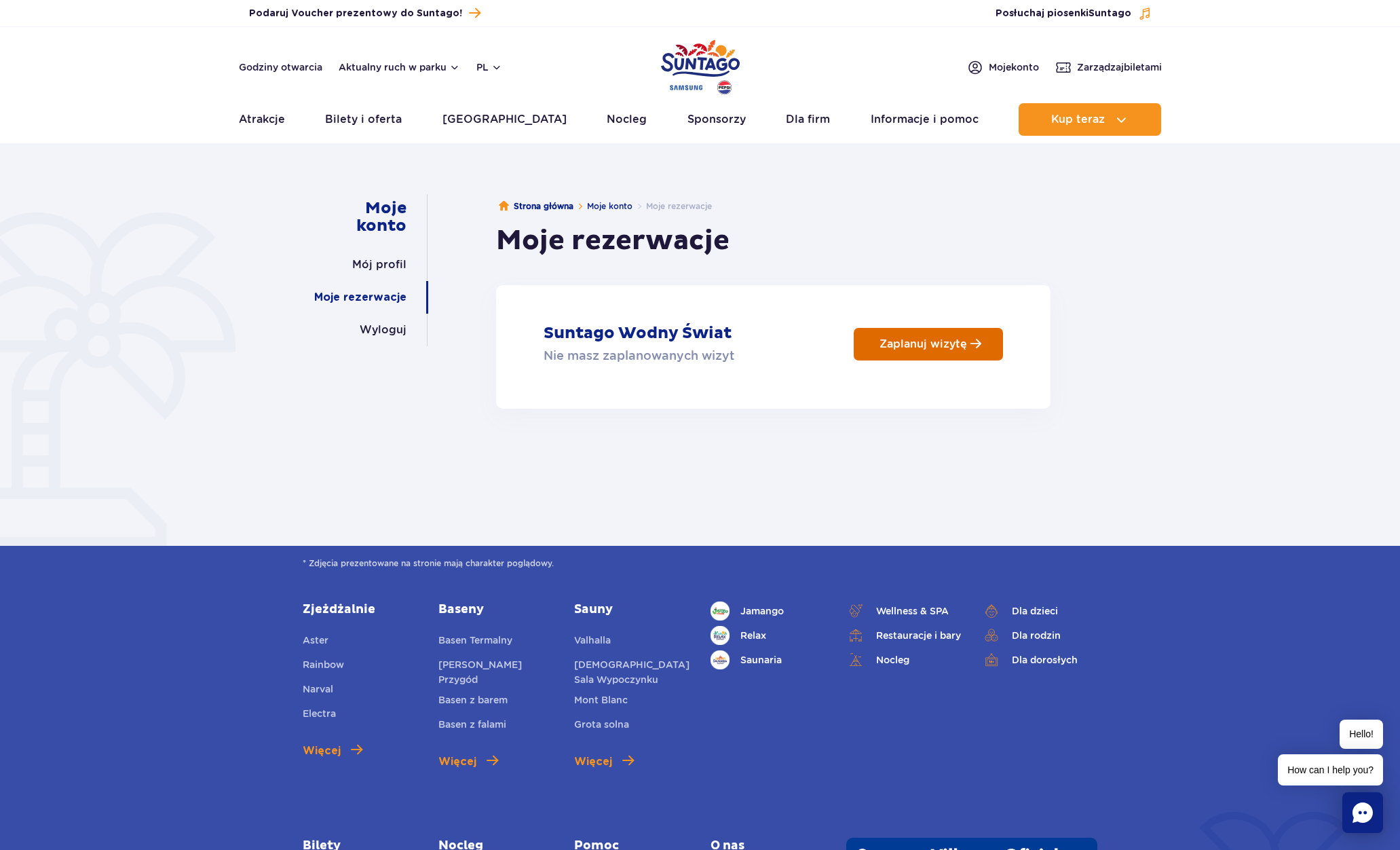
click at [918, 345] on p "Zaplanuj wizytę" at bounding box center [923, 343] width 87 height 13
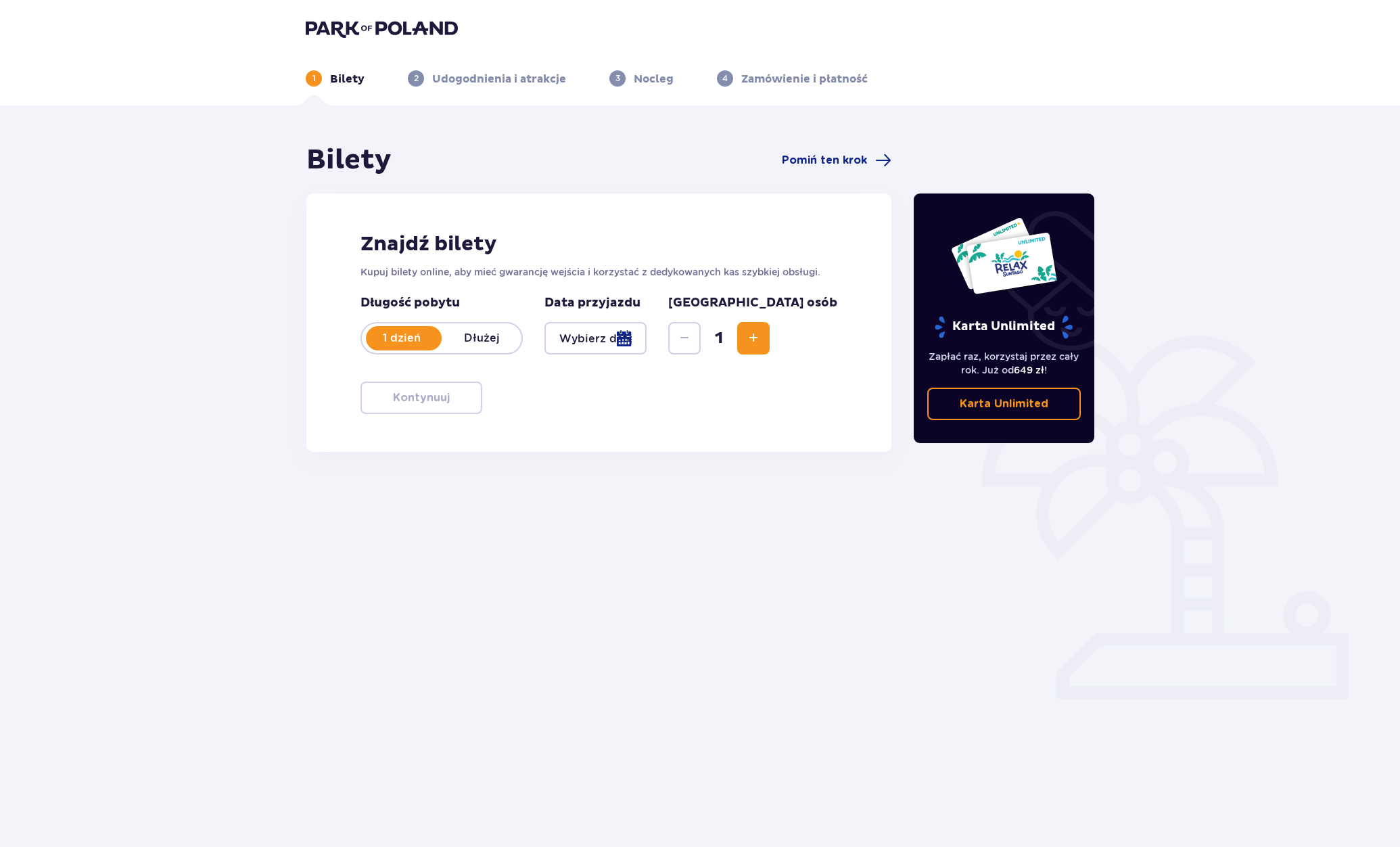
click at [761, 342] on span "Increase" at bounding box center [753, 338] width 16 height 16
click at [818, 155] on span "Pomiń ten krok" at bounding box center [824, 160] width 86 height 15
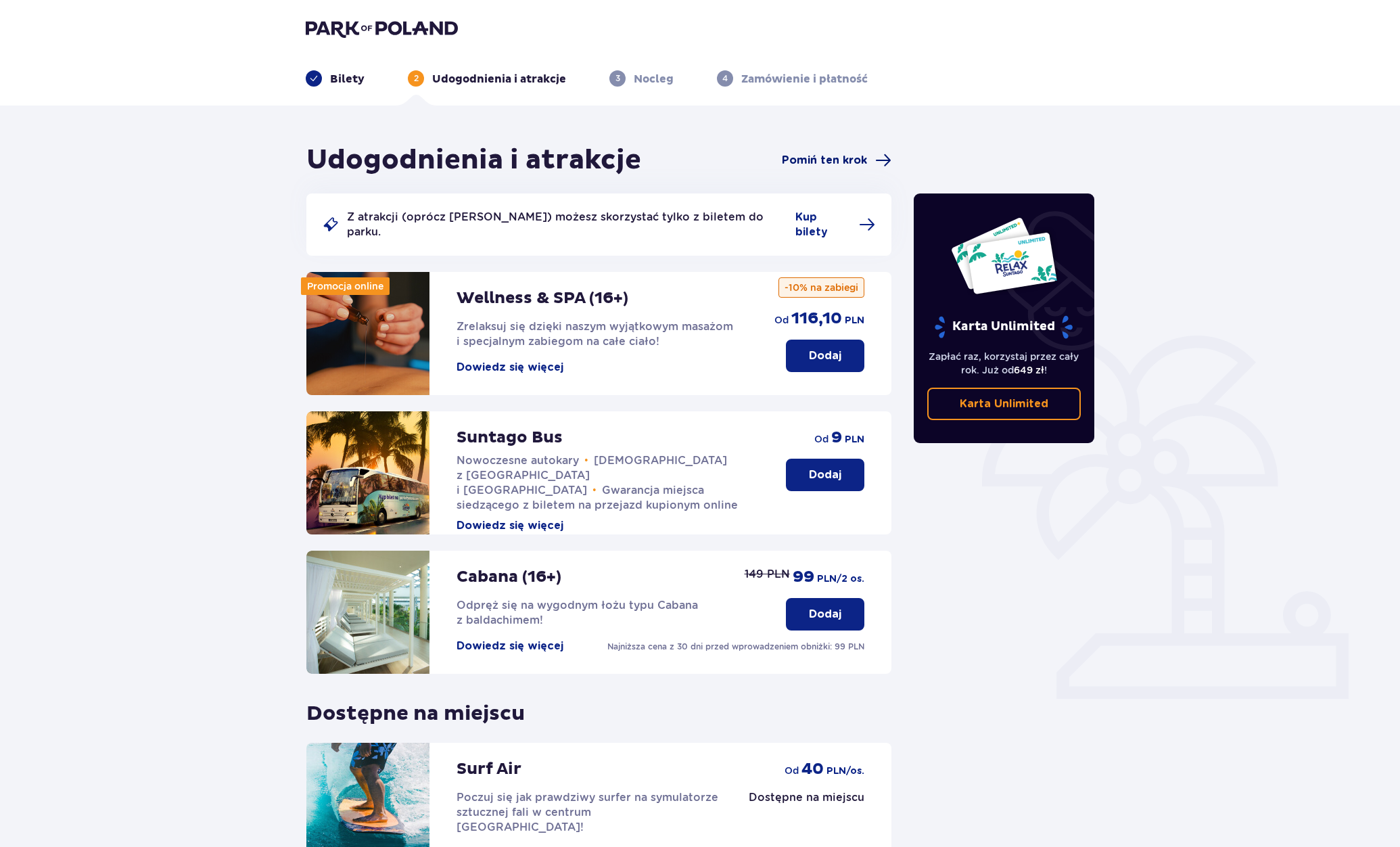
click at [789, 162] on span "Pomiń ten krok" at bounding box center [824, 160] width 86 height 15
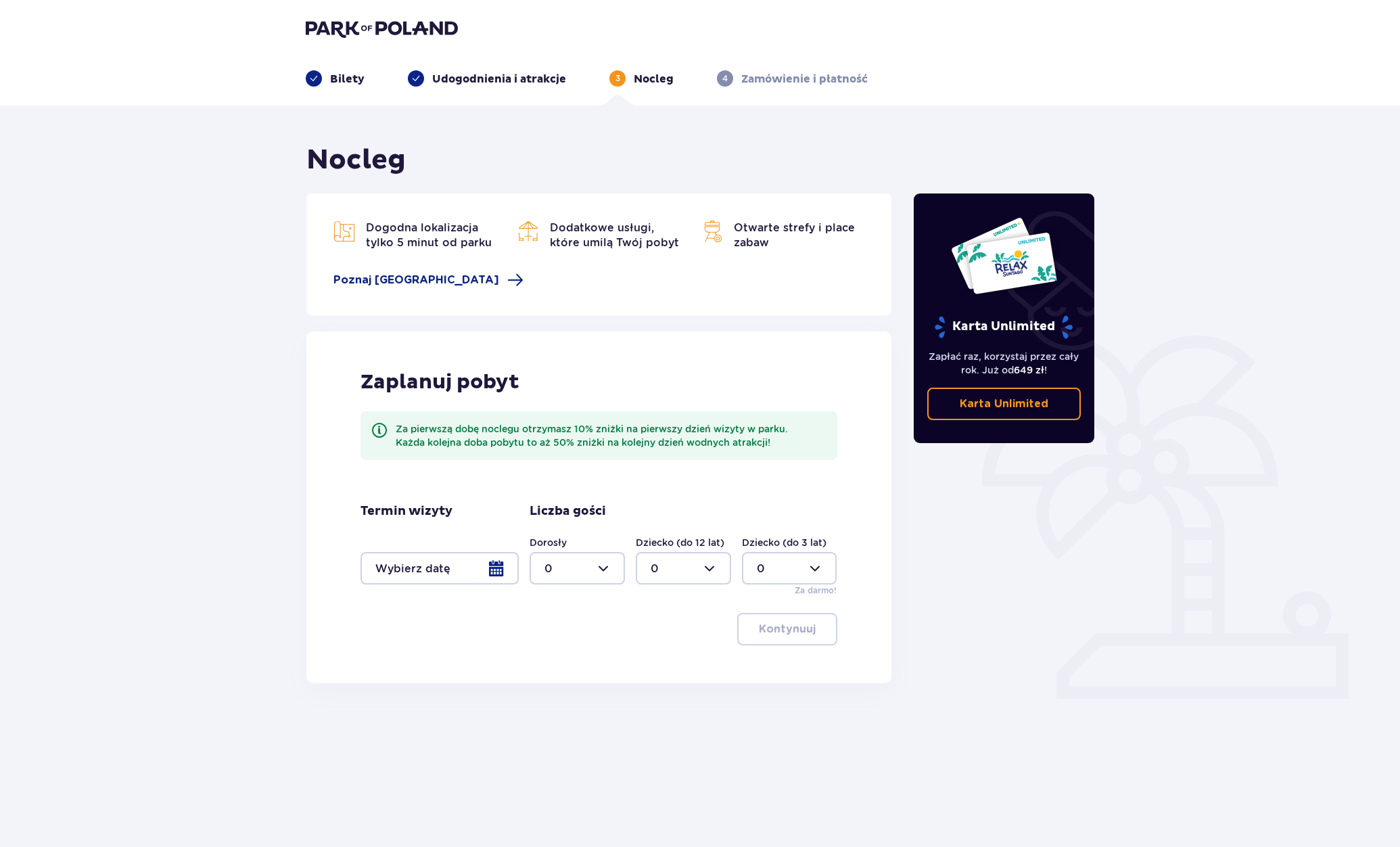
click at [367, 24] on img at bounding box center [381, 28] width 152 height 19
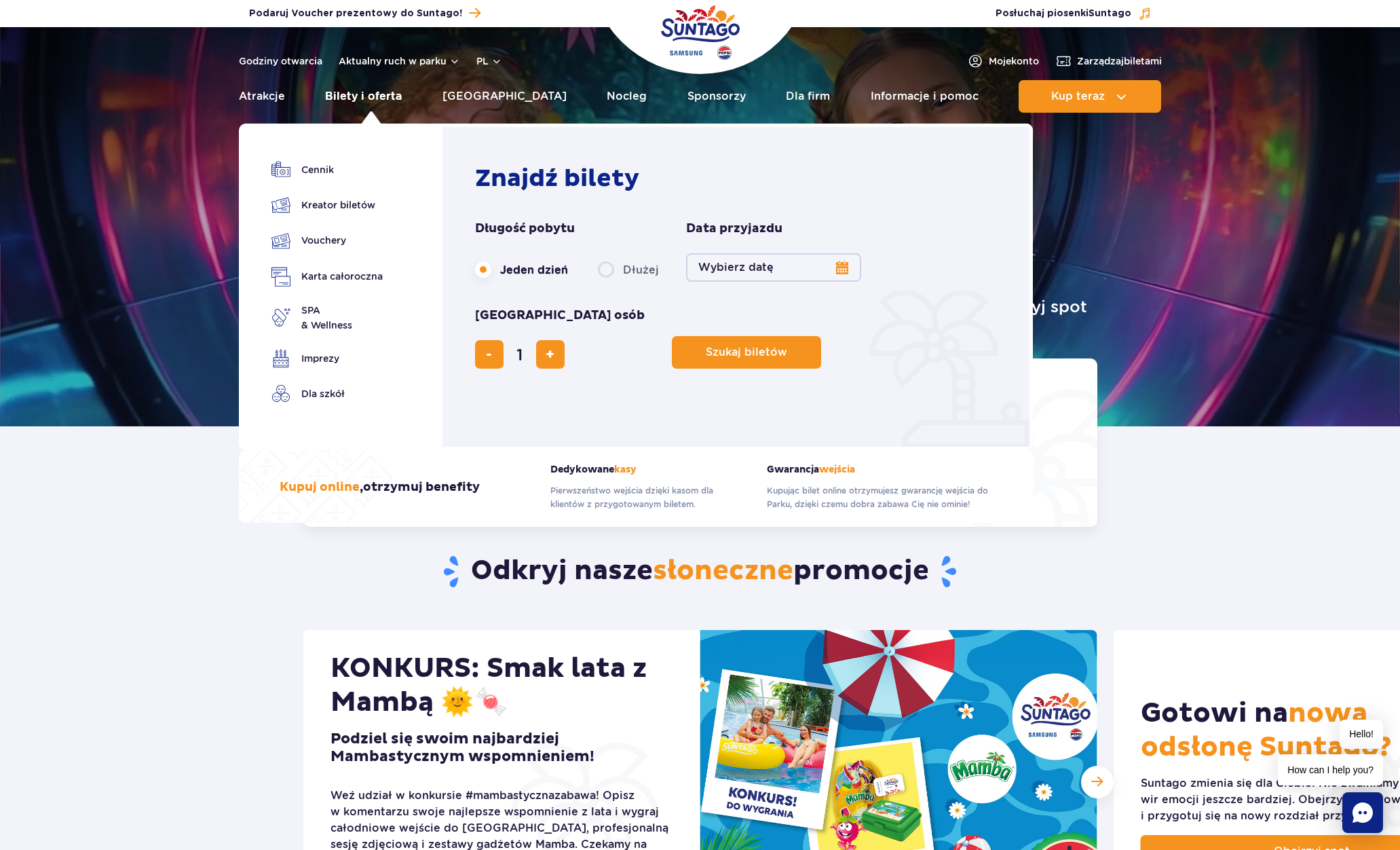
click at [369, 95] on link "Bilety i oferta" at bounding box center [363, 96] width 76 height 32
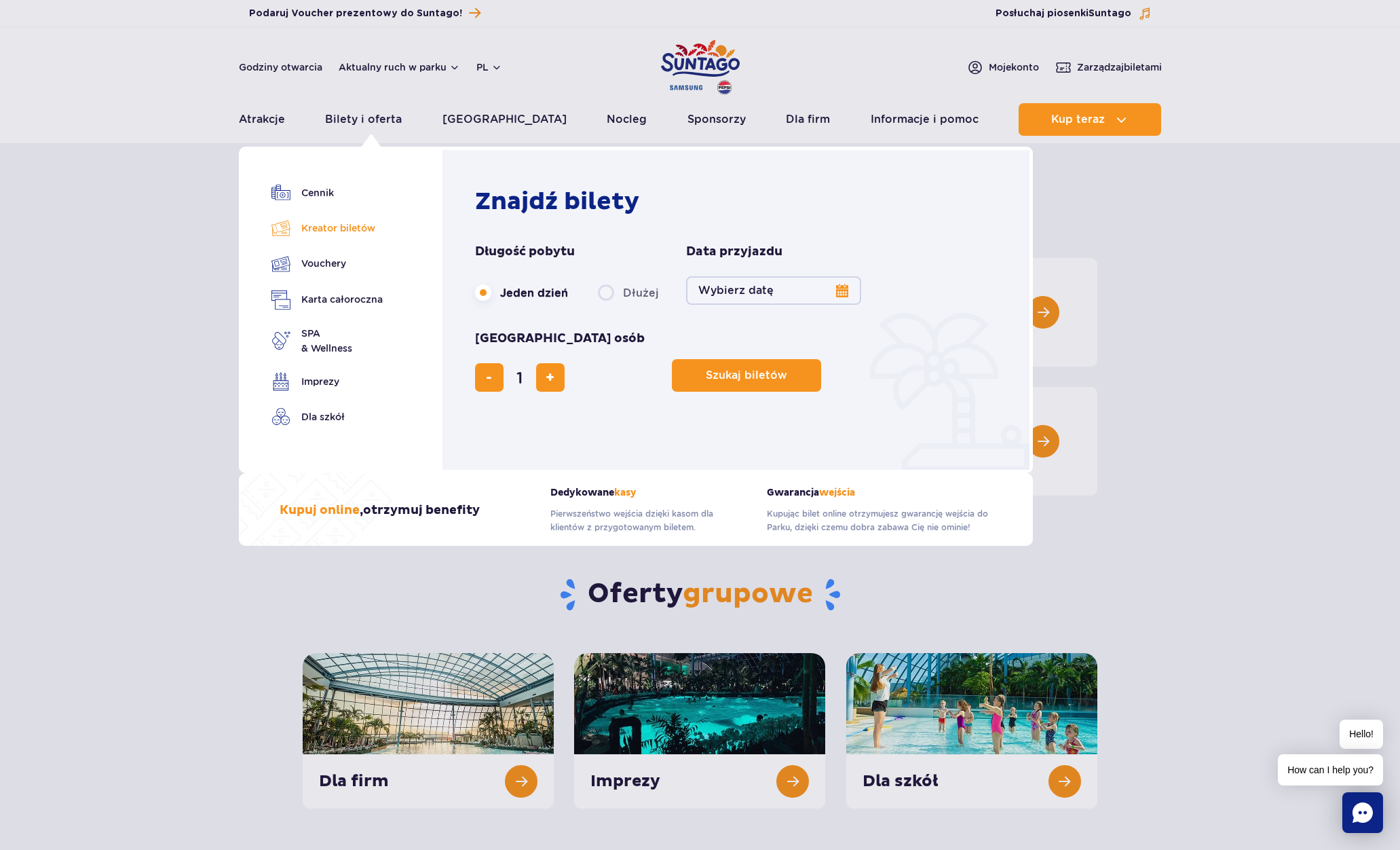
click at [327, 233] on link "Kreator biletów" at bounding box center [327, 228] width 111 height 19
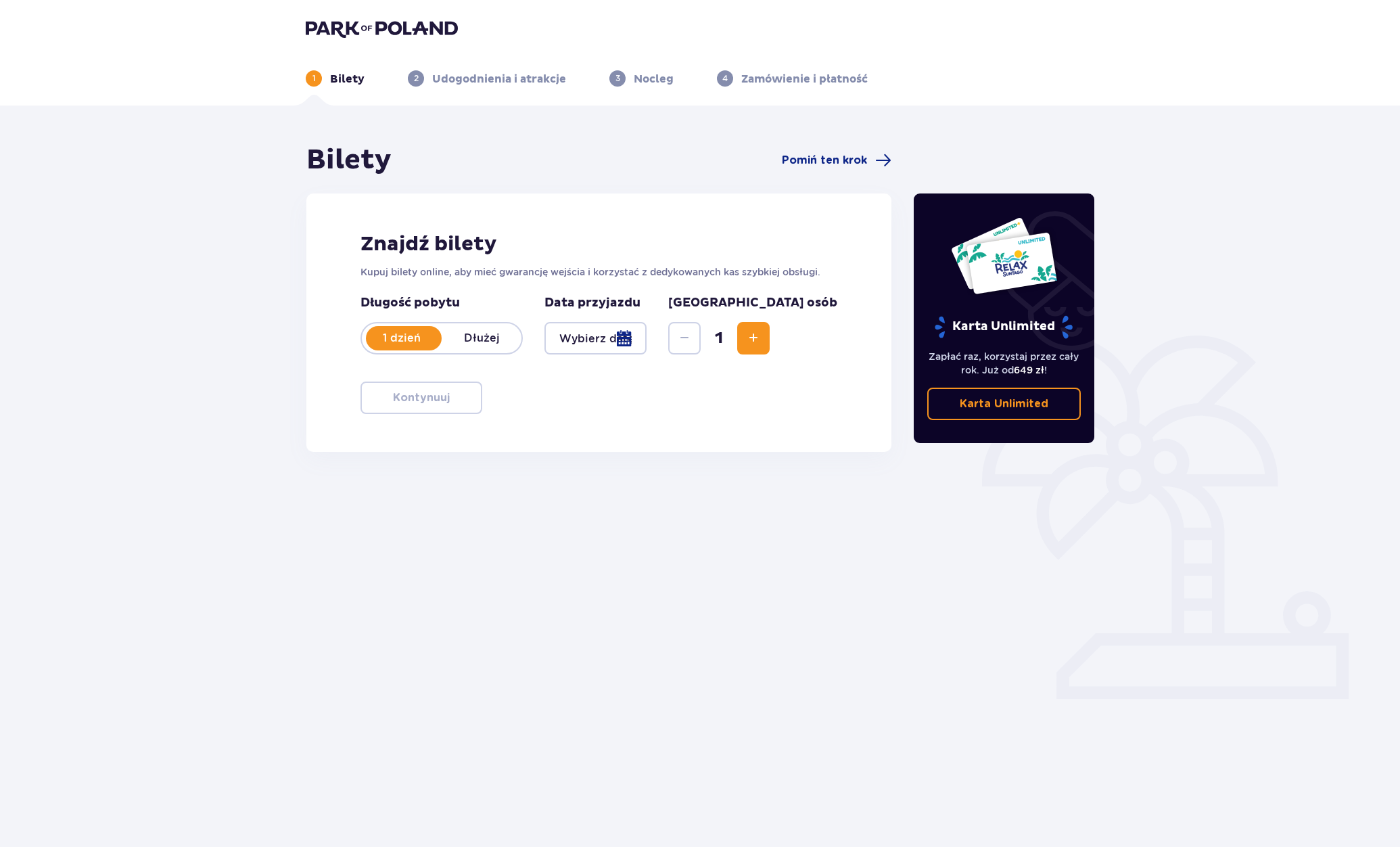
click at [345, 83] on p "Bilety" at bounding box center [347, 78] width 35 height 15
click at [337, 33] on img at bounding box center [381, 28] width 152 height 19
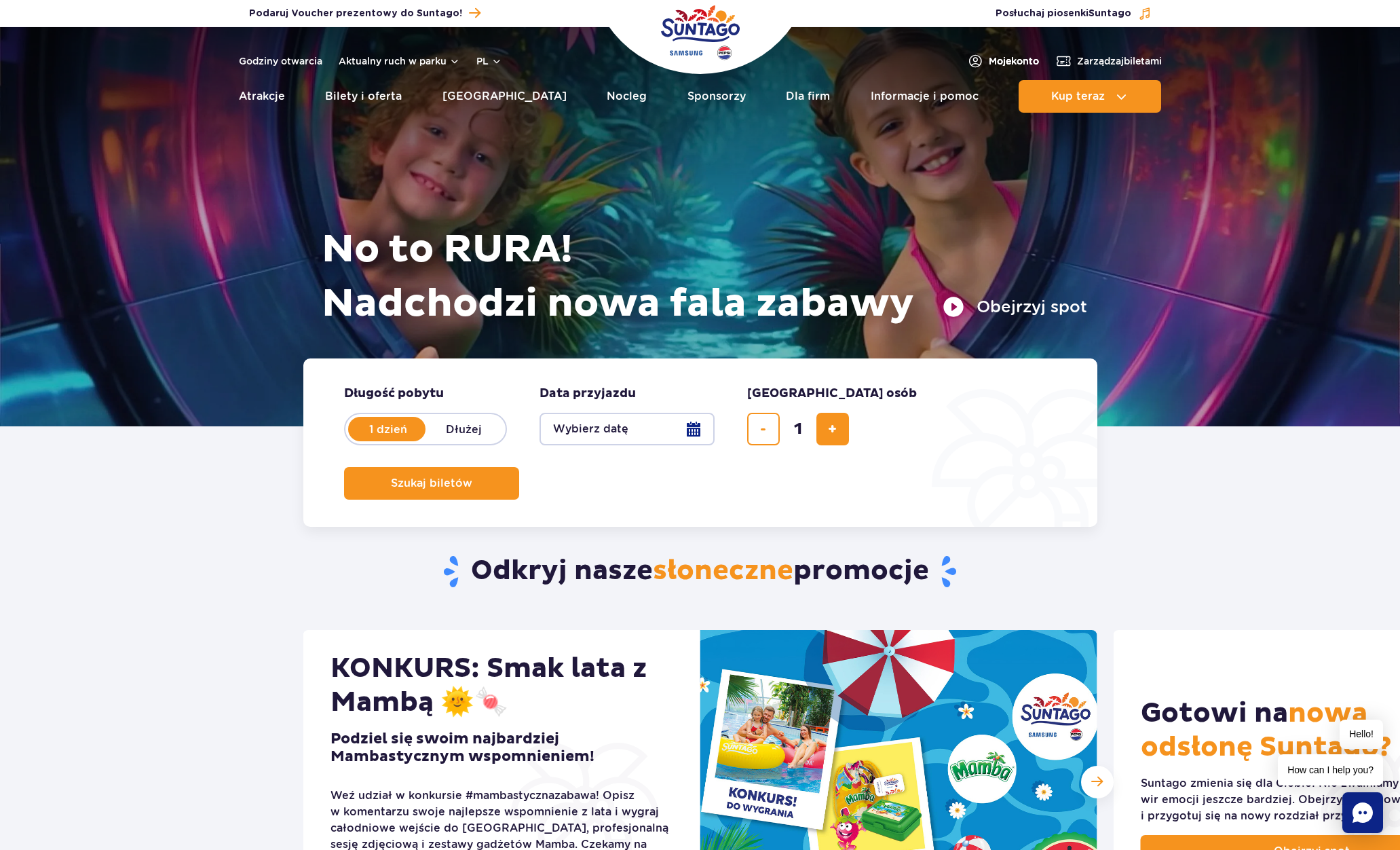
click at [1008, 60] on span "Moje konto" at bounding box center [1013, 61] width 50 height 13
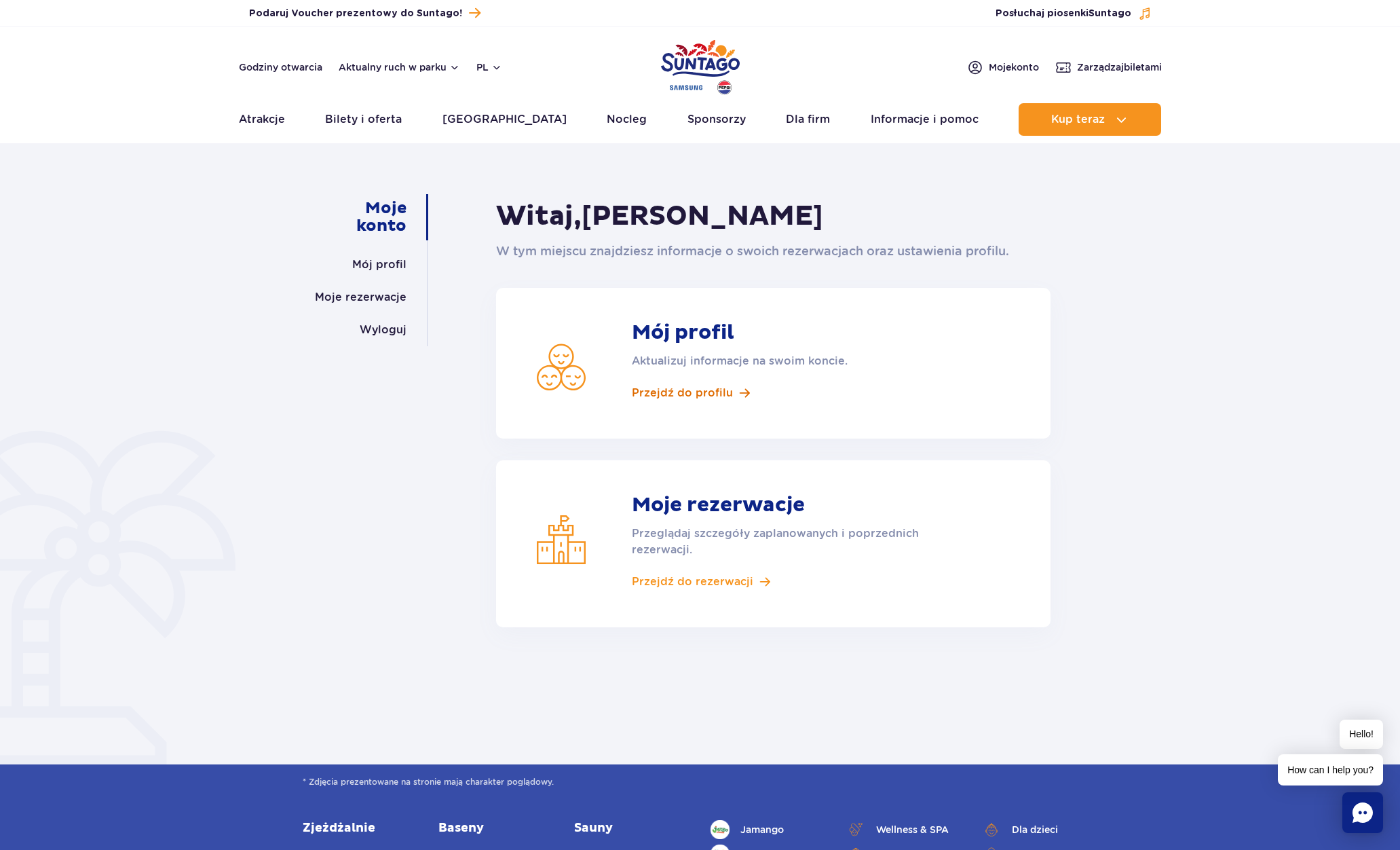
click at [713, 389] on span "Przejdź do profilu" at bounding box center [682, 392] width 101 height 15
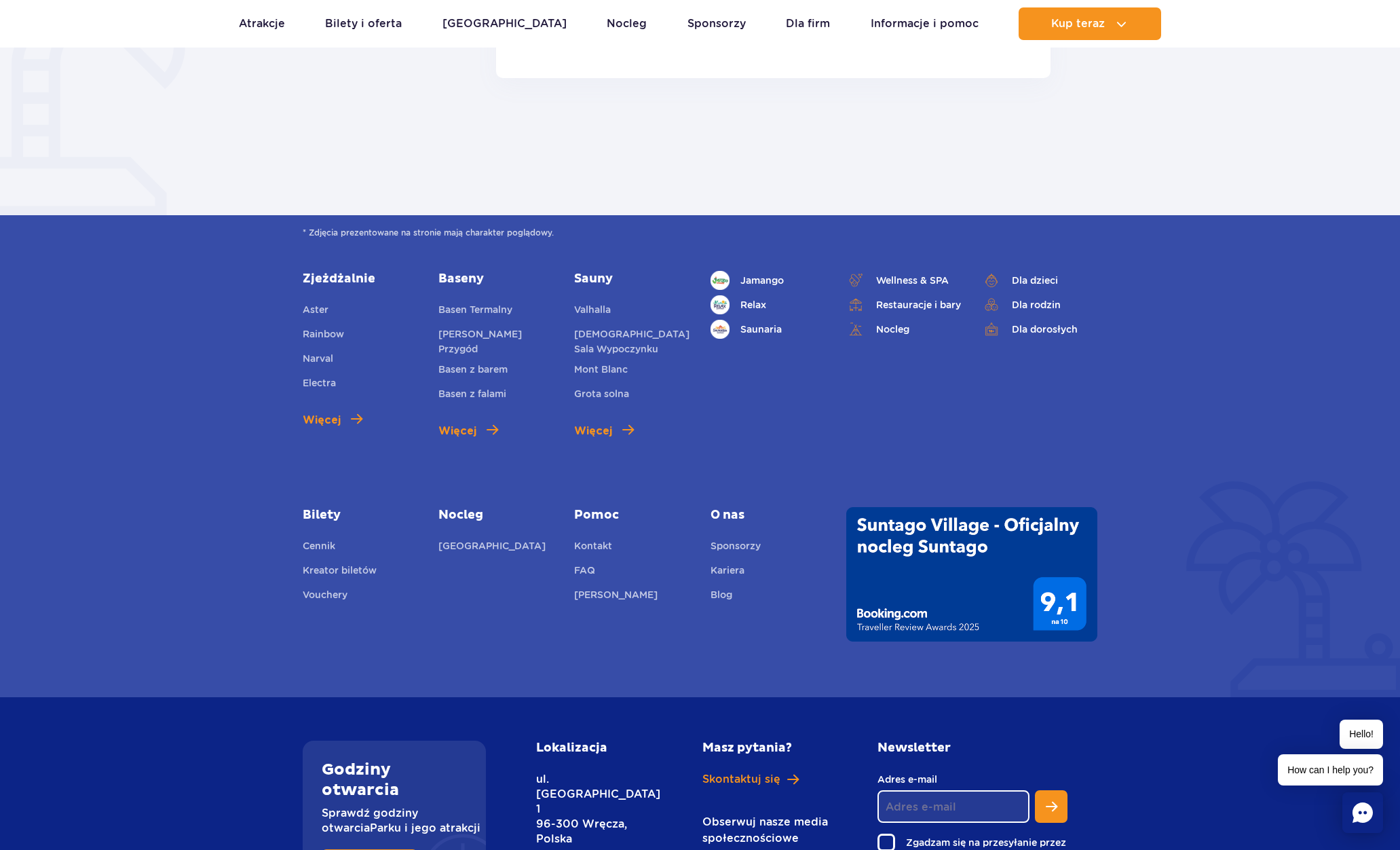
scroll to position [1445, 0]
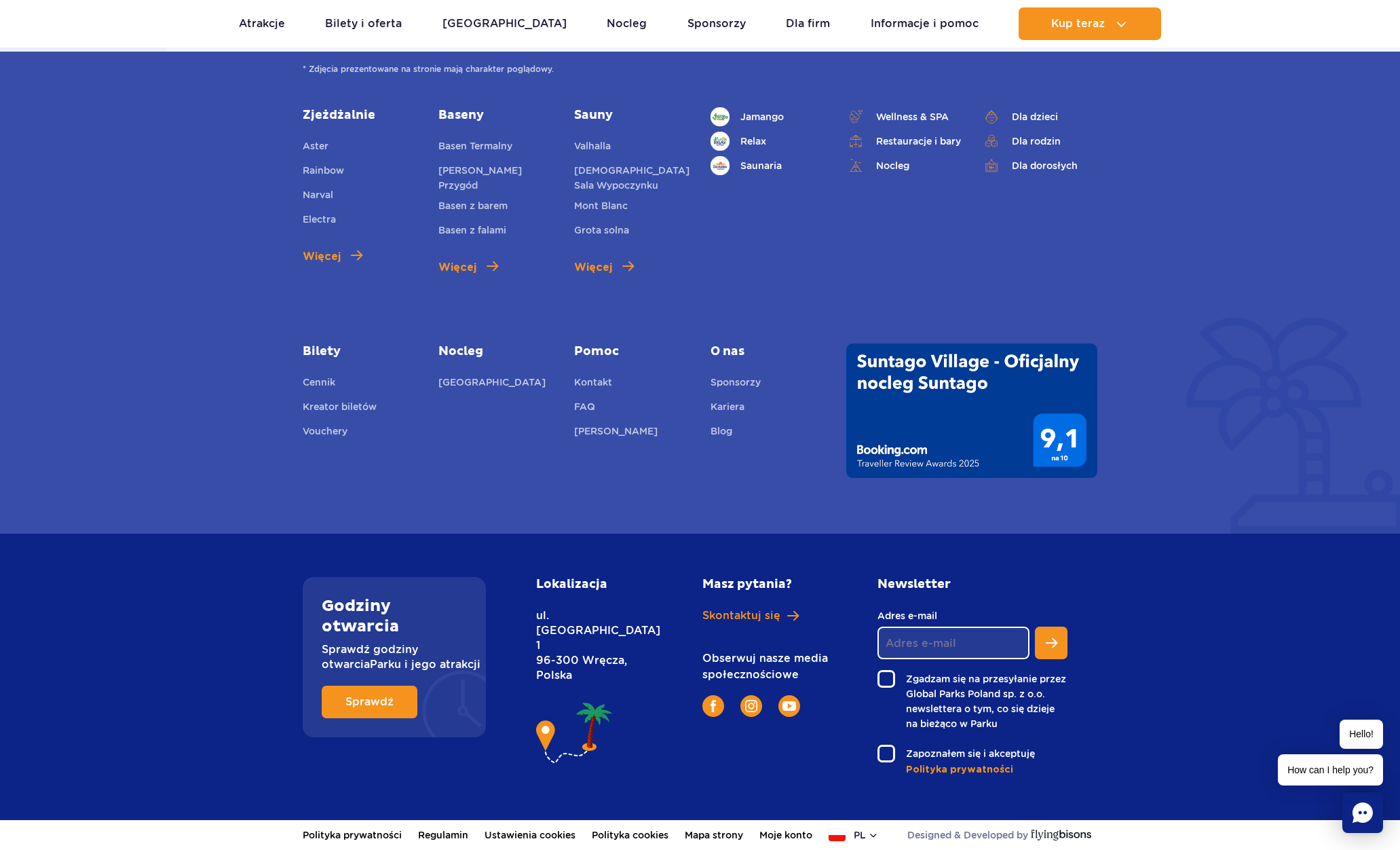
drag, startPoint x: 583, startPoint y: 646, endPoint x: 541, endPoint y: 614, distance: 52.8
click at [541, 614] on p "ul. [STREET_ADDRESS]" at bounding box center [589, 645] width 106 height 75
copy p "ul. [STREET_ADDRESS]"
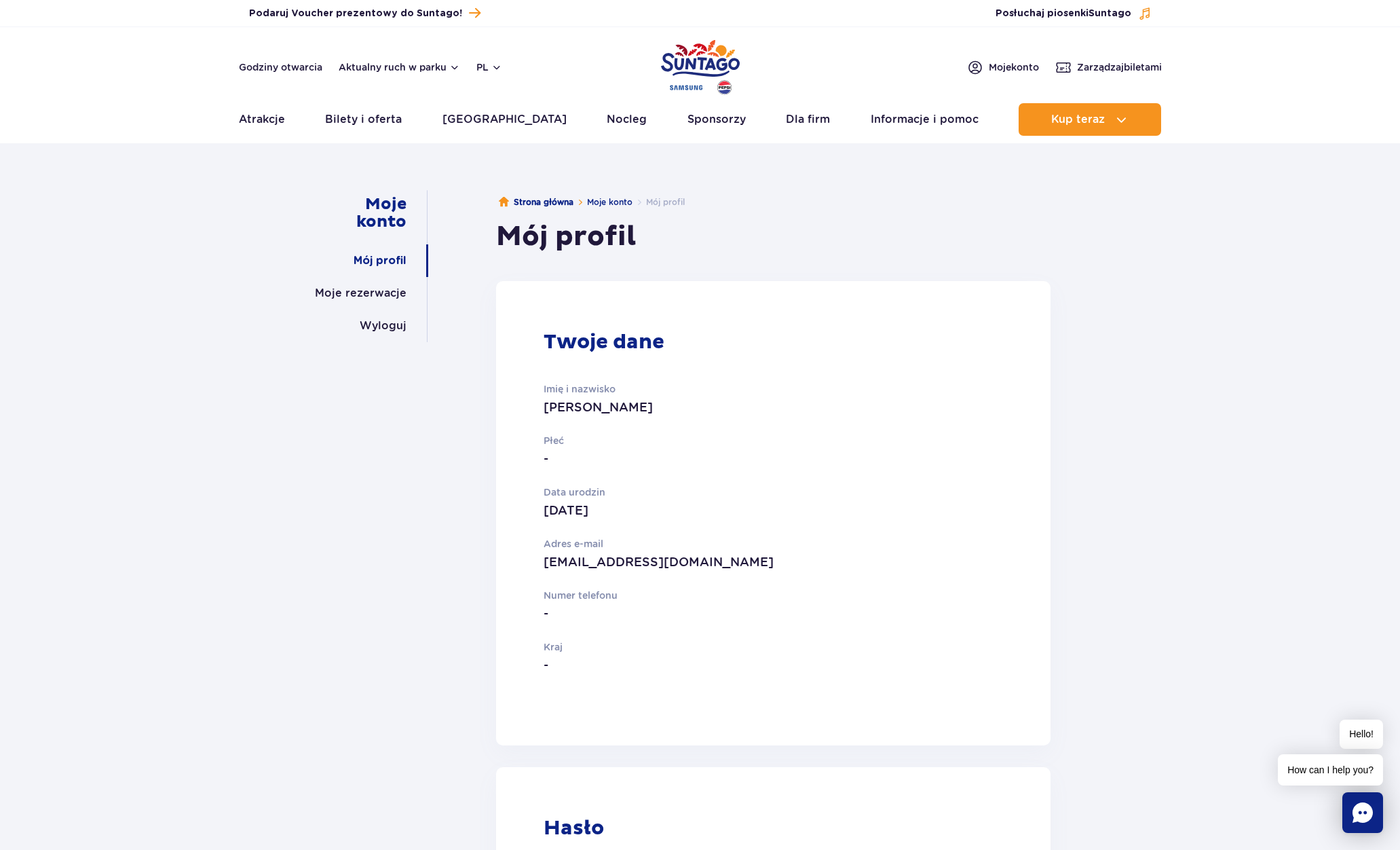
scroll to position [0, 0]
